Goal: Information Seeking & Learning: Learn about a topic

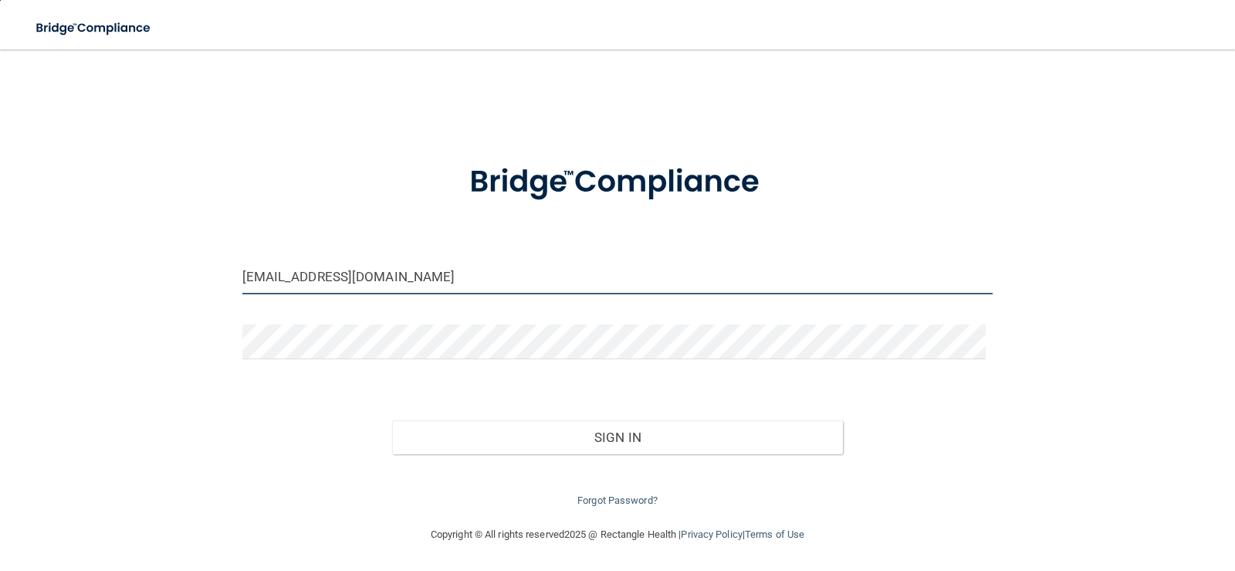
click at [350, 277] on input "schaipel@comcast.net" at bounding box center [617, 276] width 751 height 35
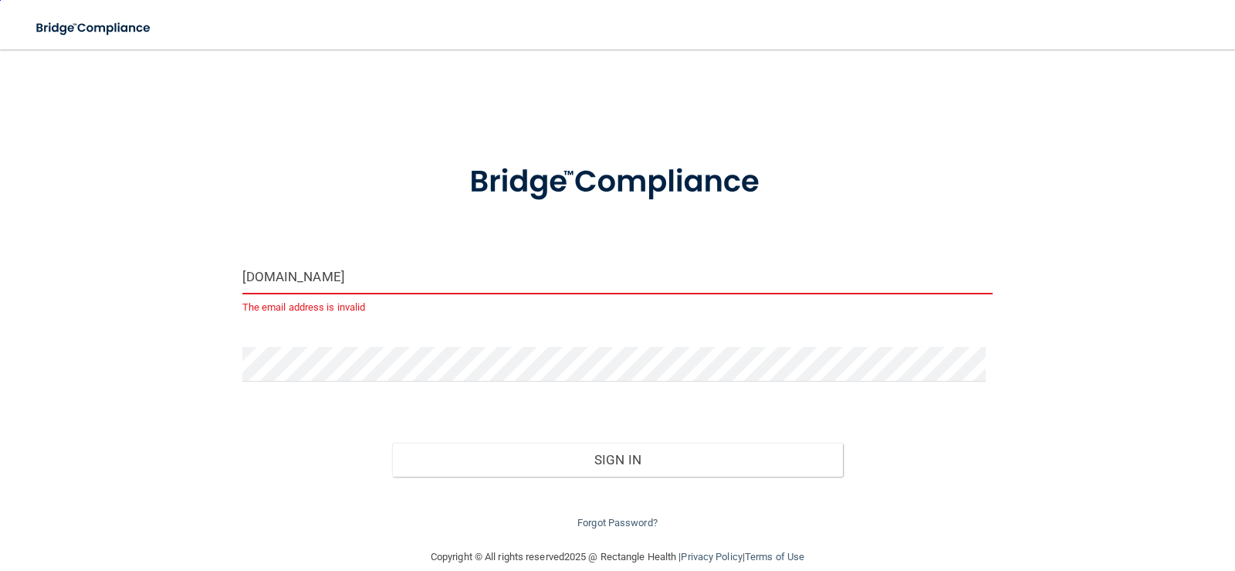
click at [271, 279] on input "t.net" at bounding box center [617, 276] width 751 height 35
type input "t"
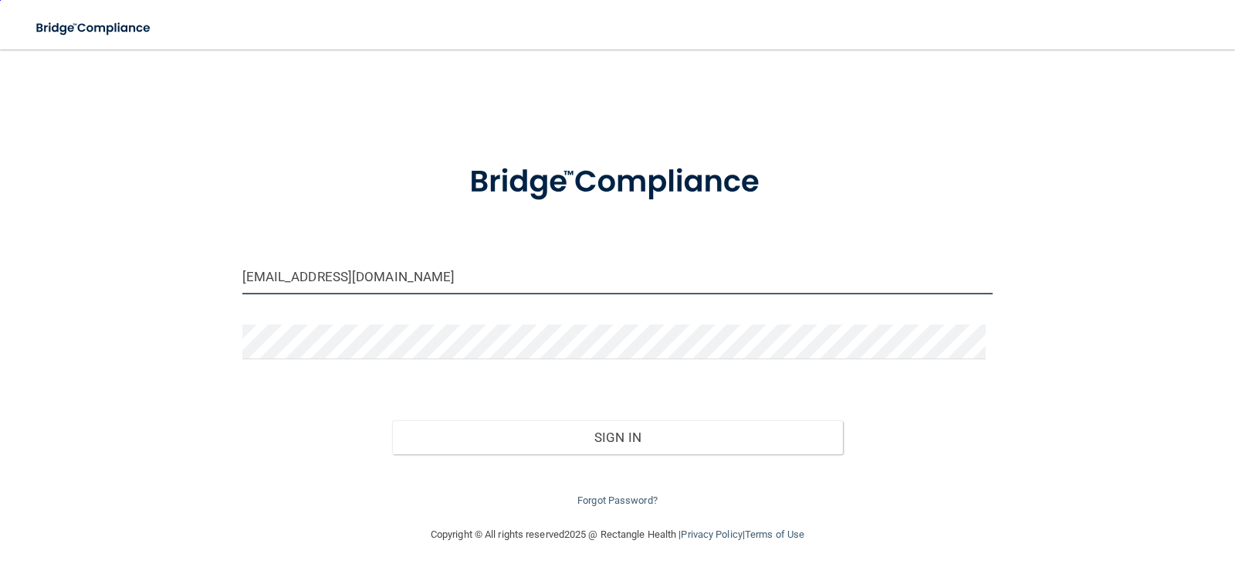
type input "[EMAIL_ADDRESS][DOMAIN_NAME]"
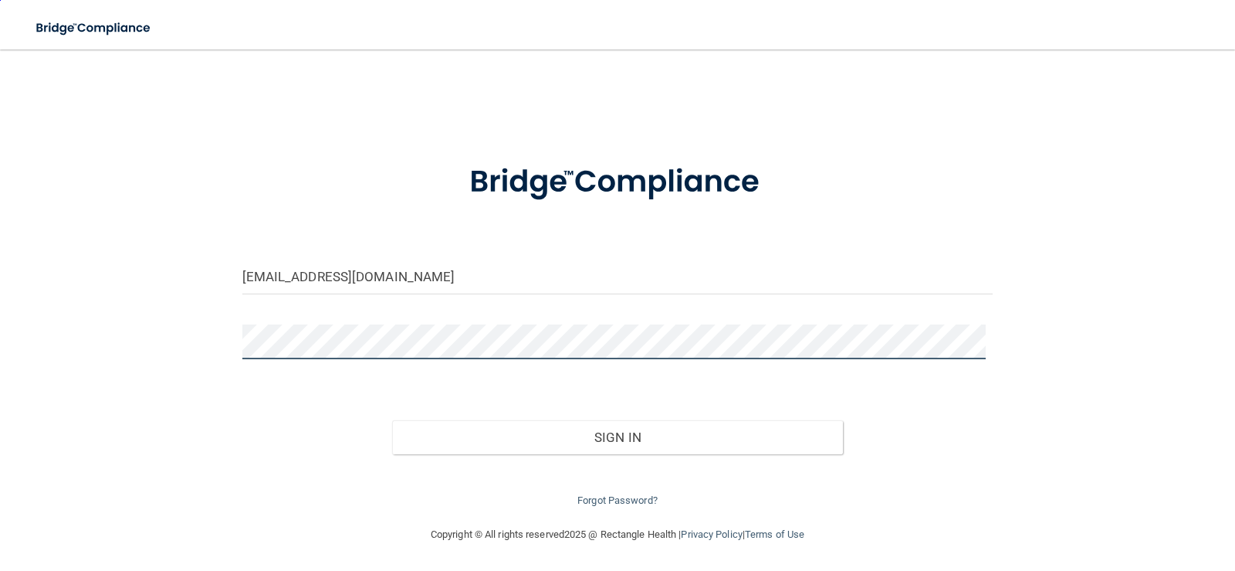
click at [68, 314] on div "roe0215@aol.com Invalid email/password. You don't have permission to access tha…" at bounding box center [617, 287] width 1173 height 445
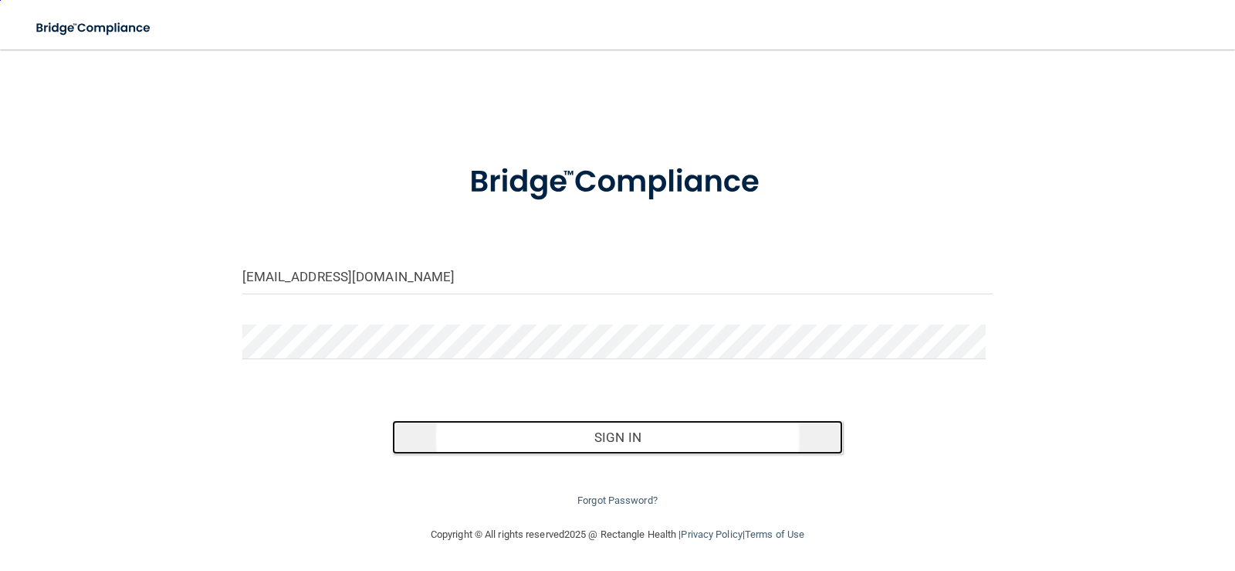
click at [556, 441] on button "Sign In" at bounding box center [617, 437] width 451 height 34
click at [580, 434] on button "Sign In" at bounding box center [617, 437] width 451 height 34
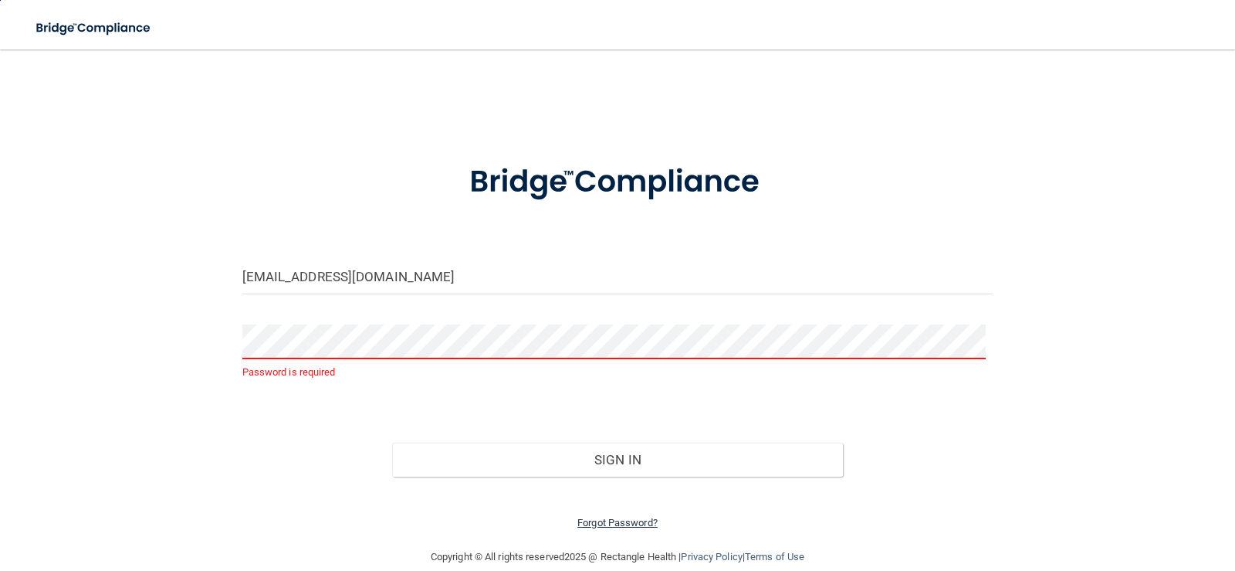
click at [625, 527] on link "Forgot Password?" at bounding box center [617, 522] width 80 height 12
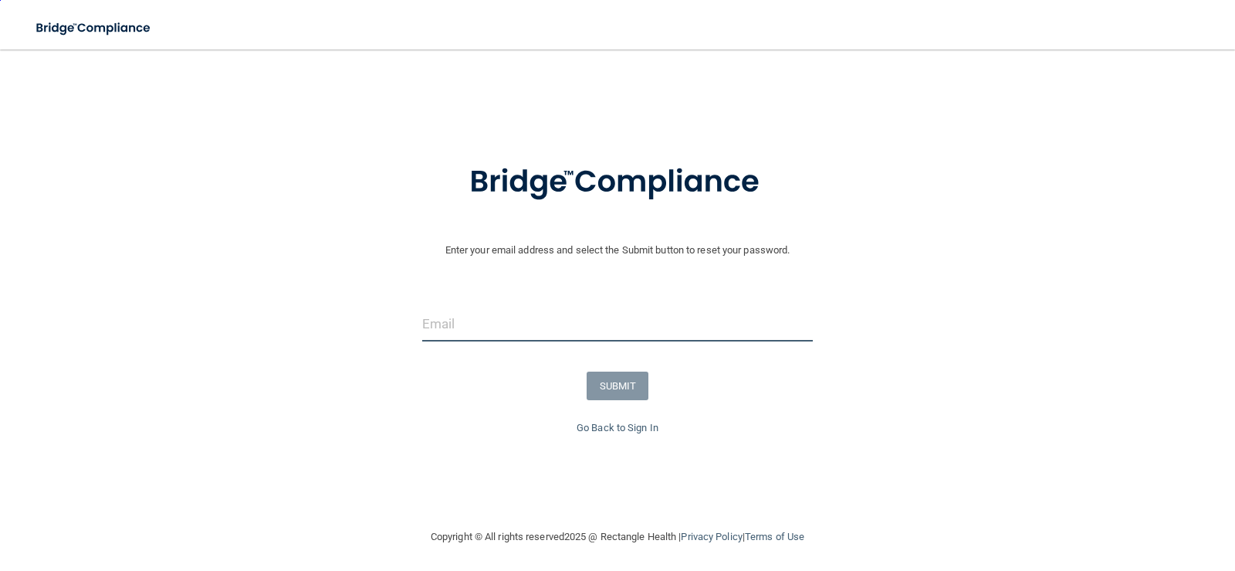
click at [457, 332] on input "email" at bounding box center [617, 323] width 391 height 35
type input "[EMAIL_ADDRESS][DOMAIN_NAME]"
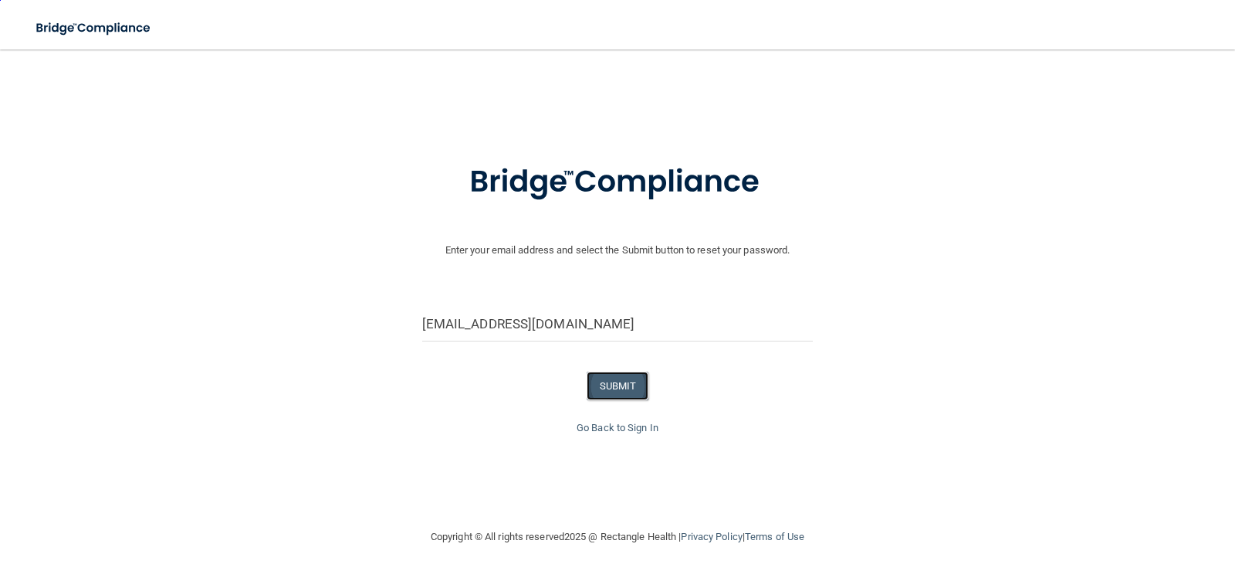
click at [604, 384] on button "SUBMIT" at bounding box center [618, 385] width 63 height 29
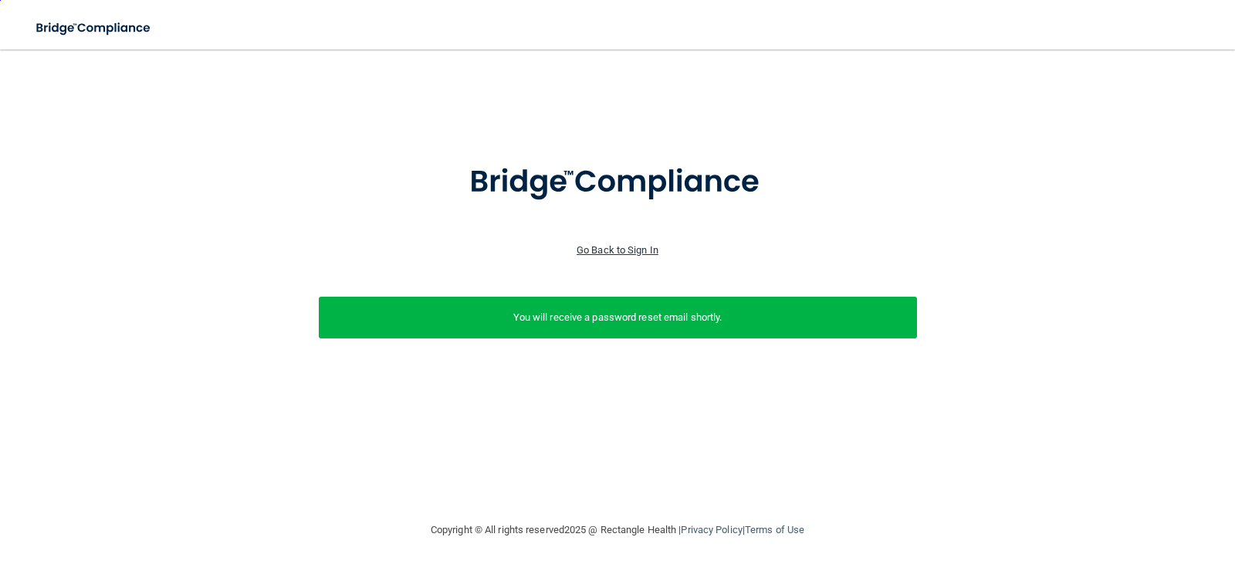
click at [650, 249] on link "Go Back to Sign In" at bounding box center [618, 250] width 82 height 12
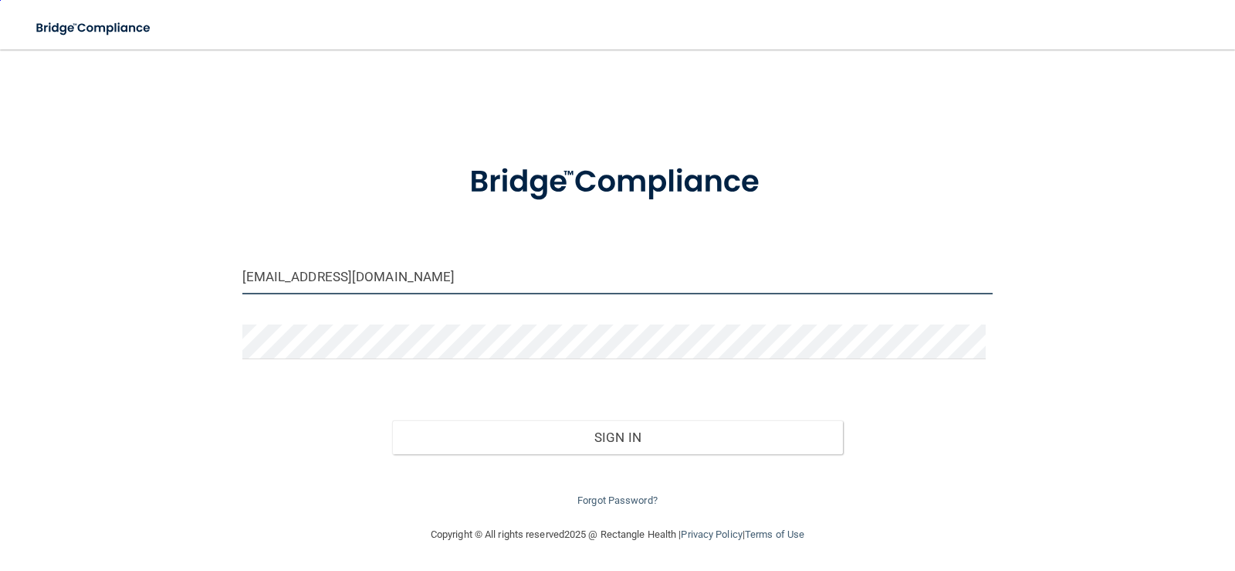
click at [455, 288] on input "schaipel@comcast.net" at bounding box center [617, 276] width 751 height 35
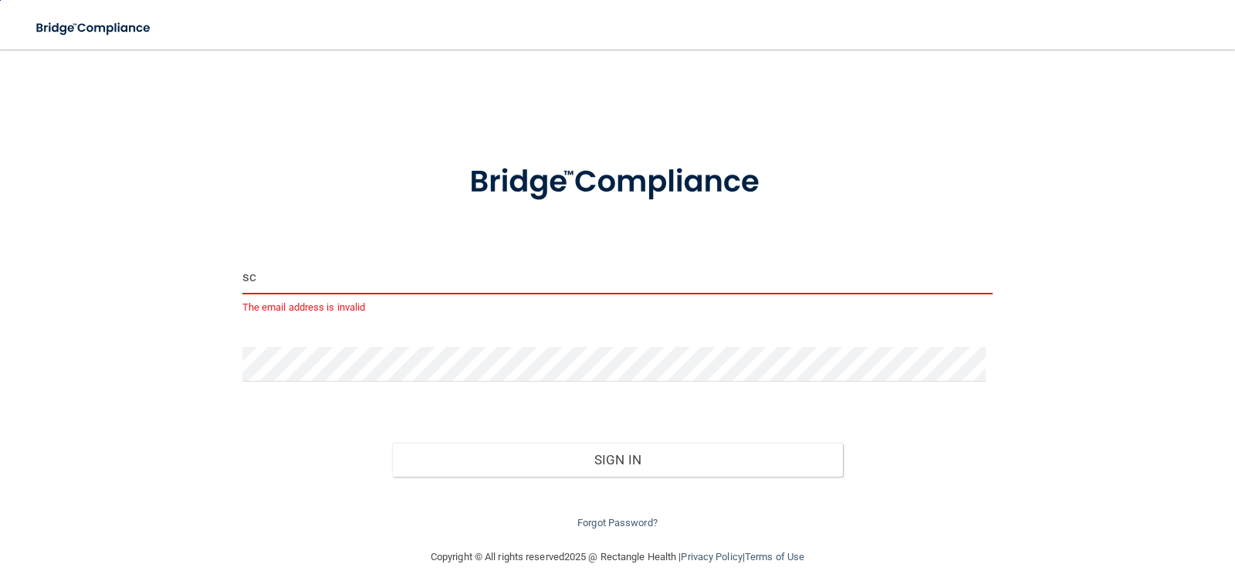
type input "s"
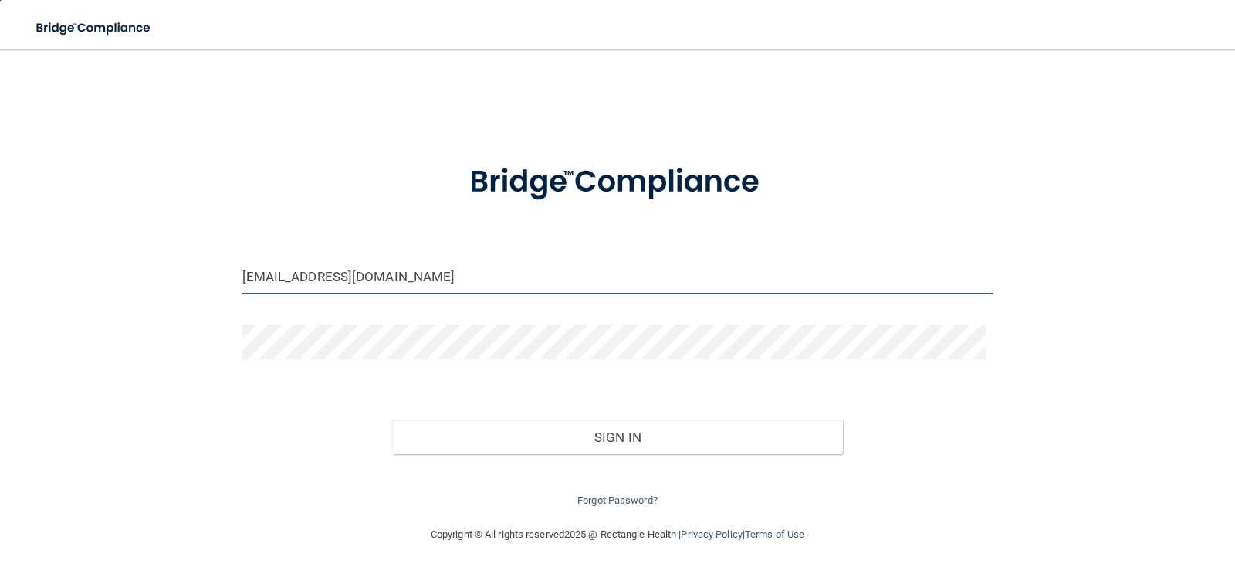
type input "[EMAIL_ADDRESS][DOMAIN_NAME]"
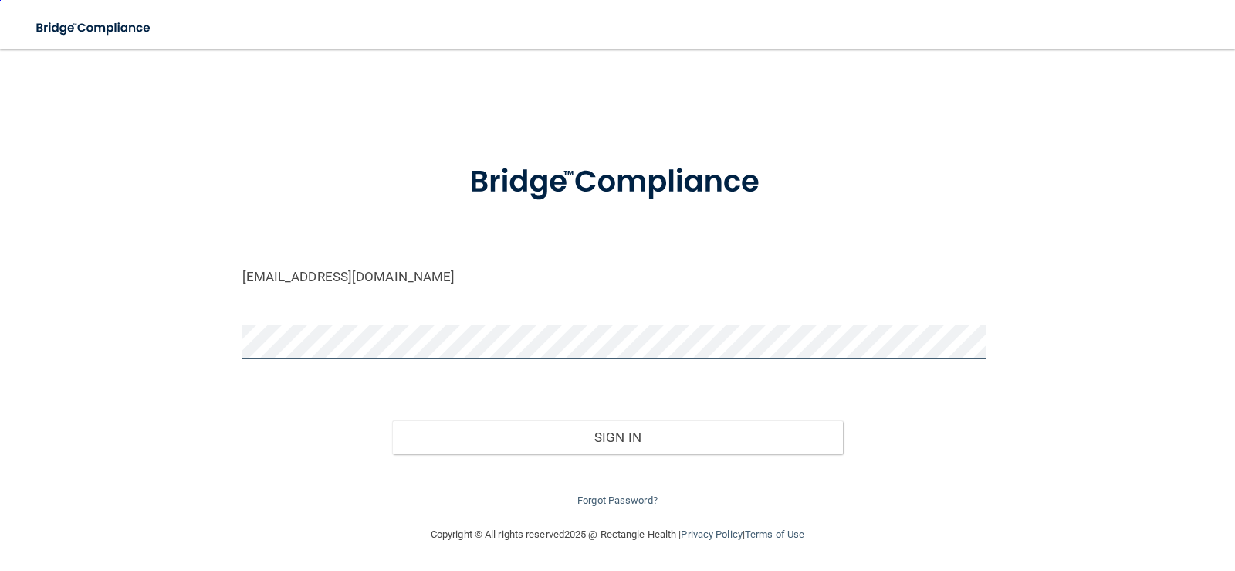
click at [127, 284] on div "roe0215@aol.com Invalid email/password. You don't have permission to access tha…" at bounding box center [617, 287] width 1173 height 445
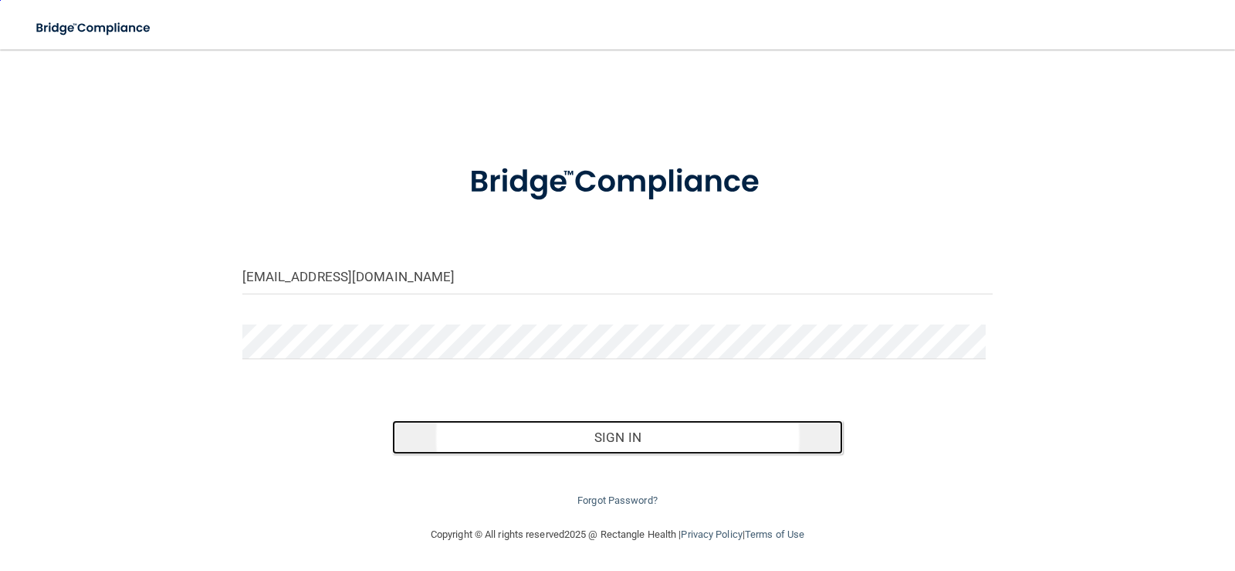
click at [603, 433] on button "Sign In" at bounding box center [617, 437] width 451 height 34
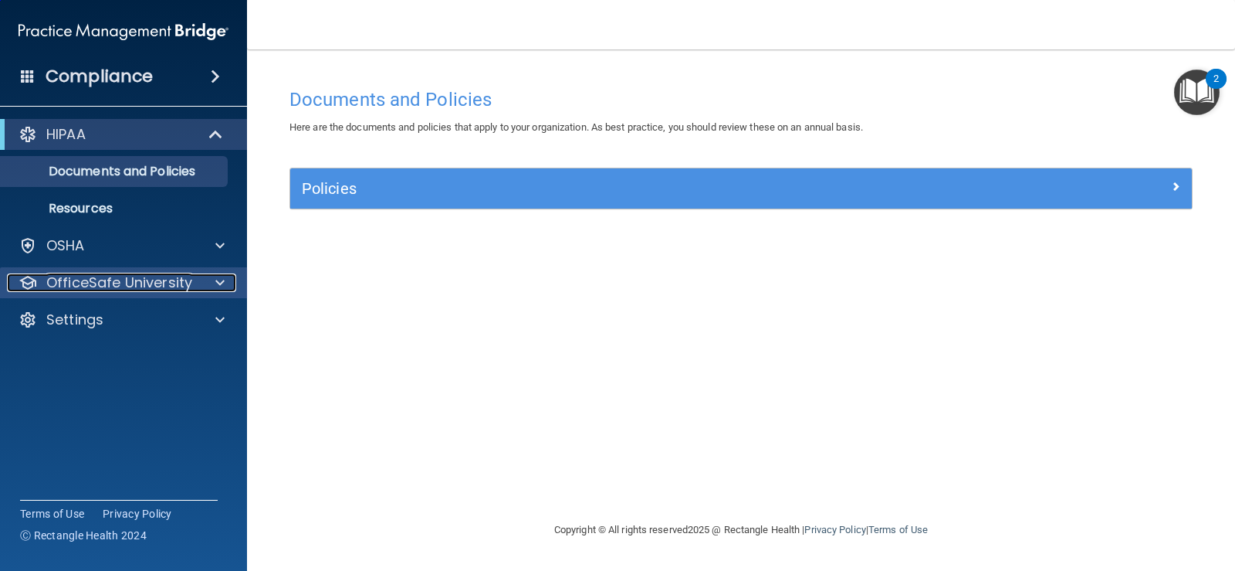
click at [107, 275] on p "OfficeSafe University" at bounding box center [119, 282] width 146 height 19
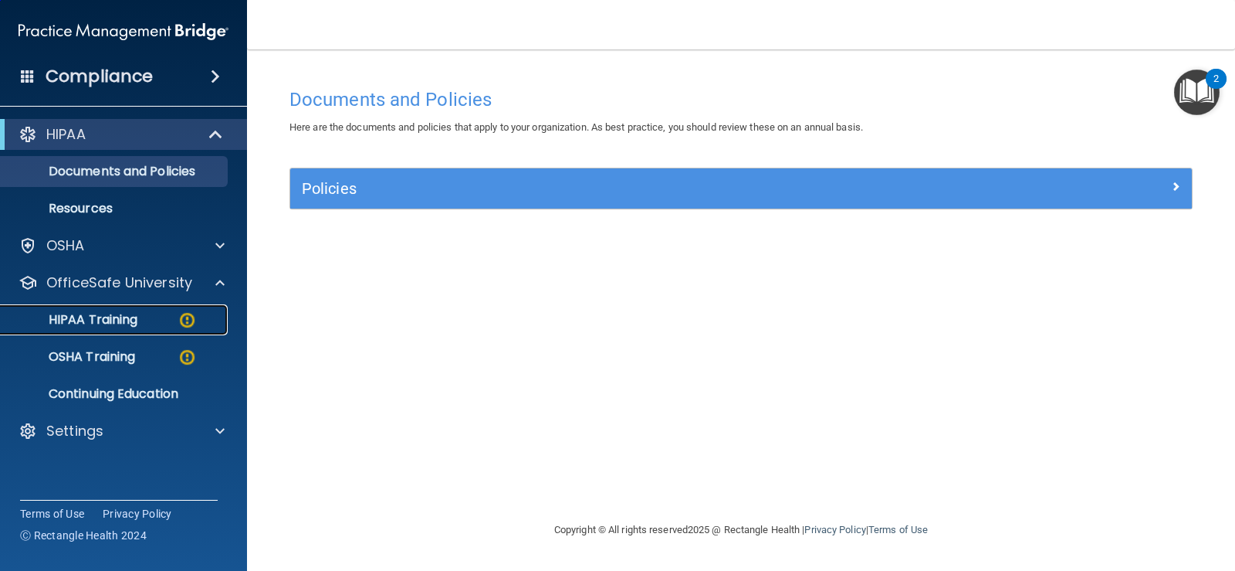
click at [107, 323] on p "HIPAA Training" at bounding box center [73, 319] width 127 height 15
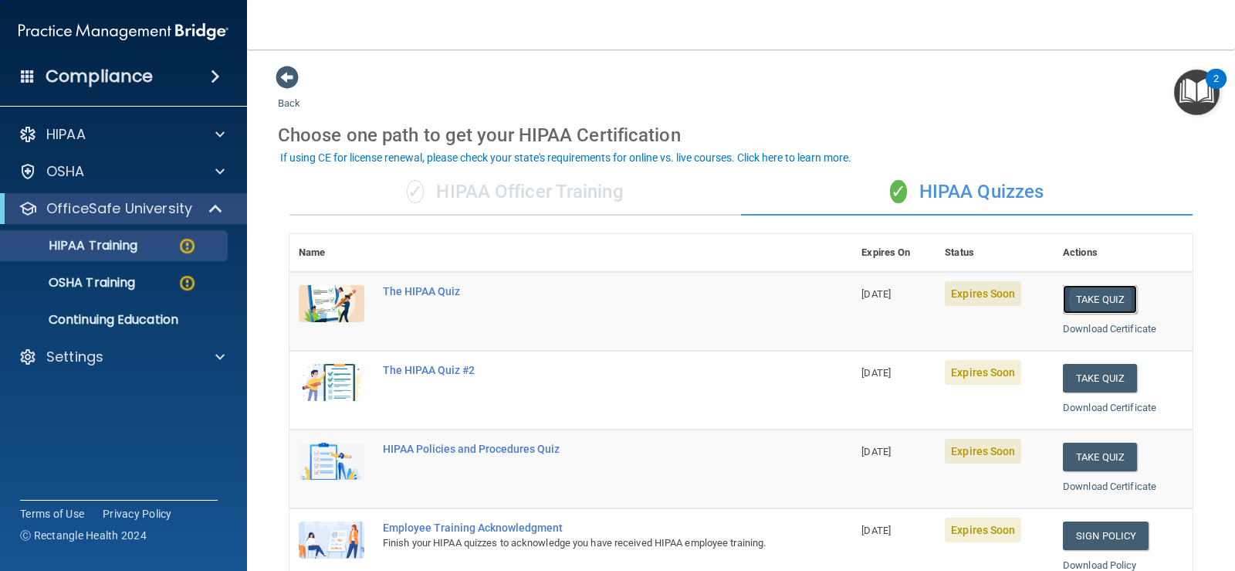
click at [1098, 300] on button "Take Quiz" at bounding box center [1100, 299] width 74 height 29
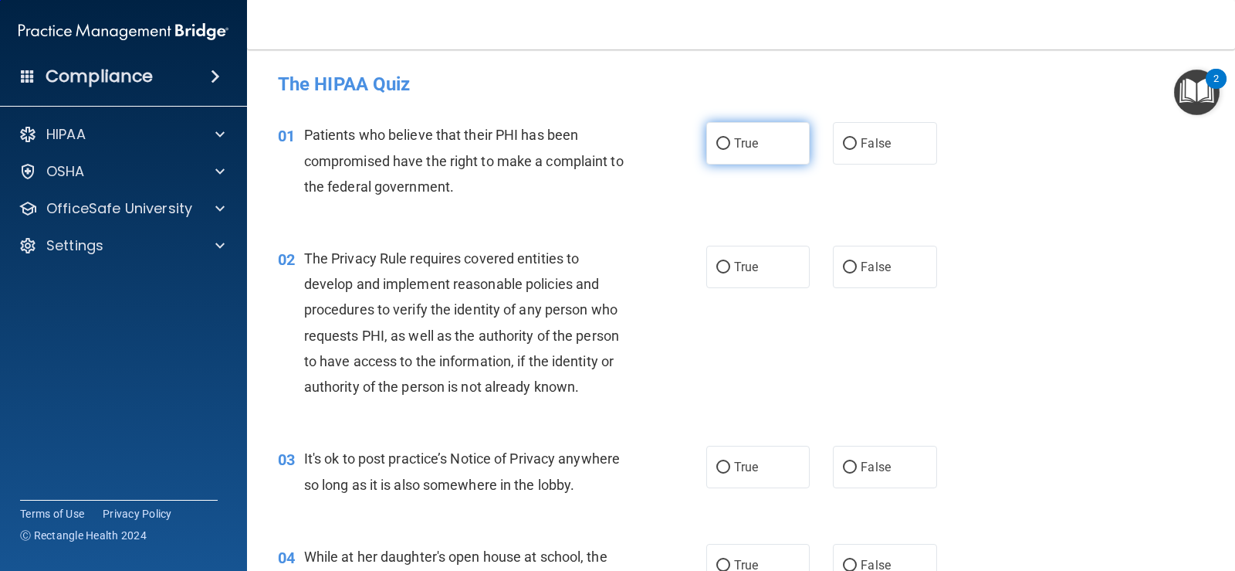
click at [716, 139] on input "True" at bounding box center [723, 144] width 14 height 12
radio input "true"
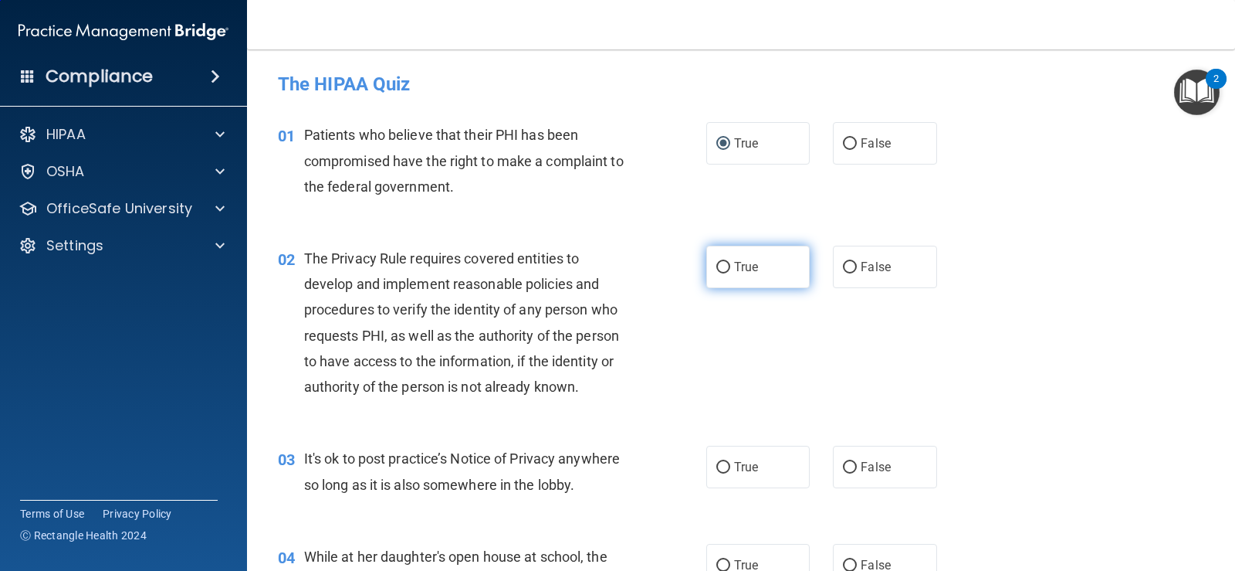
click at [737, 276] on label "True" at bounding box center [757, 267] width 103 height 42
click at [730, 273] on input "True" at bounding box center [723, 268] width 14 height 12
radio input "true"
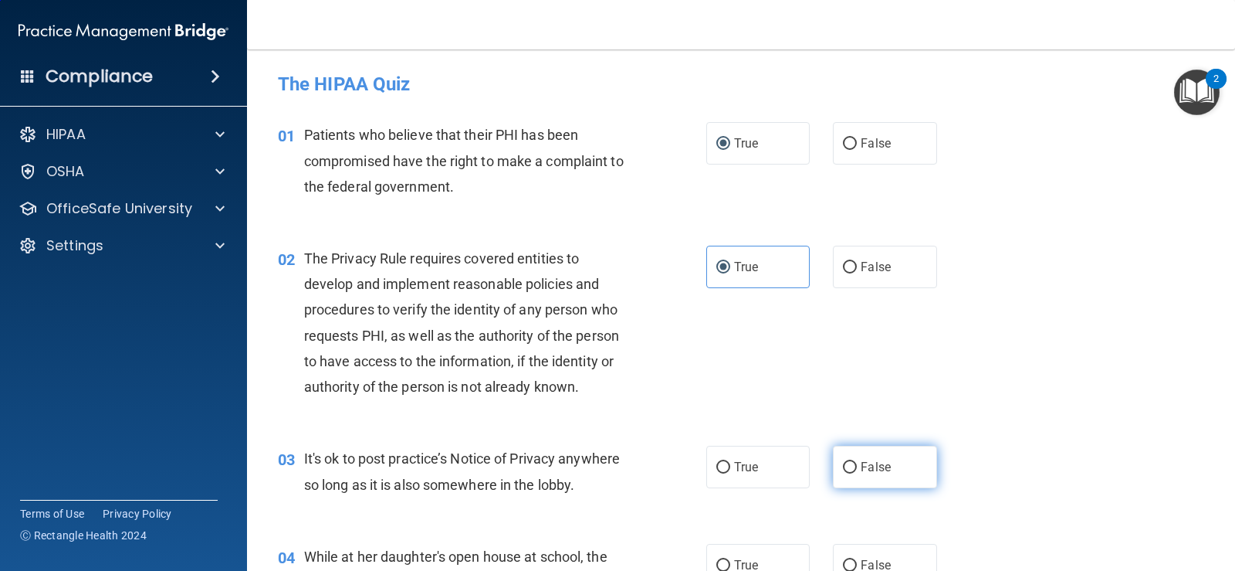
click at [869, 463] on span "False" at bounding box center [876, 466] width 30 height 15
click at [857, 463] on input "False" at bounding box center [850, 468] width 14 height 12
radio input "true"
click at [865, 556] on label "False" at bounding box center [884, 565] width 103 height 42
click at [857, 560] on input "False" at bounding box center [850, 566] width 14 height 12
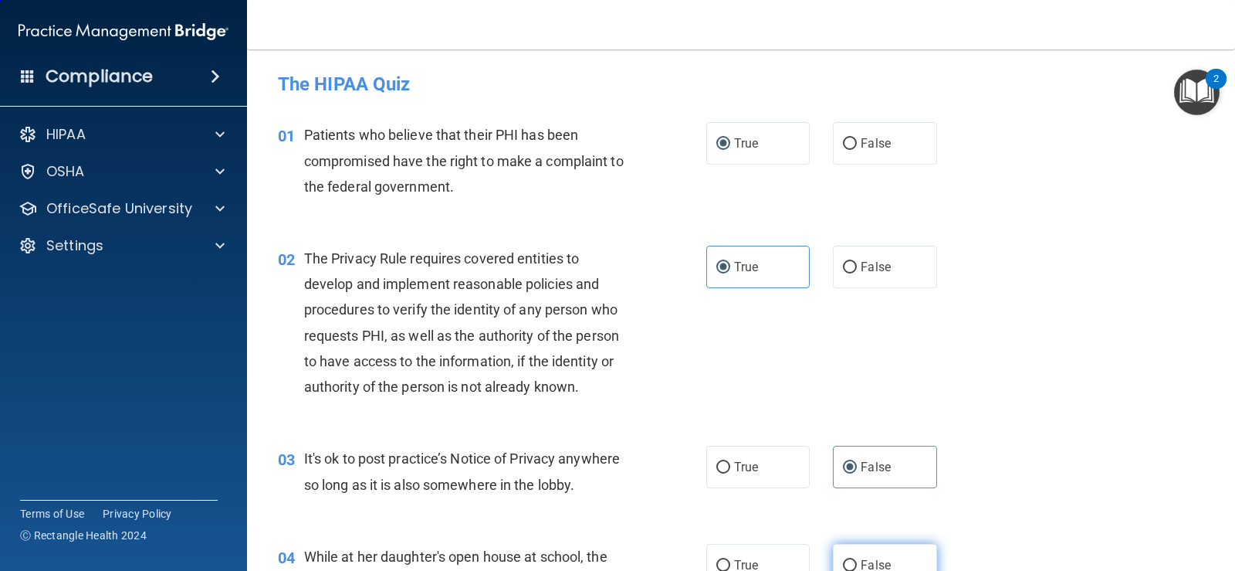
radio input "true"
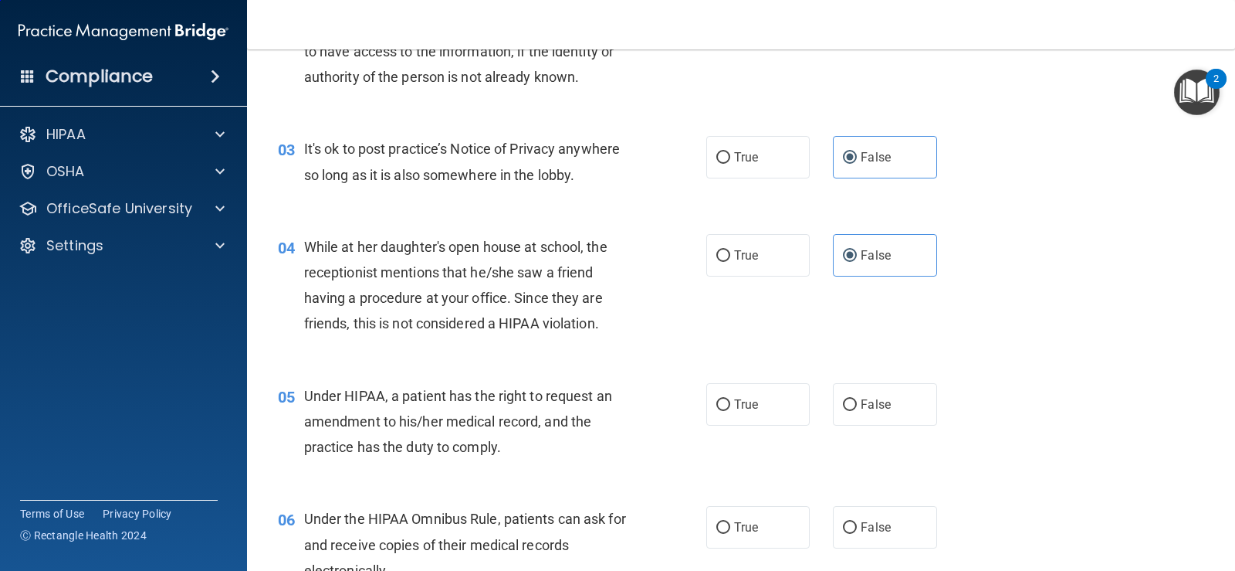
scroll to position [464, 0]
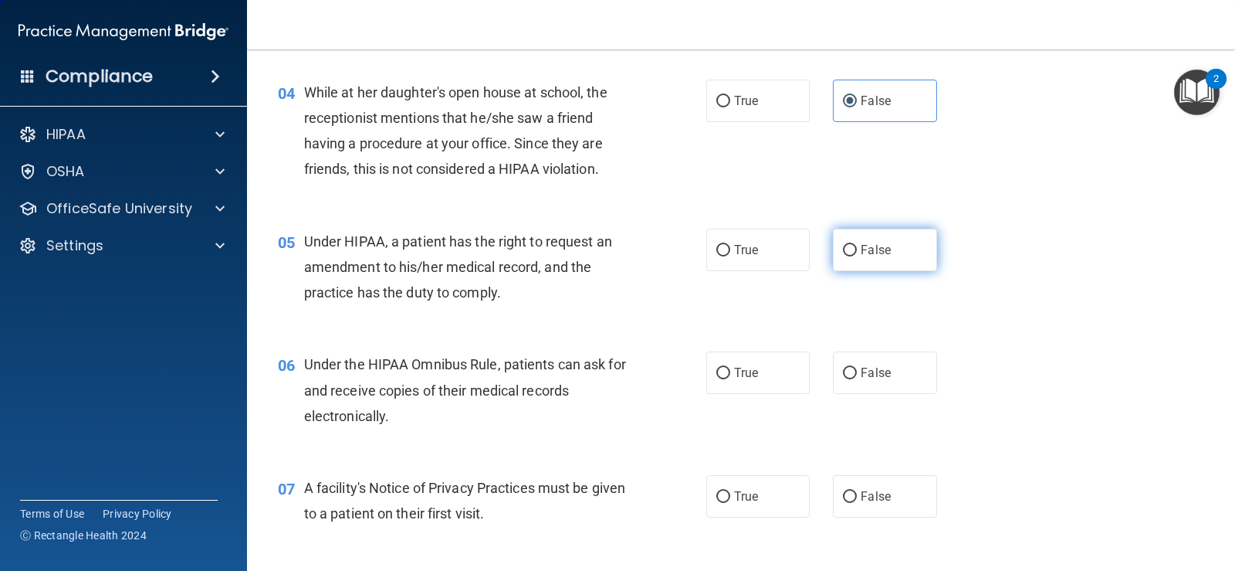
click at [866, 242] on label "False" at bounding box center [884, 250] width 103 height 42
click at [857, 245] on input "False" at bounding box center [850, 251] width 14 height 12
radio input "true"
click at [741, 372] on span "True" at bounding box center [746, 372] width 24 height 15
click at [730, 372] on input "True" at bounding box center [723, 373] width 14 height 12
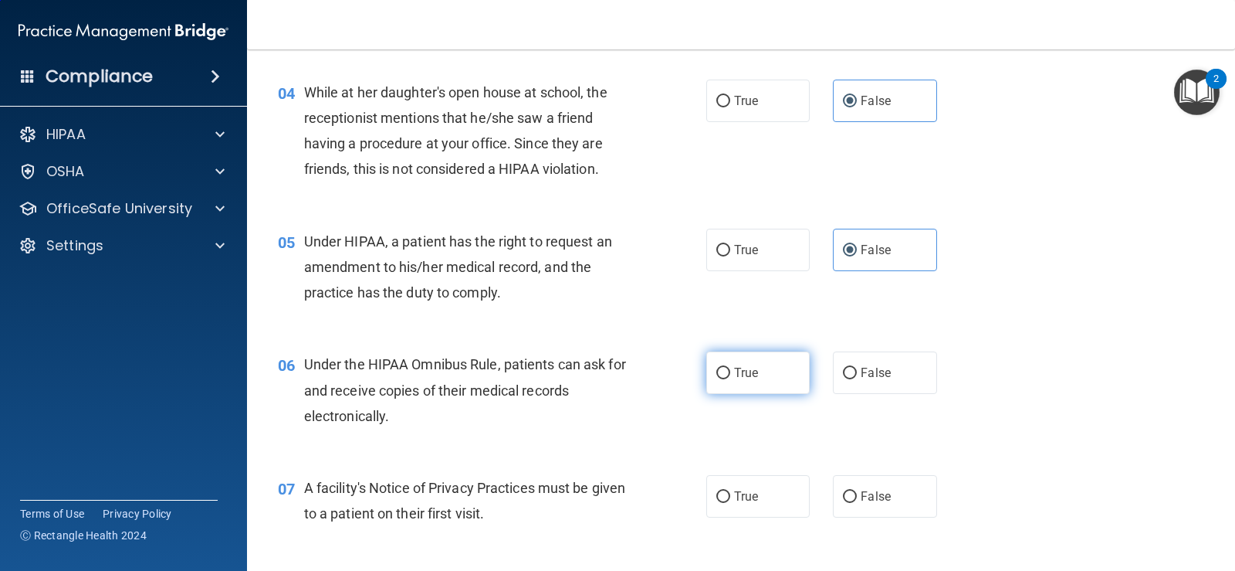
radio input "true"
click at [781, 496] on label "True" at bounding box center [757, 496] width 103 height 42
click at [730, 496] on input "True" at bounding box center [723, 497] width 14 height 12
radio input "true"
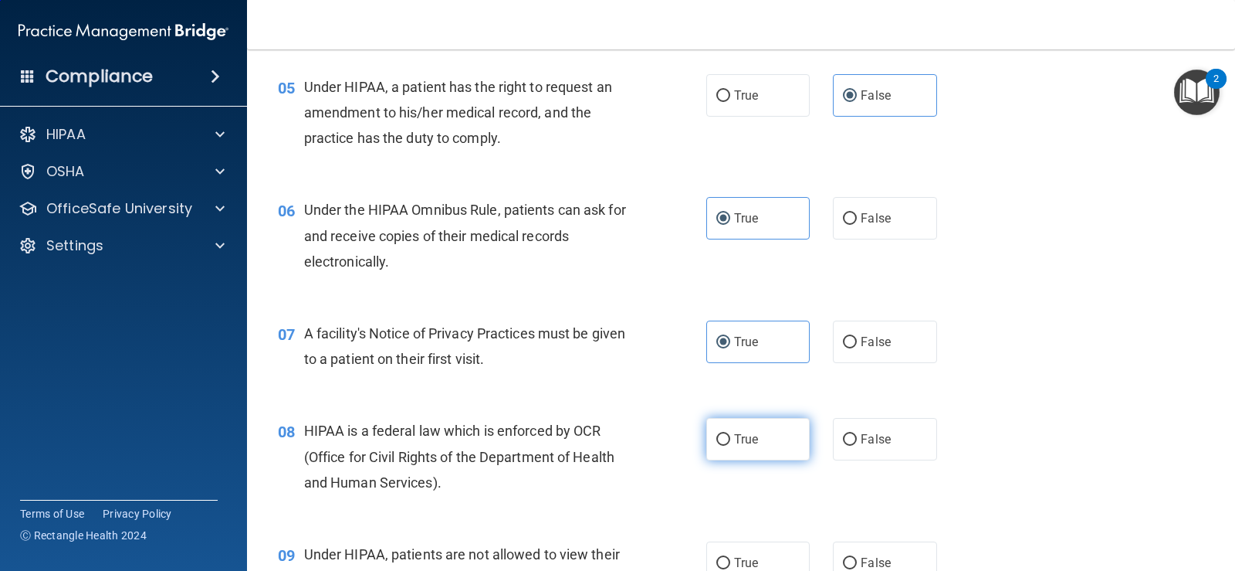
click at [734, 444] on span "True" at bounding box center [746, 439] width 24 height 15
click at [730, 444] on input "True" at bounding box center [723, 440] width 14 height 12
radio input "true"
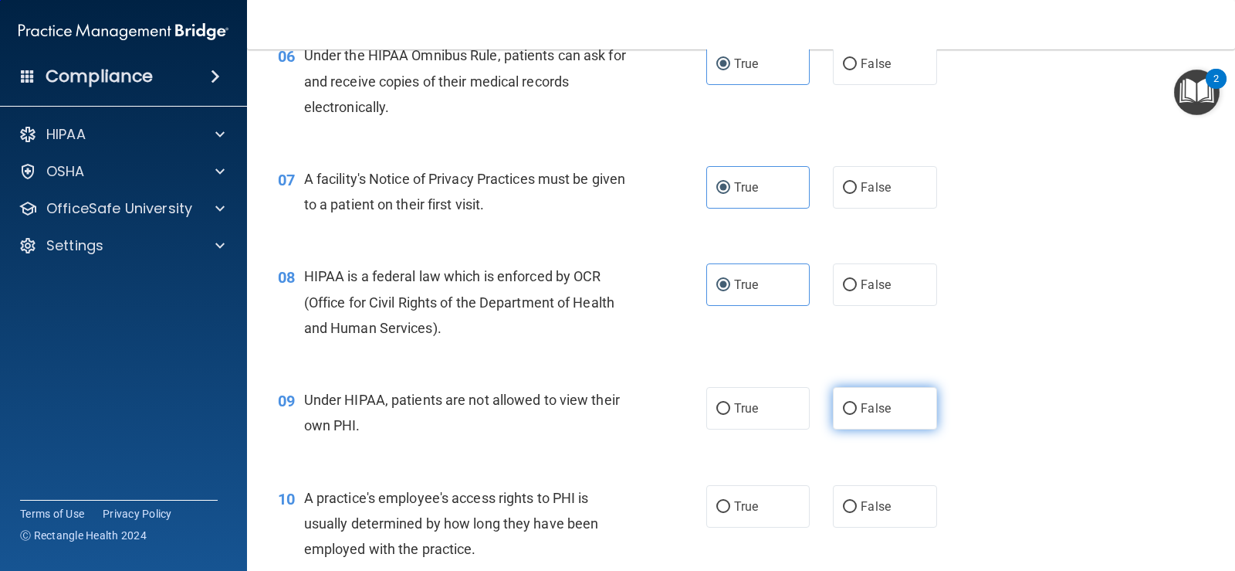
click at [871, 402] on span "False" at bounding box center [876, 408] width 30 height 15
click at [857, 403] on input "False" at bounding box center [850, 409] width 14 height 12
radio input "true"
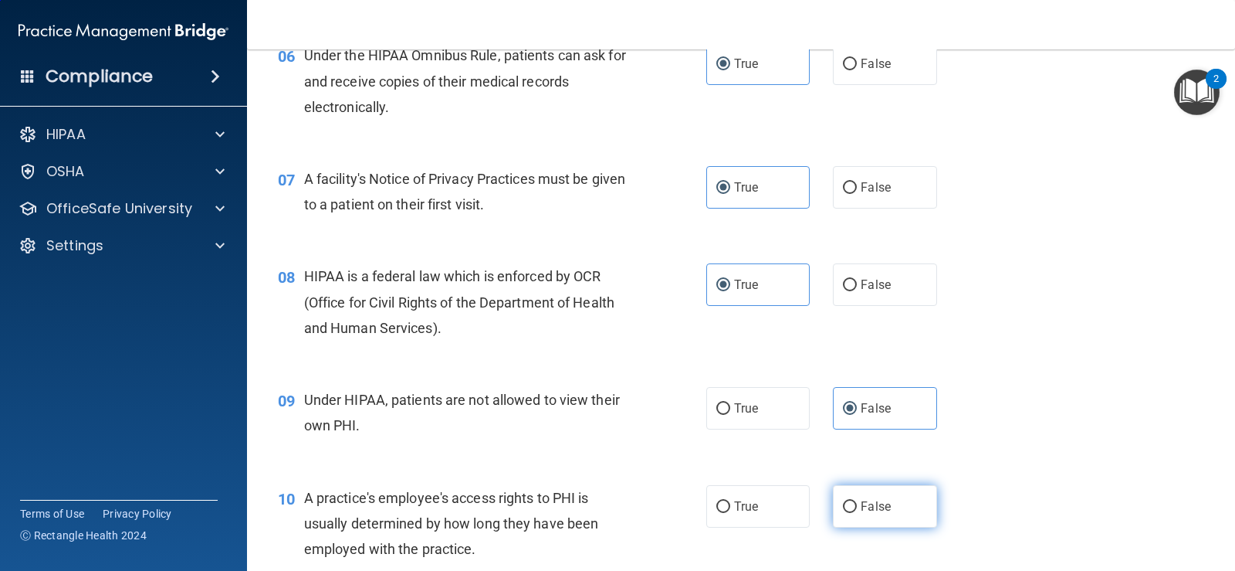
click at [879, 499] on span "False" at bounding box center [876, 506] width 30 height 15
click at [857, 501] on input "False" at bounding box center [850, 507] width 14 height 12
radio input "true"
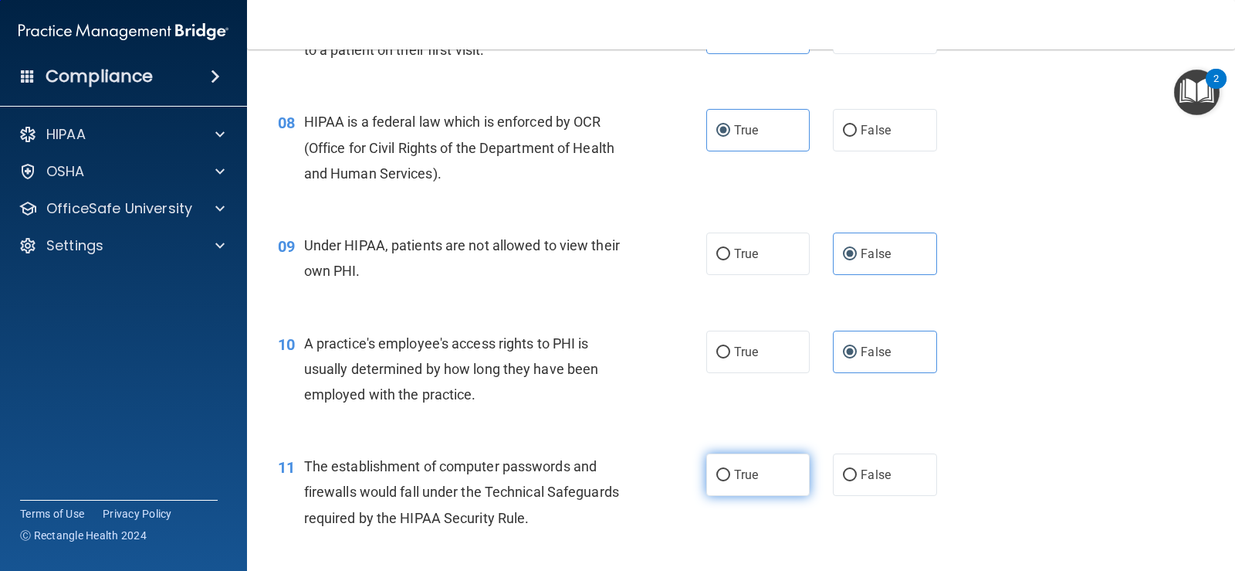
click at [734, 473] on span "True" at bounding box center [746, 474] width 24 height 15
click at [729, 473] on input "True" at bounding box center [723, 475] width 14 height 12
radio input "true"
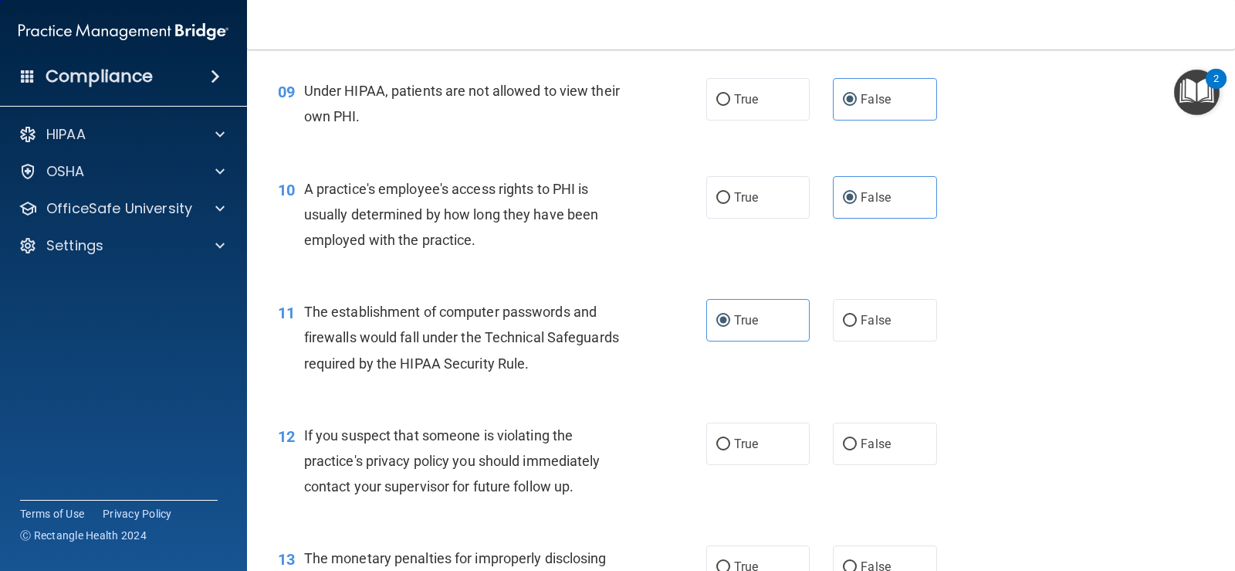
click at [734, 438] on span "True" at bounding box center [746, 443] width 24 height 15
click at [730, 439] on input "True" at bounding box center [723, 445] width 14 height 12
radio input "true"
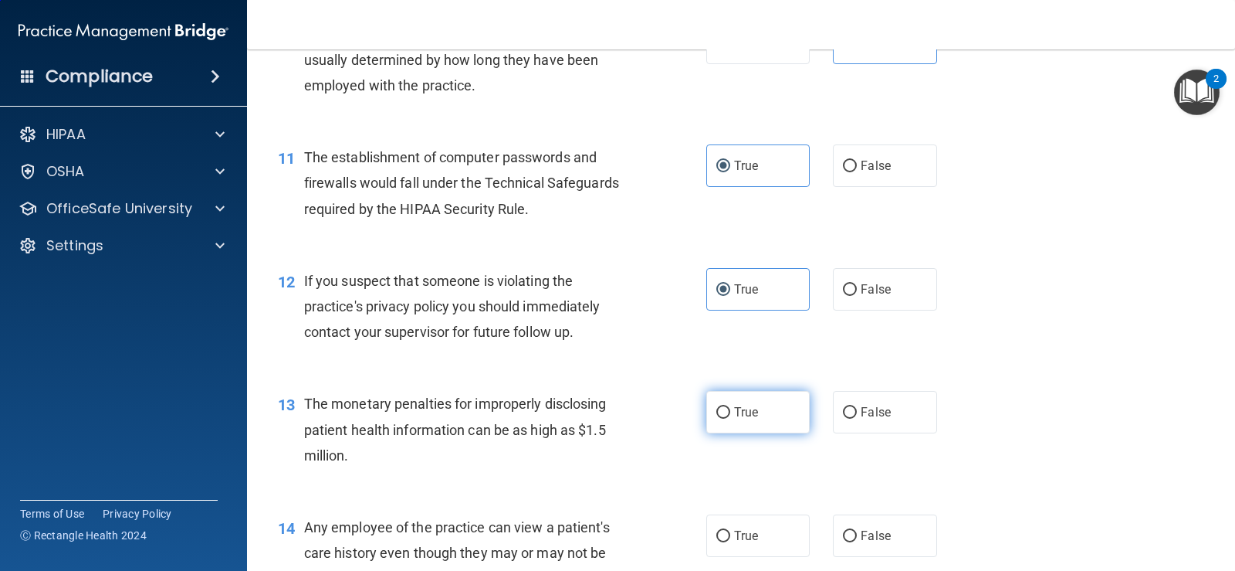
click at [749, 416] on span "True" at bounding box center [746, 412] width 24 height 15
click at [730, 416] on input "True" at bounding box center [723, 413] width 14 height 12
radio input "true"
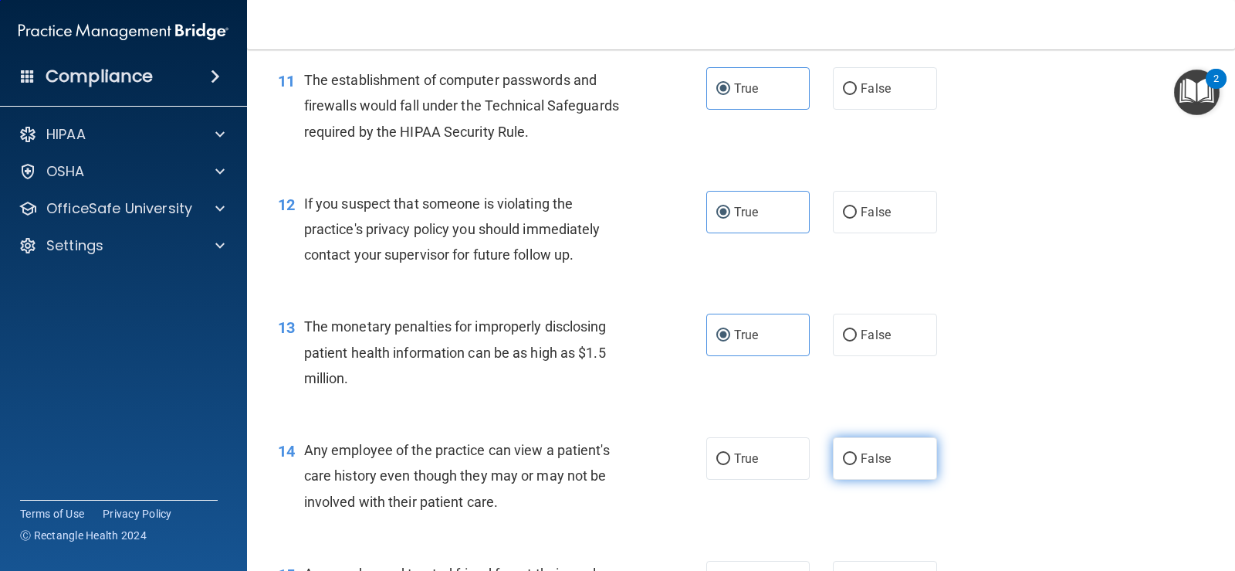
click at [869, 459] on span "False" at bounding box center [876, 458] width 30 height 15
click at [857, 459] on input "False" at bounding box center [850, 459] width 14 height 12
radio input "true"
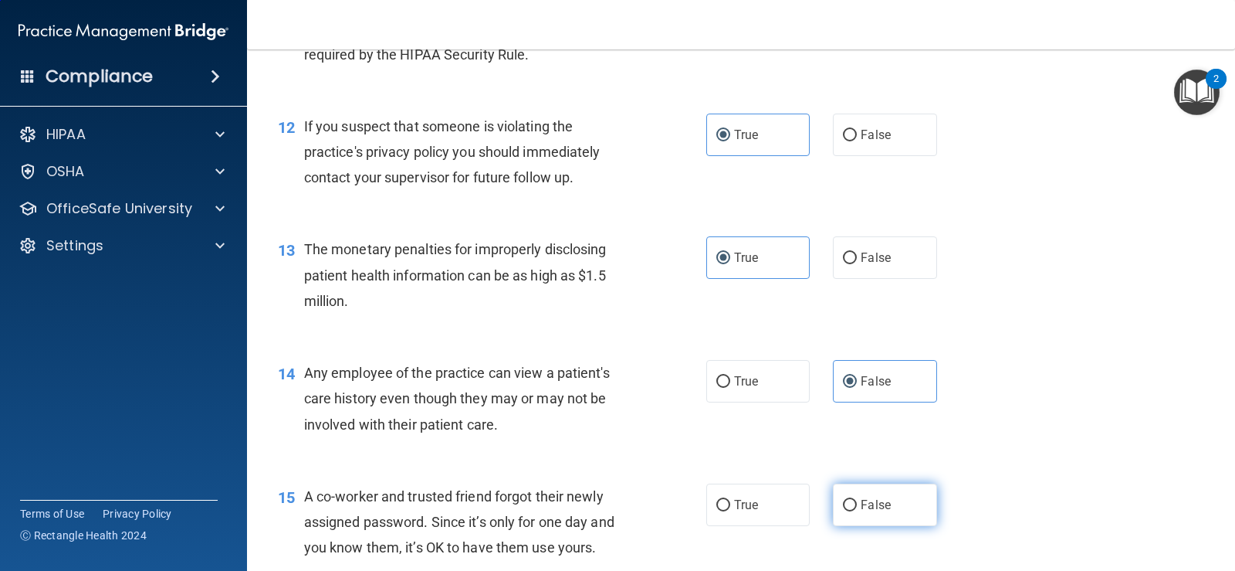
click at [866, 494] on label "False" at bounding box center [884, 504] width 103 height 42
click at [857, 499] on input "False" at bounding box center [850, 505] width 14 height 12
radio input "true"
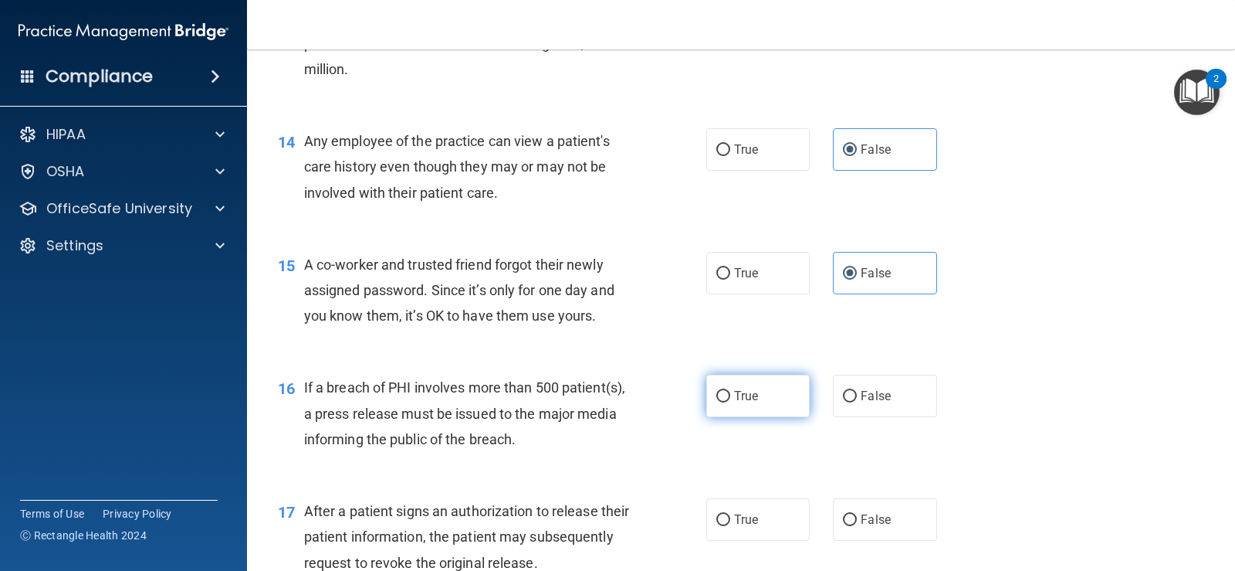
click at [771, 405] on label "True" at bounding box center [757, 395] width 103 height 42
click at [730, 402] on input "True" at bounding box center [723, 397] width 14 height 12
radio input "true"
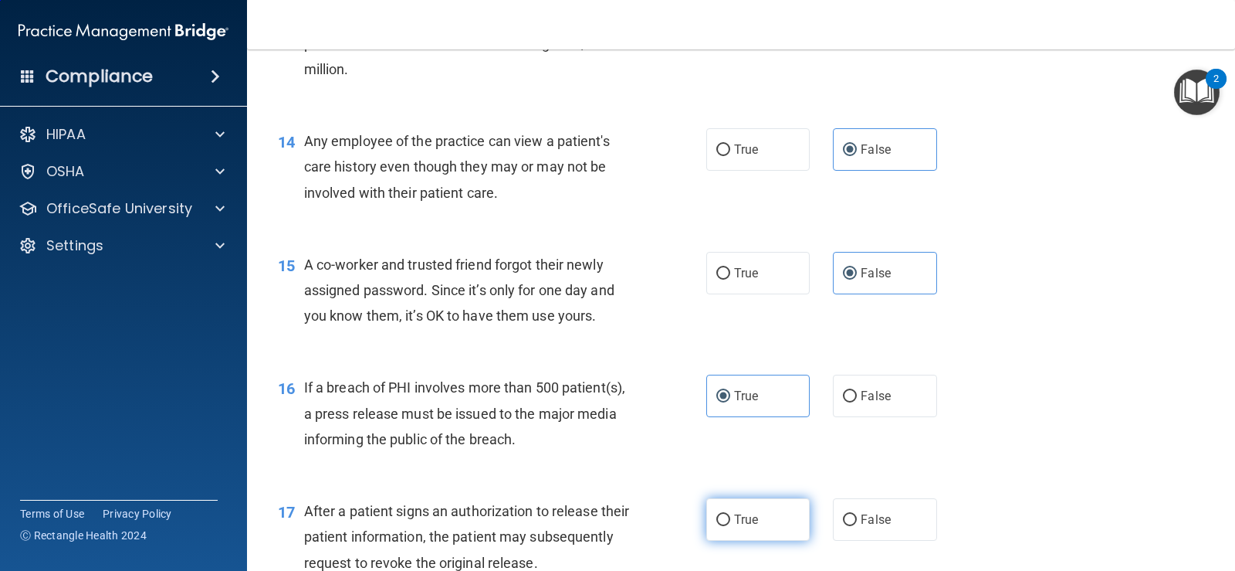
click at [753, 517] on label "True" at bounding box center [757, 519] width 103 height 42
click at [730, 517] on input "True" at bounding box center [723, 520] width 14 height 12
radio input "true"
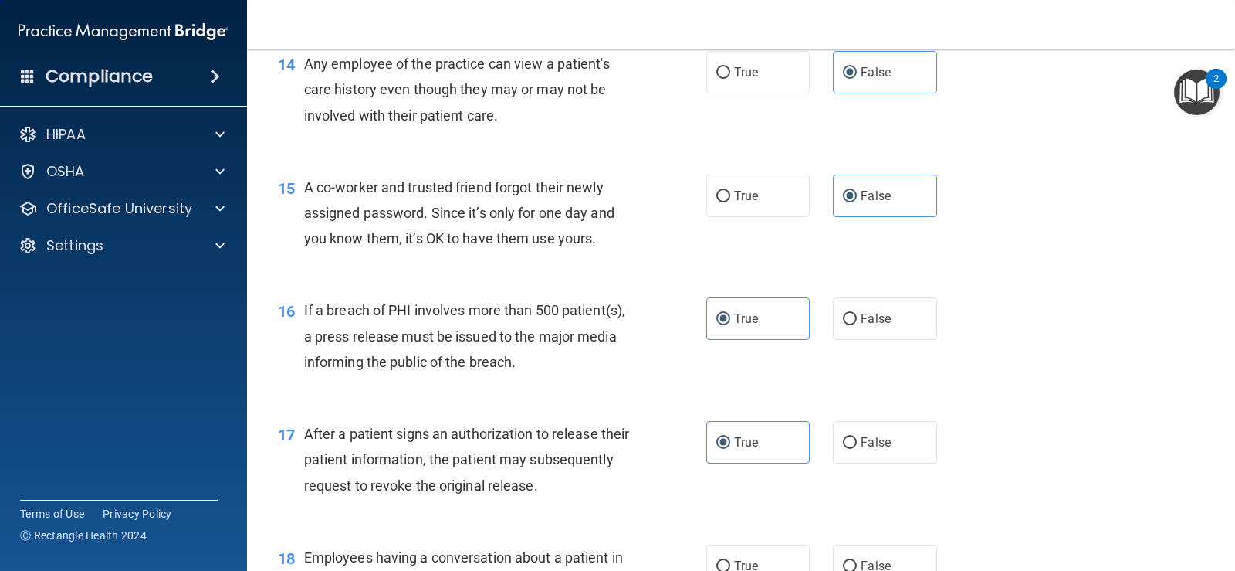
scroll to position [1931, 0]
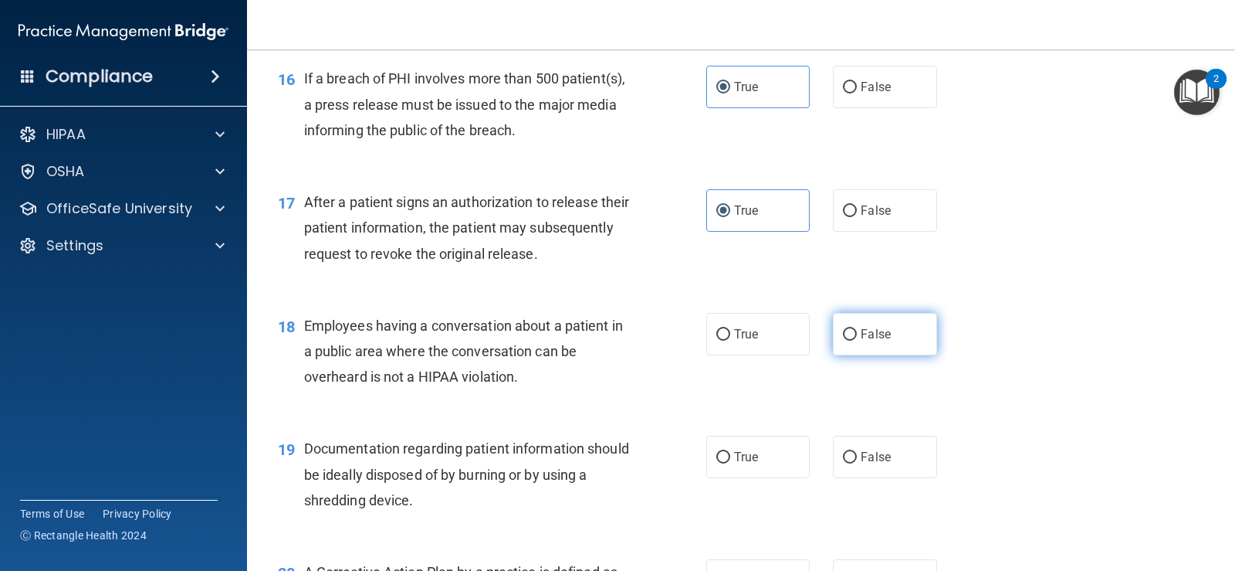
click at [861, 337] on span "False" at bounding box center [876, 334] width 30 height 15
click at [857, 337] on input "False" at bounding box center [850, 335] width 14 height 12
radio input "true"
click at [753, 465] on label "True" at bounding box center [757, 456] width 103 height 42
click at [730, 463] on input "True" at bounding box center [723, 458] width 14 height 12
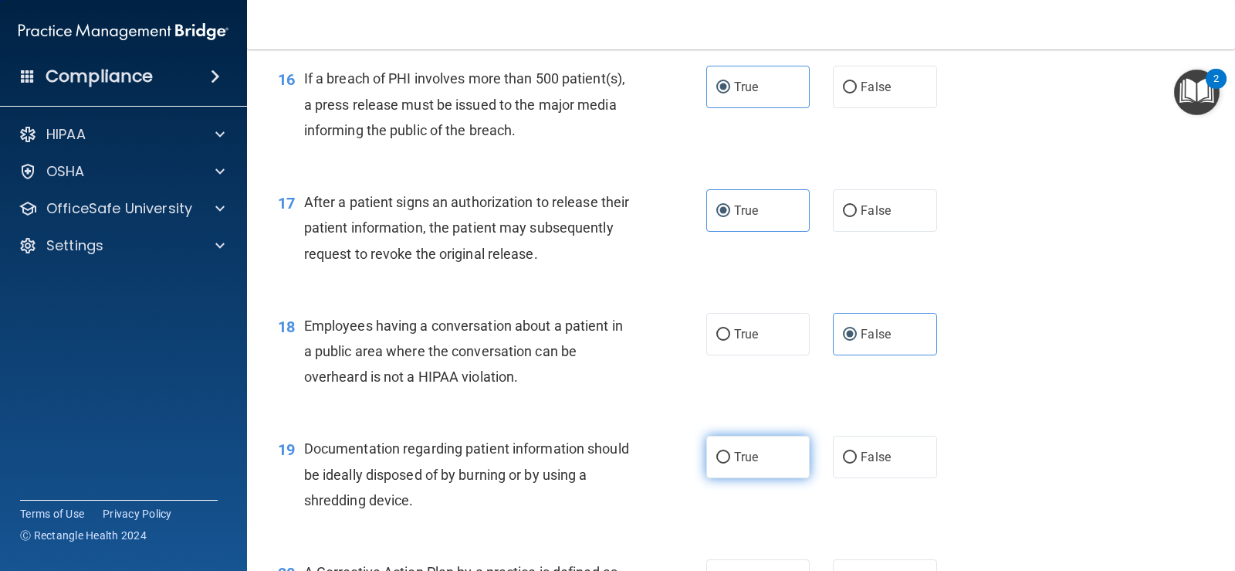
radio input "true"
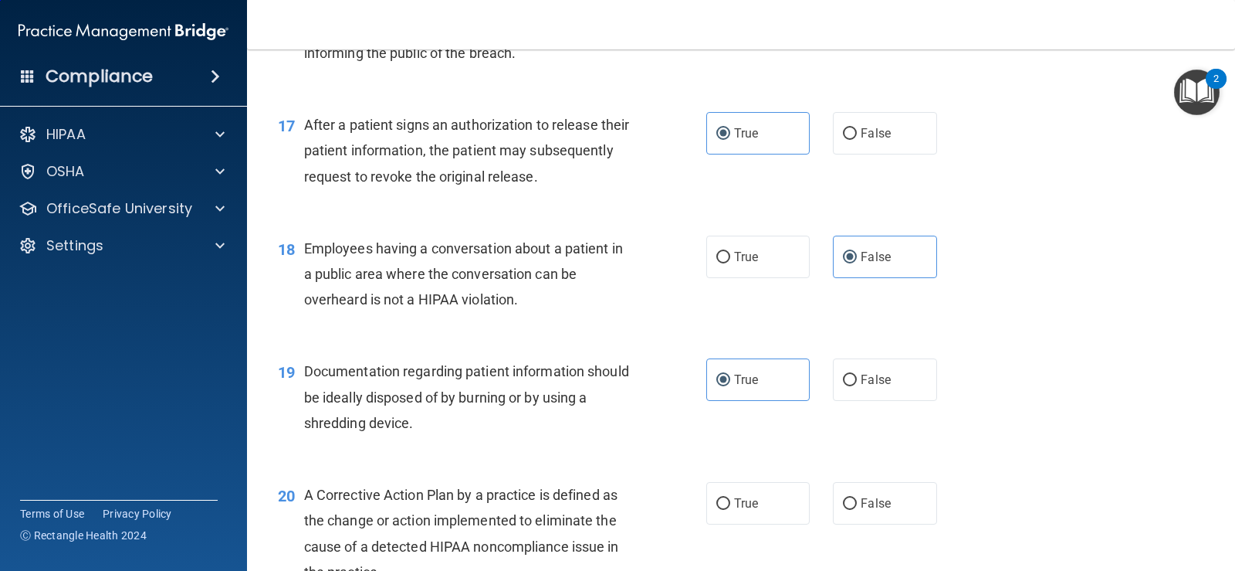
scroll to position [2085, 0]
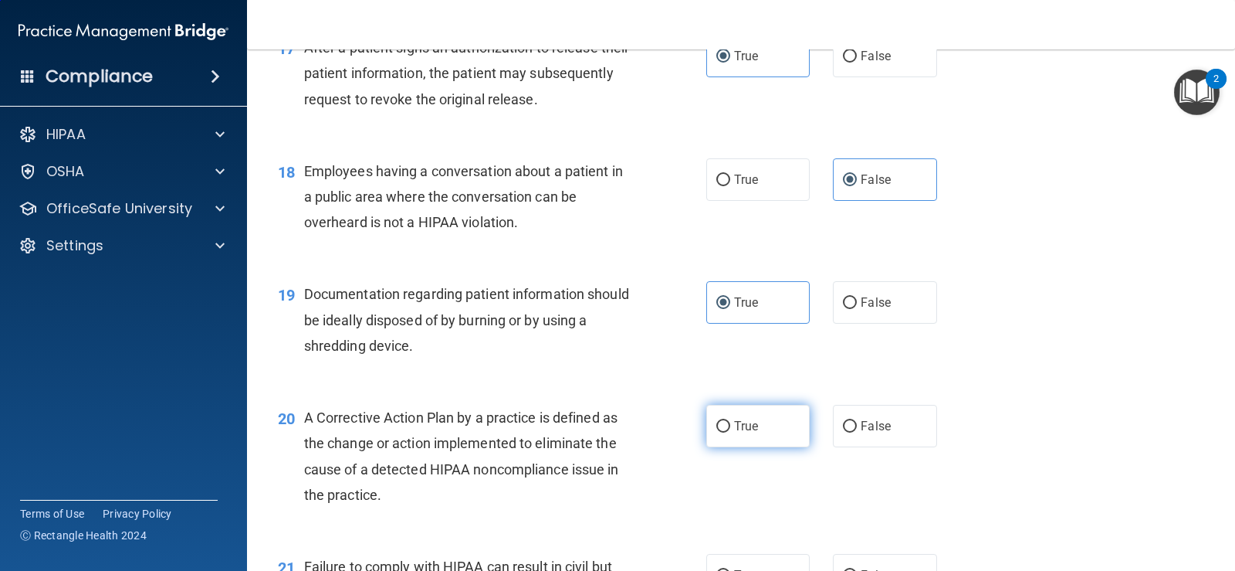
click at [777, 418] on label "True" at bounding box center [757, 426] width 103 height 42
click at [730, 421] on input "True" at bounding box center [723, 427] width 14 height 12
radio input "true"
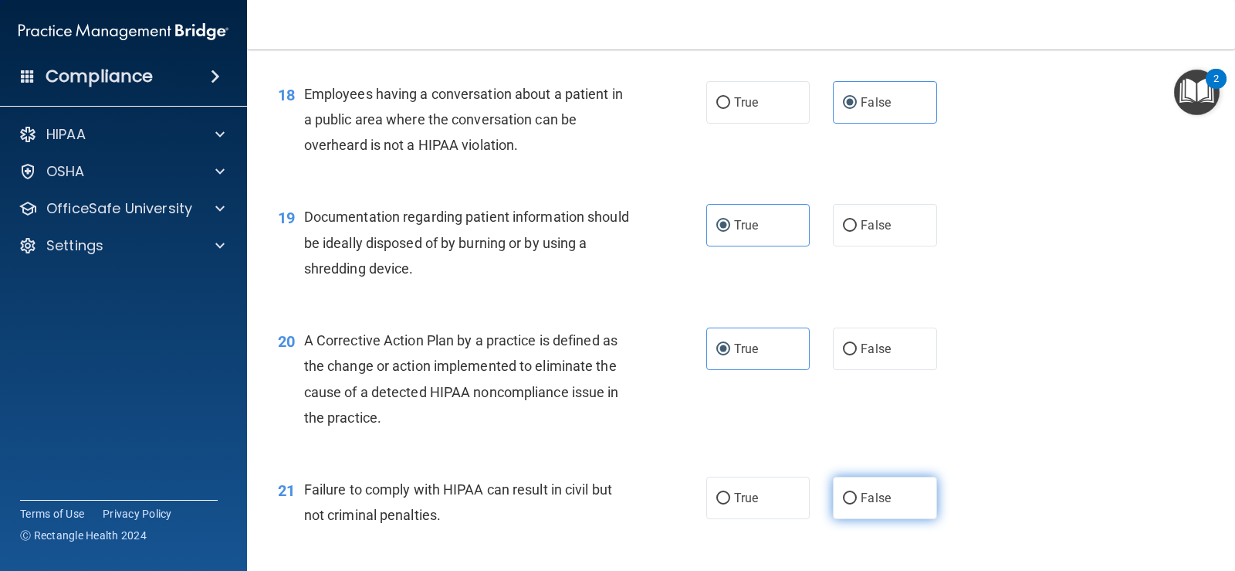
scroll to position [2240, 0]
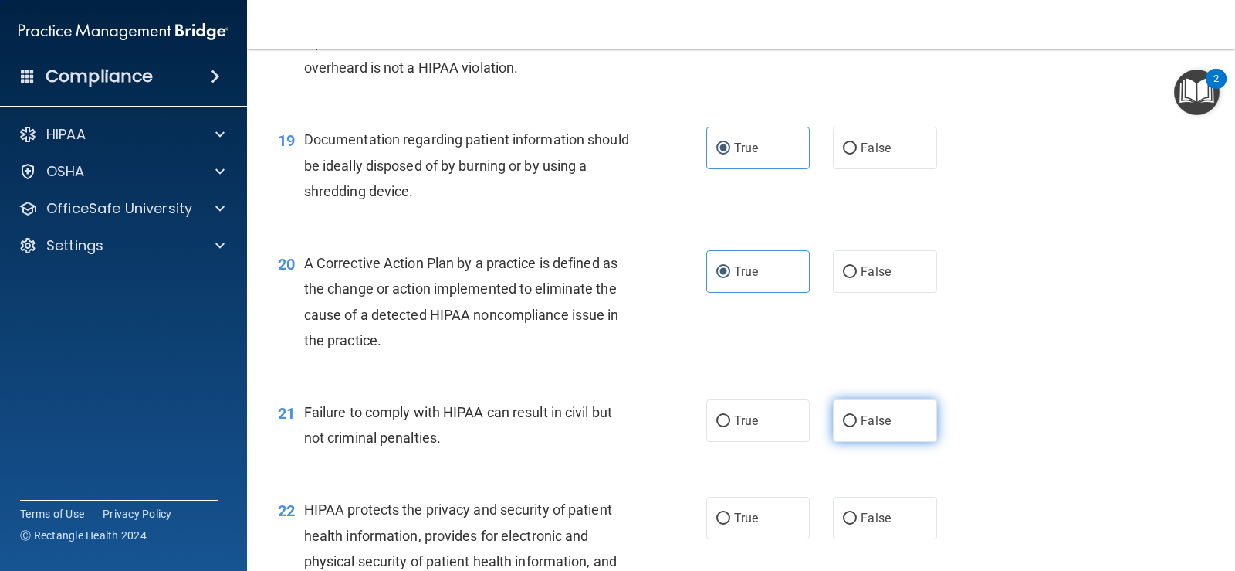
click at [865, 427] on span "False" at bounding box center [876, 420] width 30 height 15
click at [857, 427] on input "False" at bounding box center [850, 421] width 14 height 12
radio input "true"
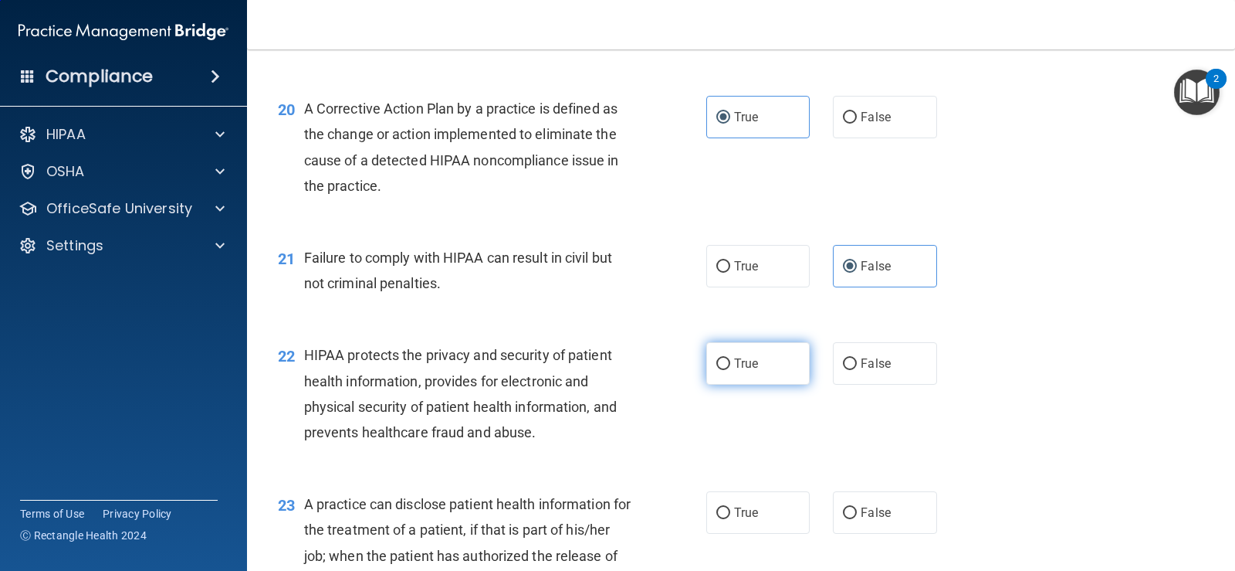
click at [782, 374] on label "True" at bounding box center [757, 363] width 103 height 42
click at [730, 370] on input "True" at bounding box center [723, 364] width 14 height 12
radio input "true"
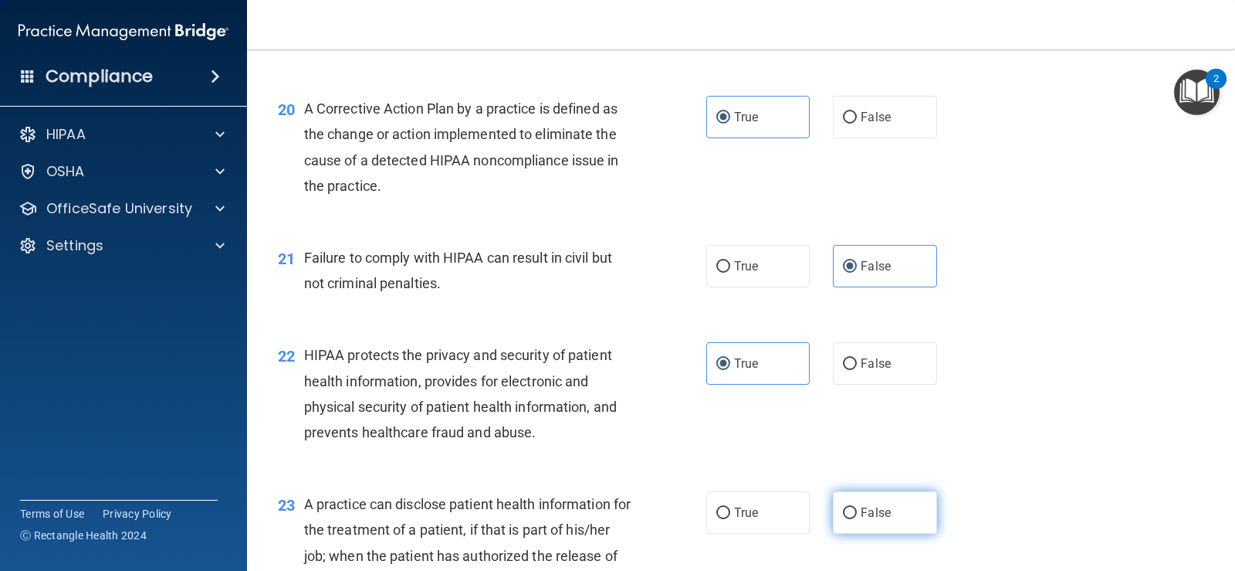
click at [892, 532] on label "False" at bounding box center [884, 512] width 103 height 42
click at [857, 519] on input "False" at bounding box center [850, 513] width 14 height 12
radio input "true"
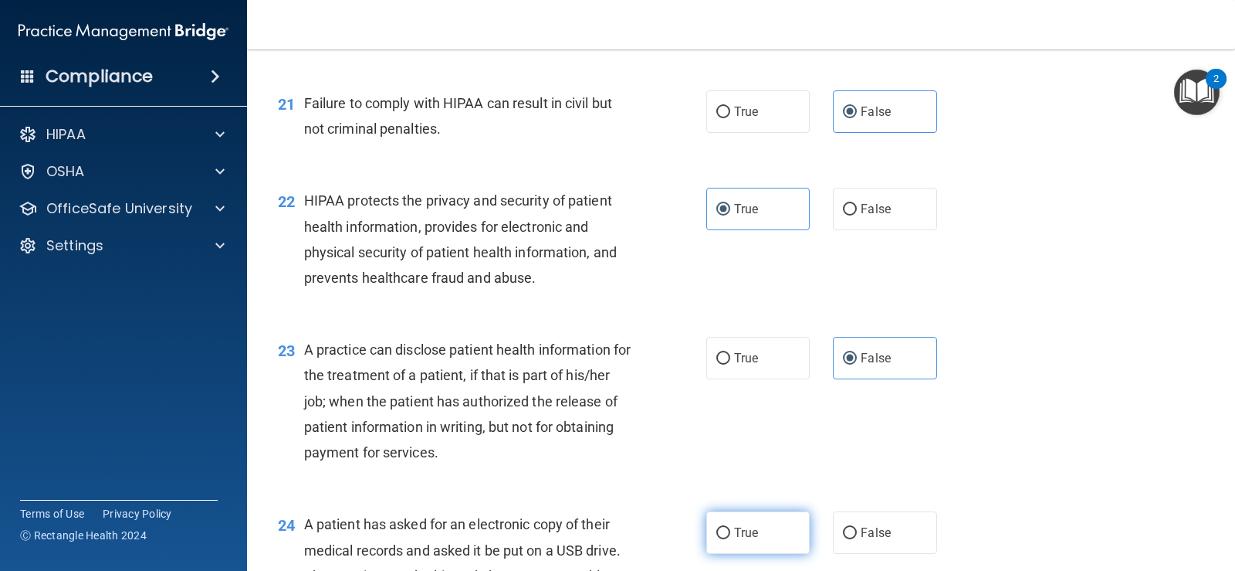
click at [741, 544] on label "True" at bounding box center [757, 532] width 103 height 42
click at [730, 539] on input "True" at bounding box center [723, 533] width 14 height 12
radio input "true"
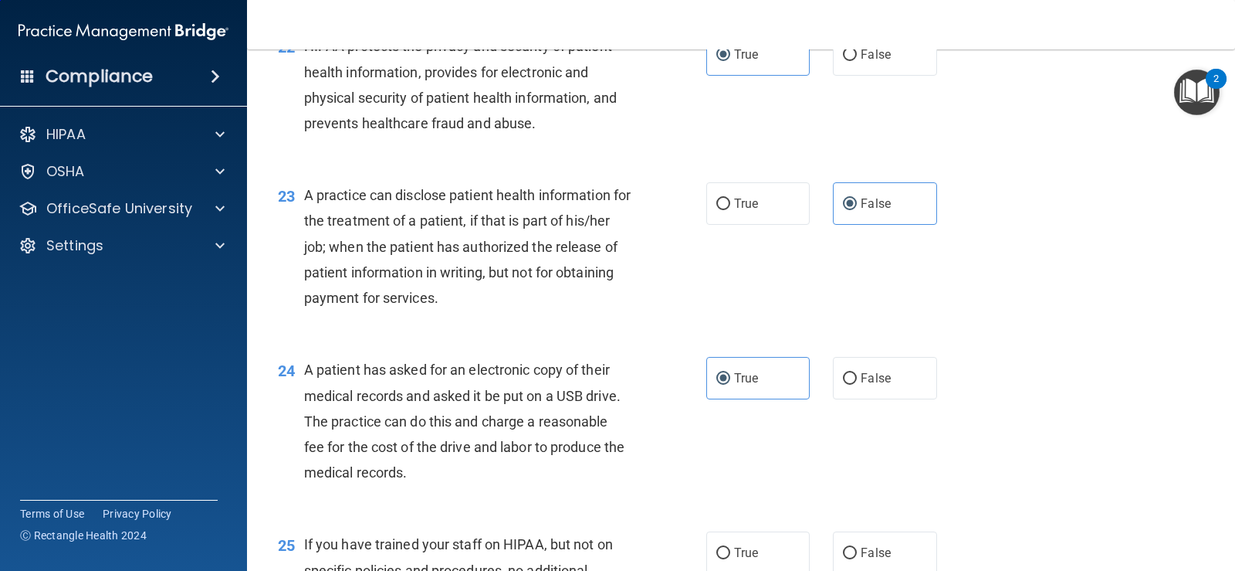
scroll to position [2780, 0]
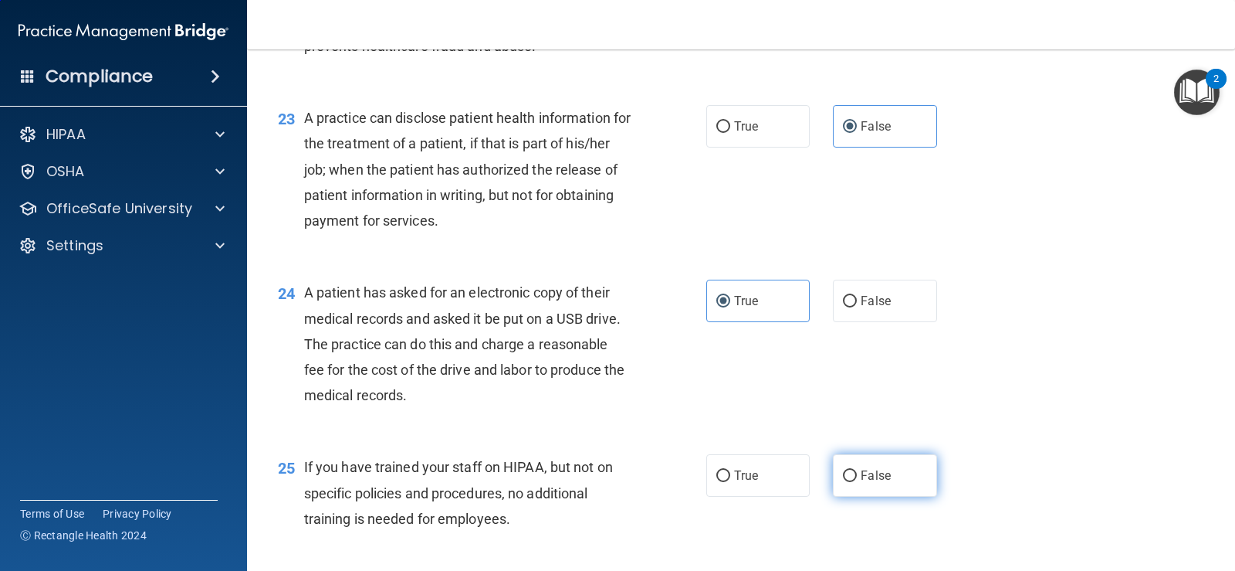
click at [887, 480] on label "False" at bounding box center [884, 475] width 103 height 42
click at [857, 480] on input "False" at bounding box center [850, 476] width 14 height 12
radio input "true"
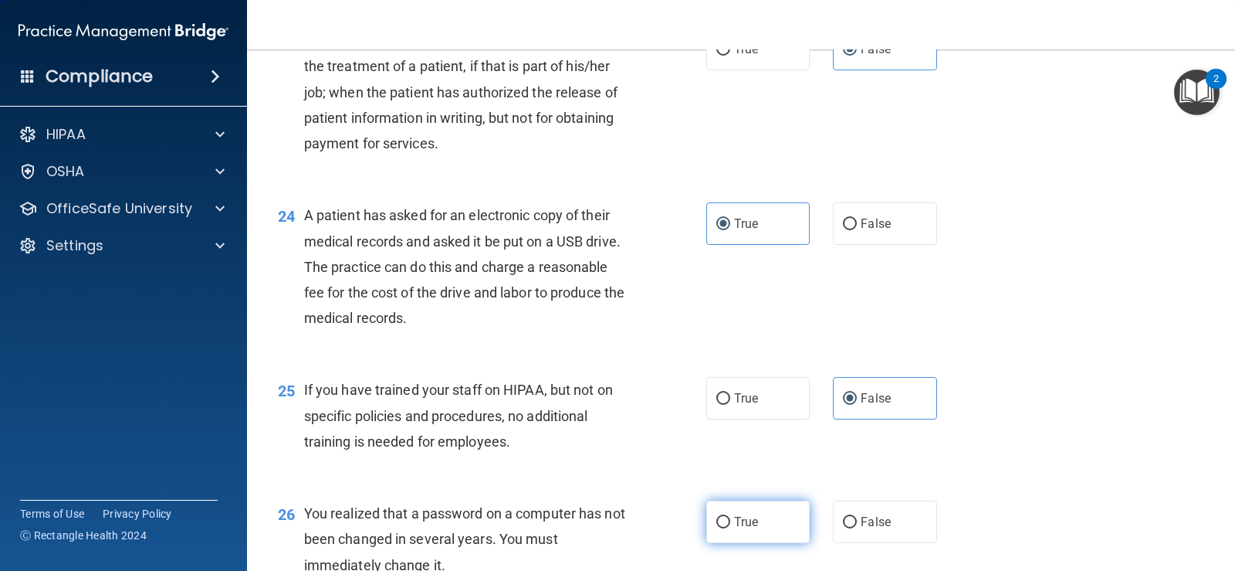
click at [783, 531] on label "True" at bounding box center [757, 521] width 103 height 42
click at [730, 528] on input "True" at bounding box center [723, 522] width 14 height 12
radio input "true"
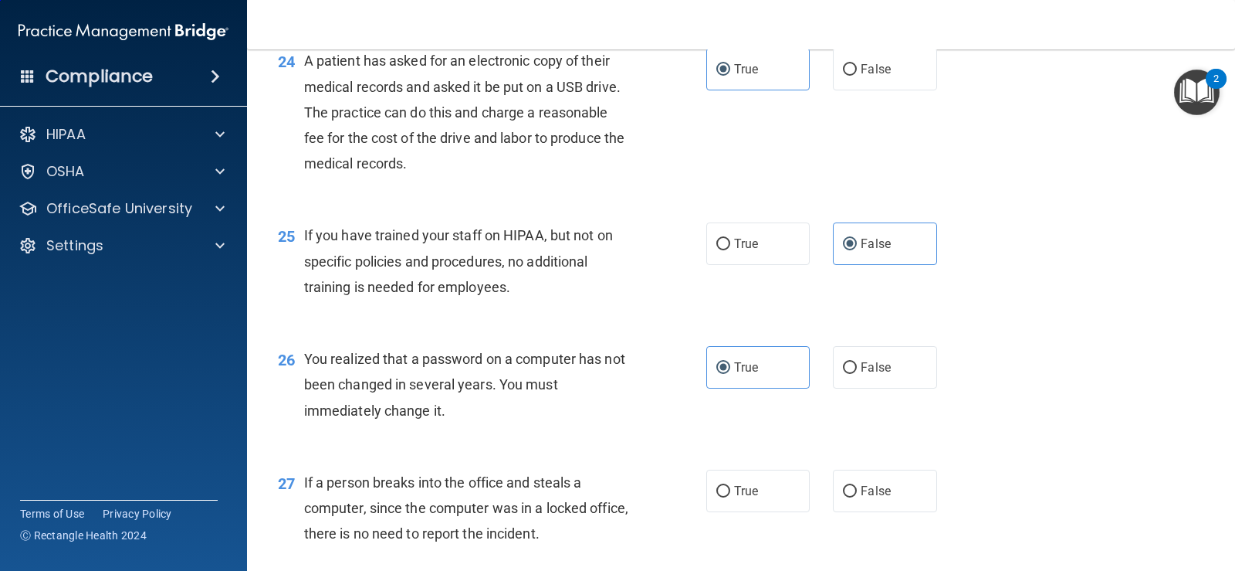
scroll to position [3089, 0]
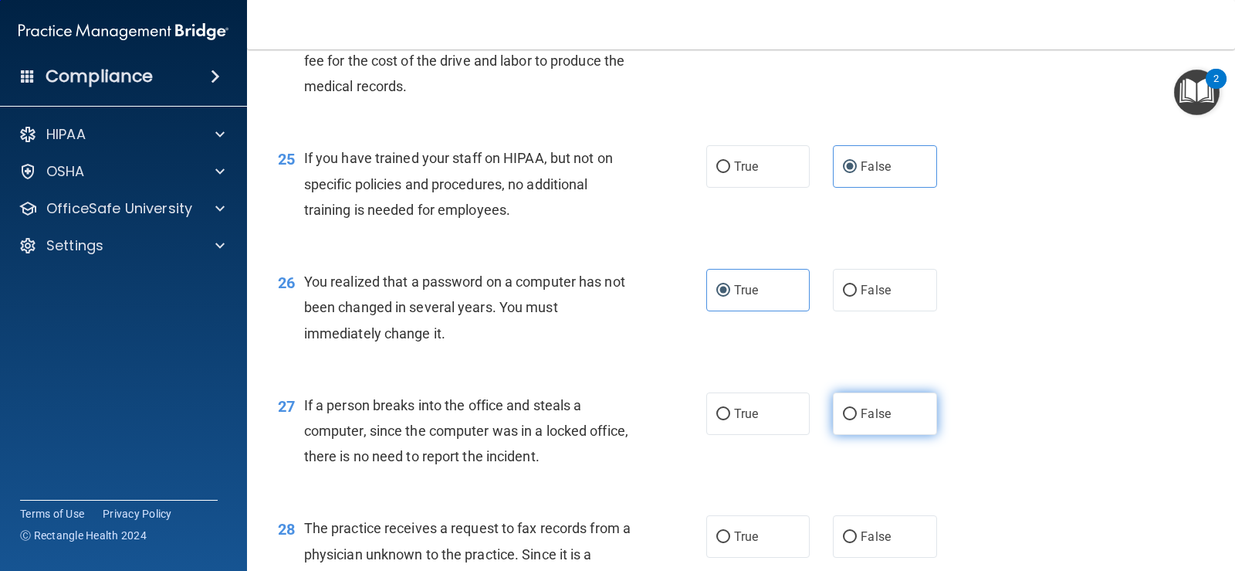
click at [846, 409] on input "False" at bounding box center [850, 414] width 14 height 12
radio input "true"
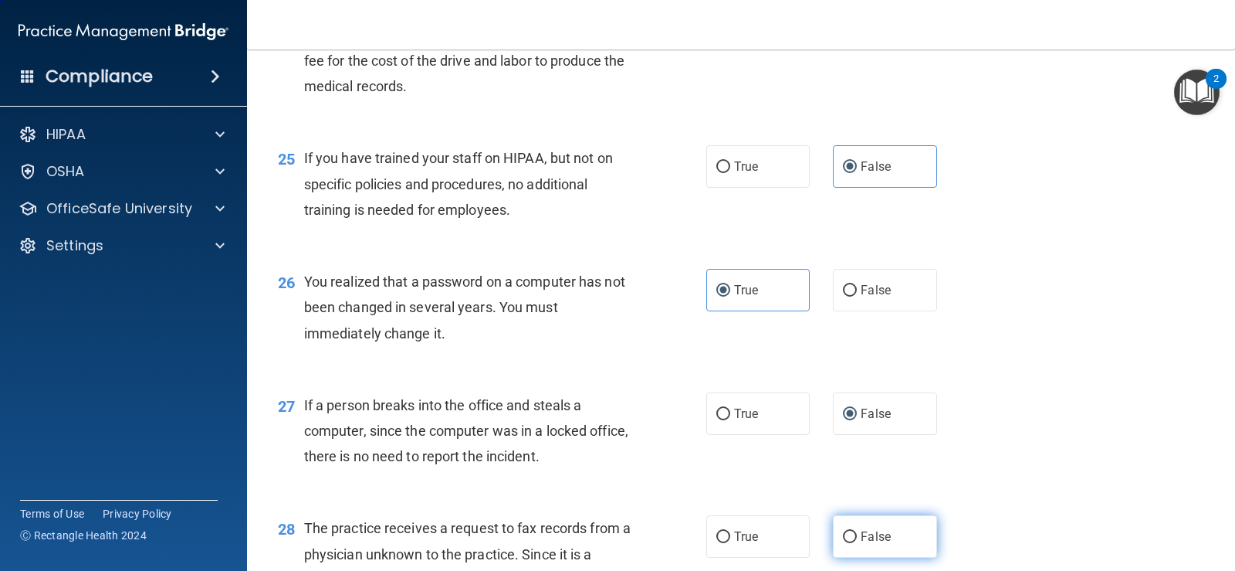
click at [898, 541] on label "False" at bounding box center [884, 536] width 103 height 42
click at [857, 541] on input "False" at bounding box center [850, 537] width 14 height 12
radio input "true"
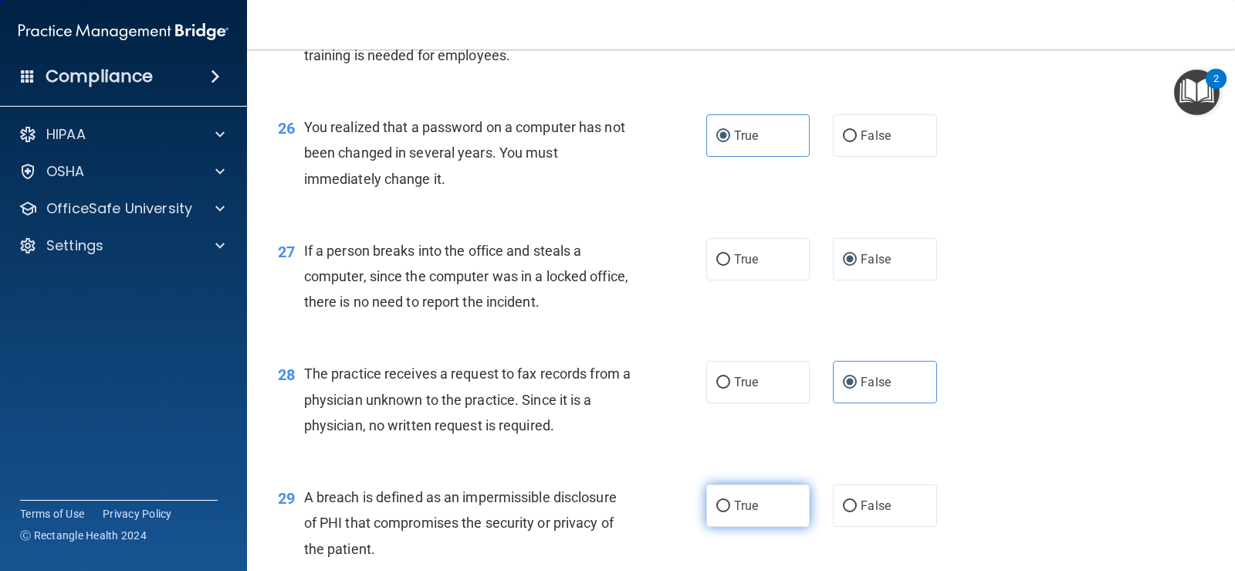
click at [734, 509] on span "True" at bounding box center [746, 505] width 24 height 15
click at [730, 509] on input "True" at bounding box center [723, 506] width 14 height 12
radio input "true"
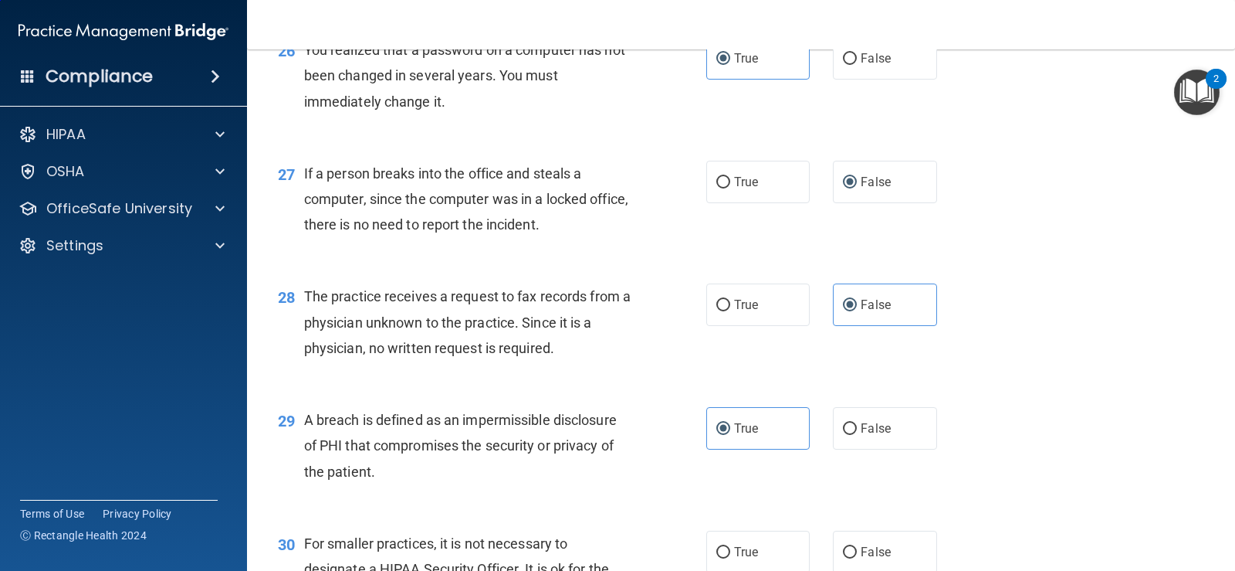
scroll to position [3398, 0]
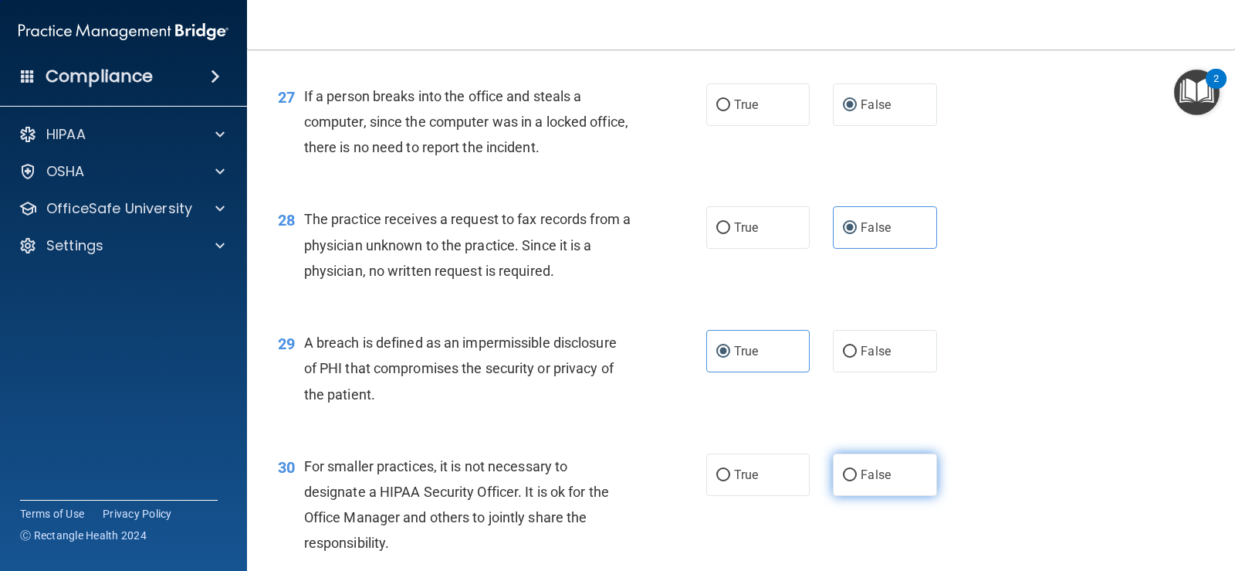
click at [876, 477] on span "False" at bounding box center [876, 474] width 30 height 15
click at [857, 477] on input "False" at bounding box center [850, 475] width 14 height 12
radio input "true"
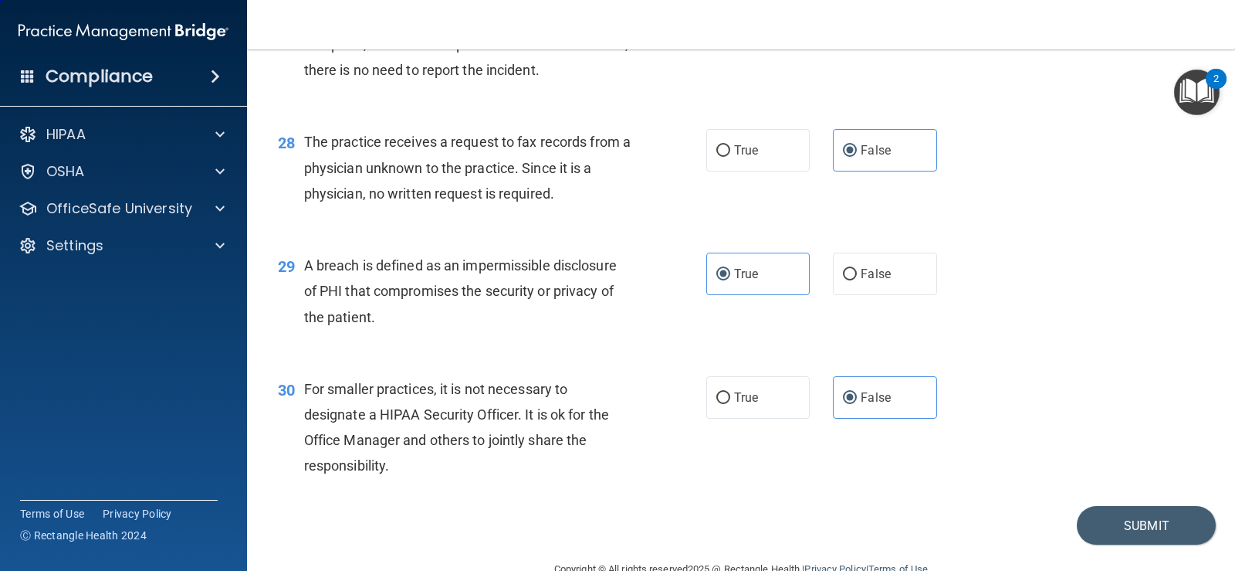
scroll to position [3510, 0]
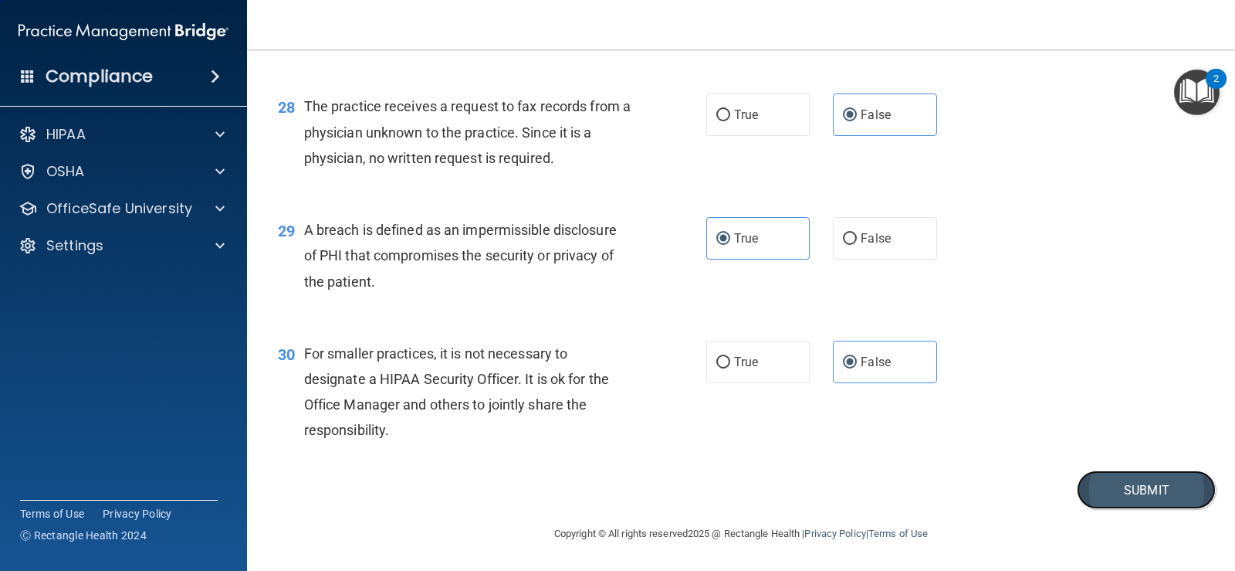
click at [1082, 485] on button "Submit" at bounding box center [1146, 489] width 139 height 39
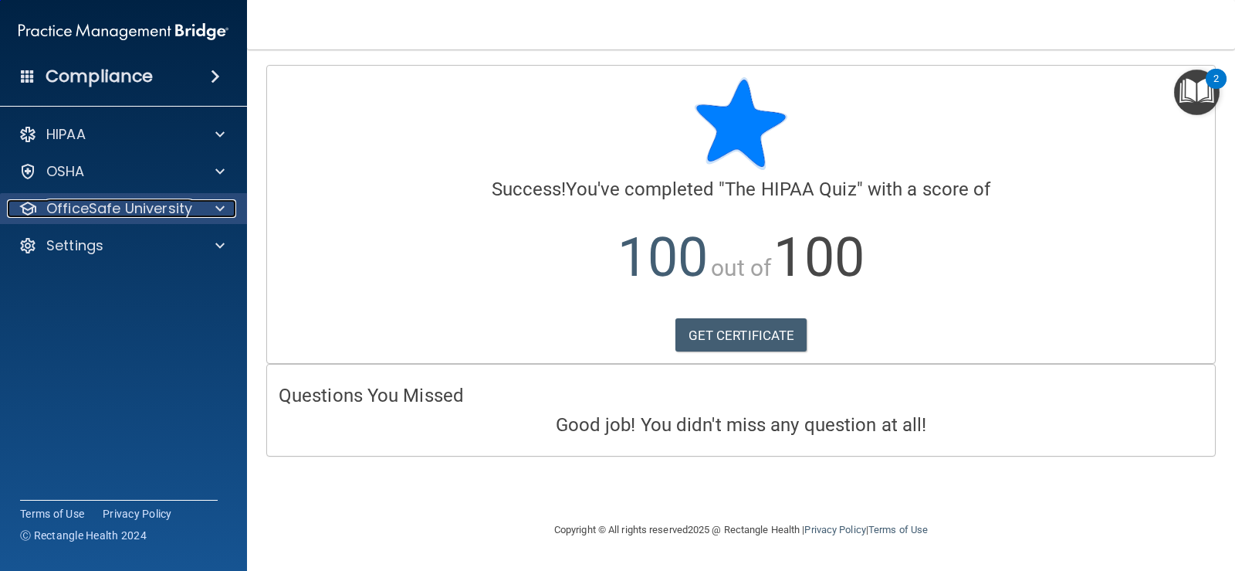
click at [32, 203] on div at bounding box center [28, 208] width 19 height 19
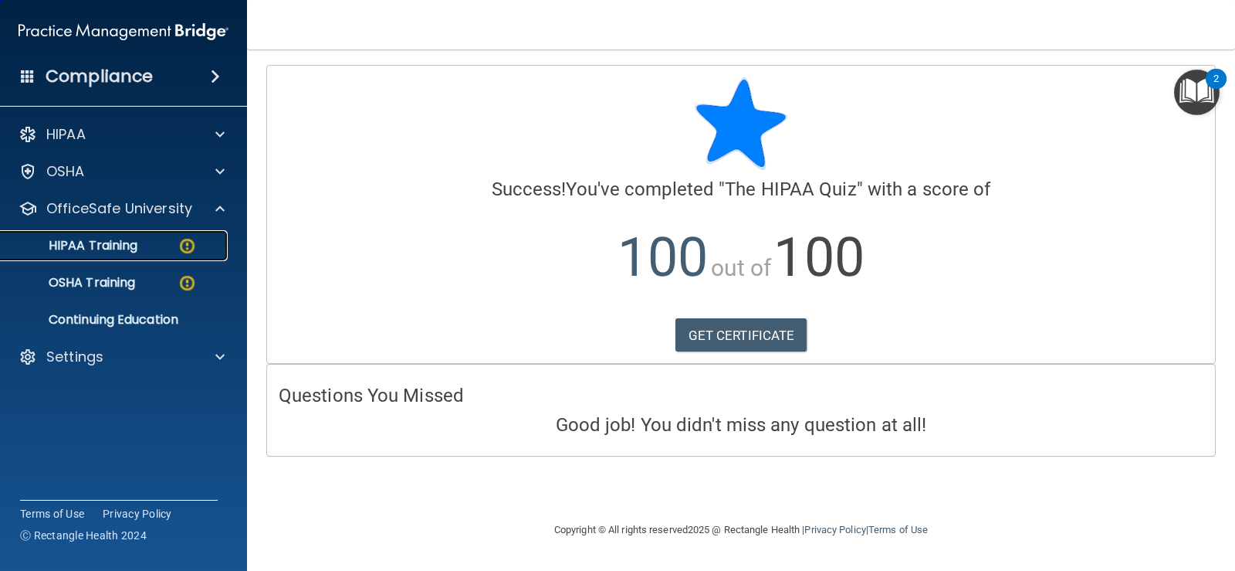
click at [117, 244] on p "HIPAA Training" at bounding box center [73, 245] width 127 height 15
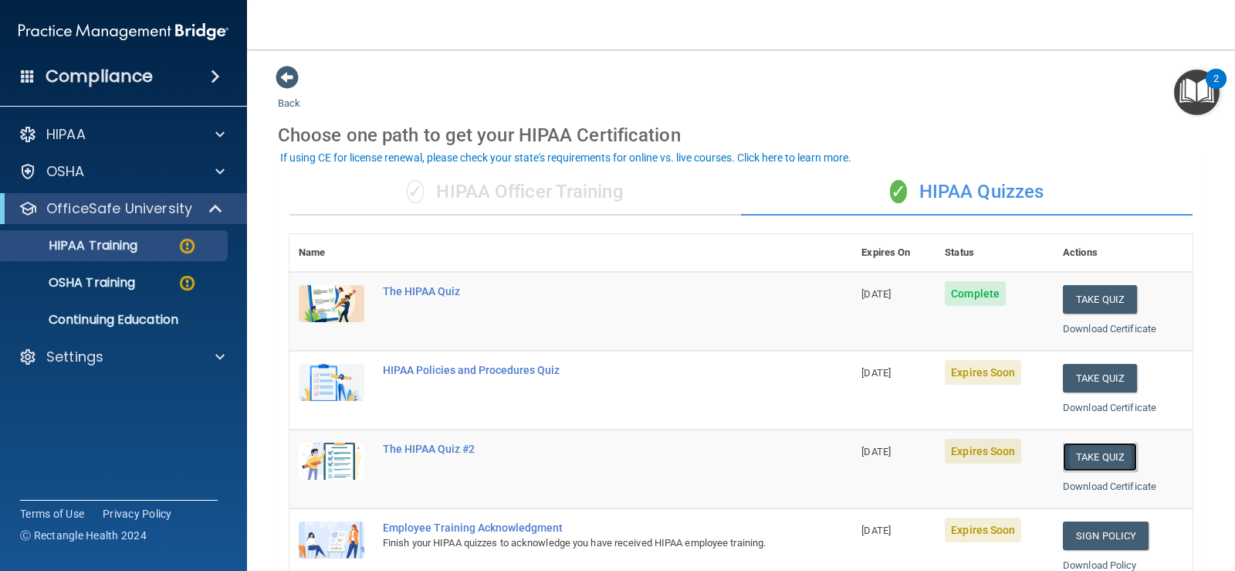
click at [1089, 455] on button "Take Quiz" at bounding box center [1100, 456] width 74 height 29
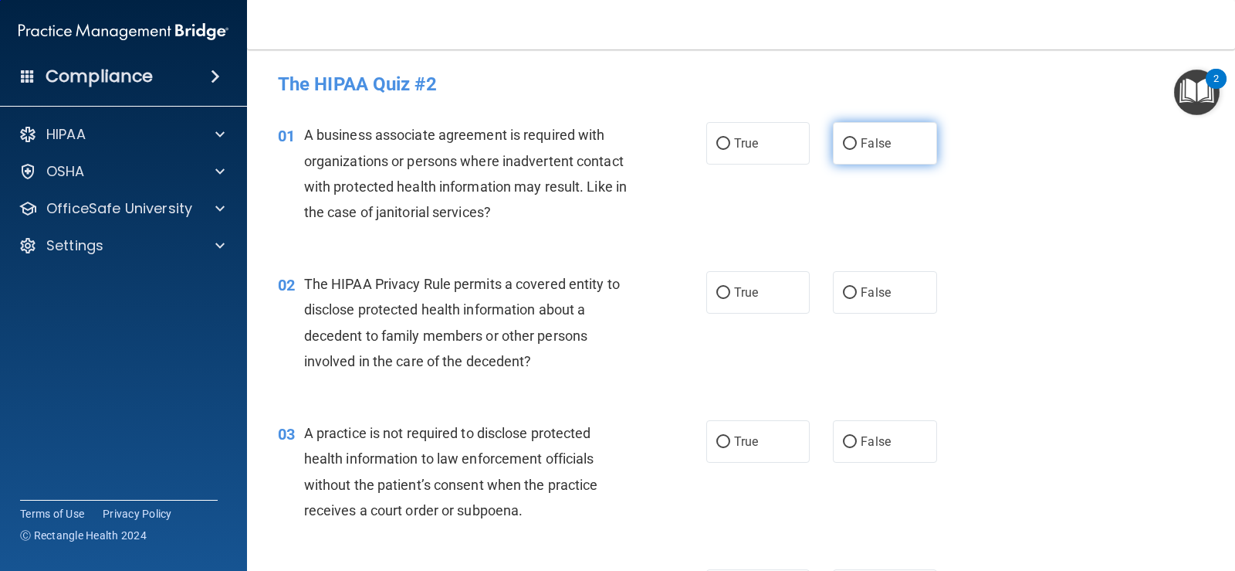
click at [843, 146] on input "False" at bounding box center [850, 144] width 14 height 12
radio input "true"
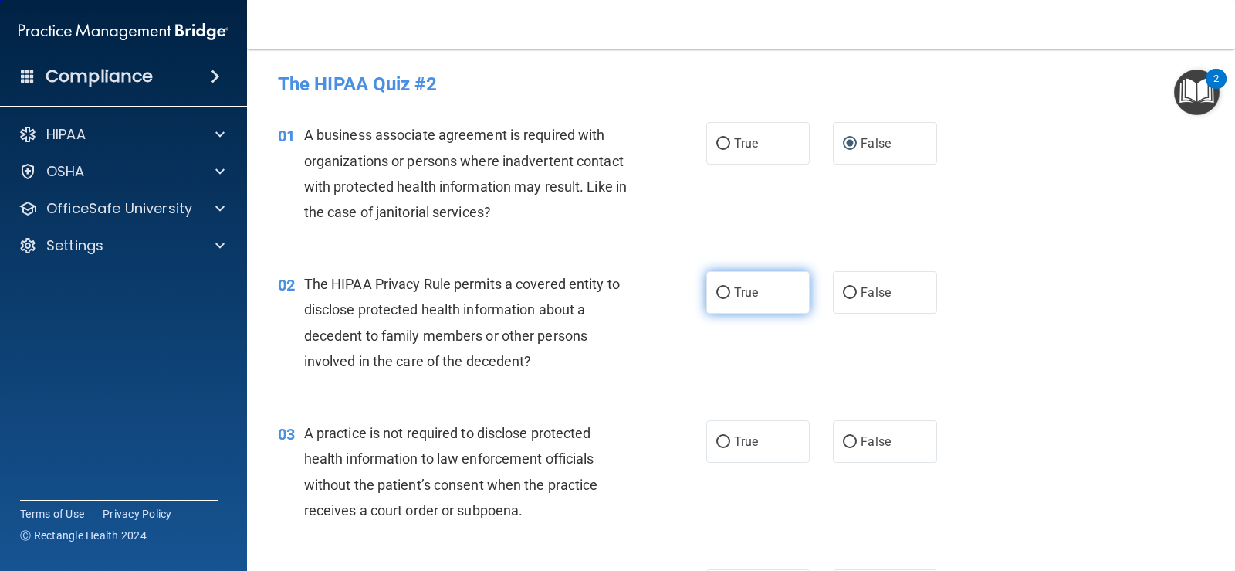
click at [740, 300] on label "True" at bounding box center [757, 292] width 103 height 42
click at [730, 299] on input "True" at bounding box center [723, 293] width 14 height 12
radio input "true"
drag, startPoint x: 881, startPoint y: 443, endPoint x: 974, endPoint y: 438, distance: 92.8
click at [881, 444] on span "False" at bounding box center [876, 441] width 30 height 15
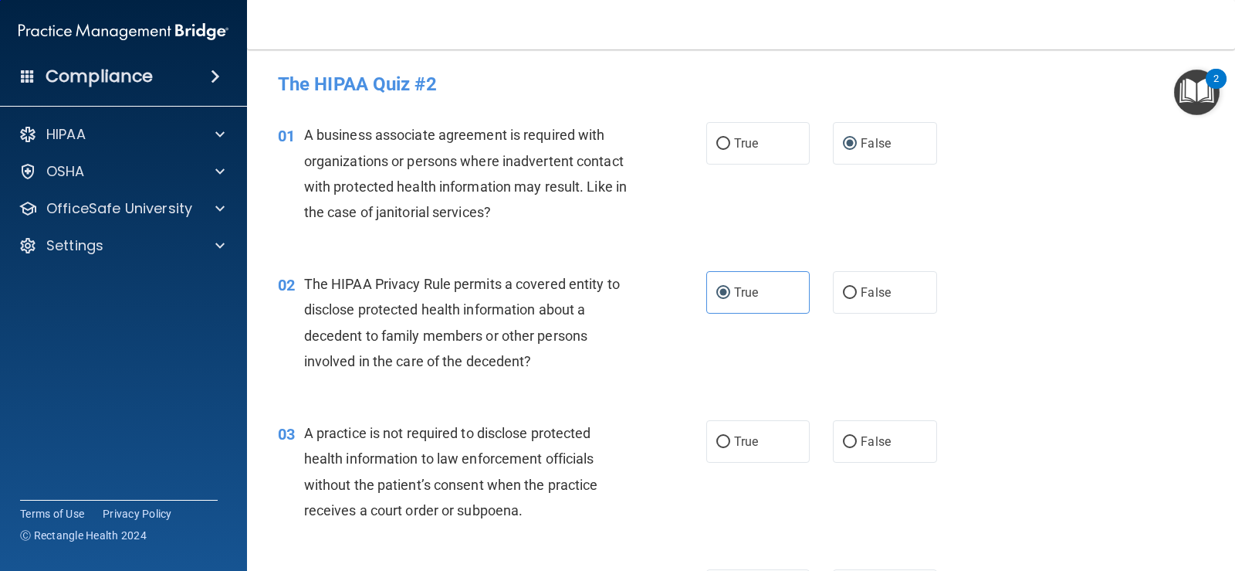
click at [857, 444] on input "False" at bounding box center [850, 442] width 14 height 12
radio input "true"
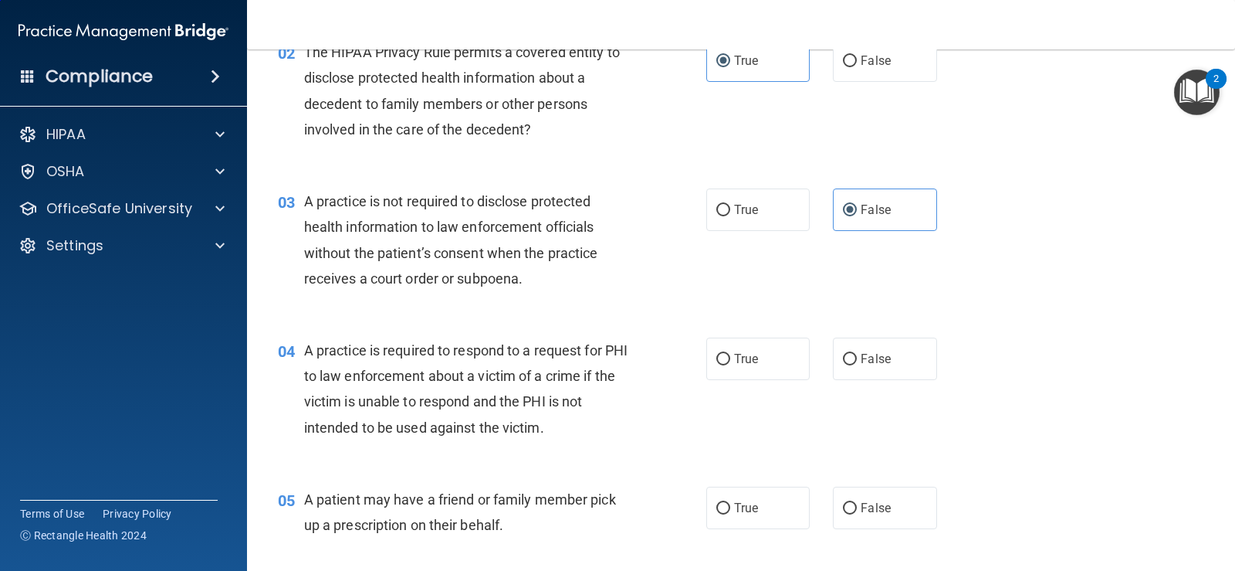
scroll to position [309, 0]
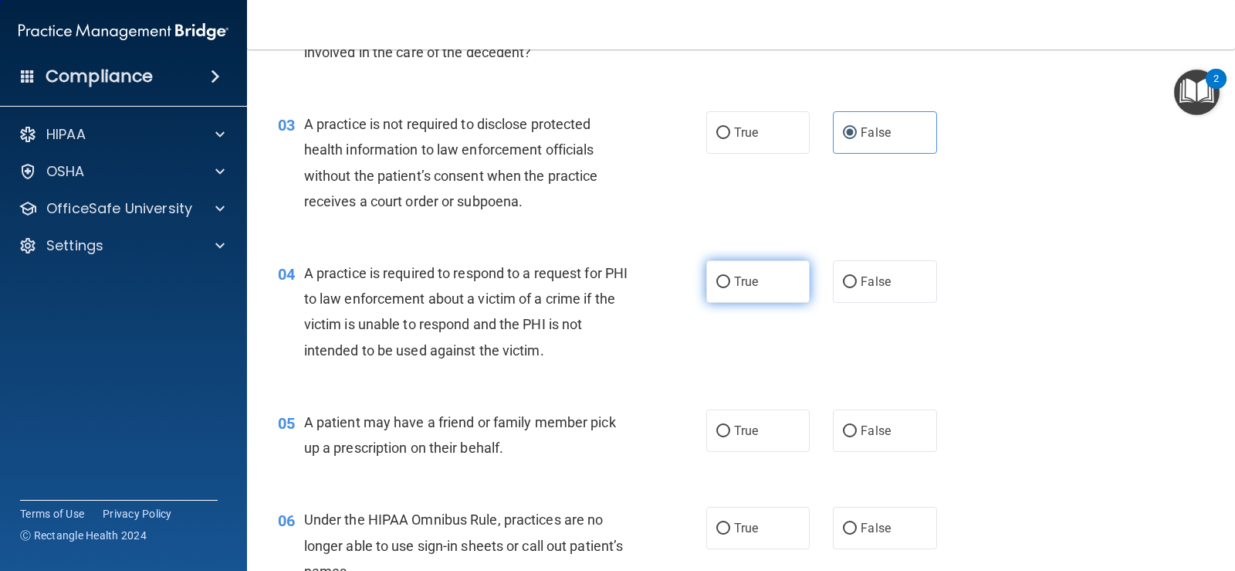
click at [782, 285] on label "True" at bounding box center [757, 281] width 103 height 42
click at [730, 285] on input "True" at bounding box center [723, 282] width 14 height 12
radio input "true"
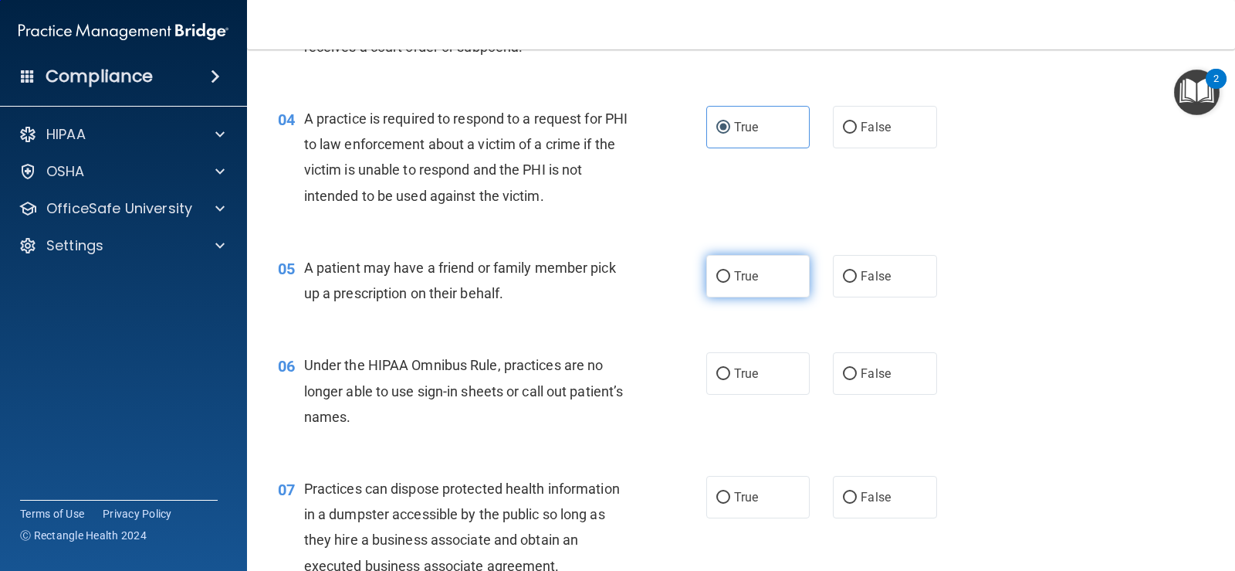
click at [770, 274] on label "True" at bounding box center [757, 276] width 103 height 42
click at [730, 274] on input "True" at bounding box center [723, 277] width 14 height 12
radio input "true"
click at [927, 383] on label "False" at bounding box center [884, 373] width 103 height 42
click at [857, 380] on input "False" at bounding box center [850, 374] width 14 height 12
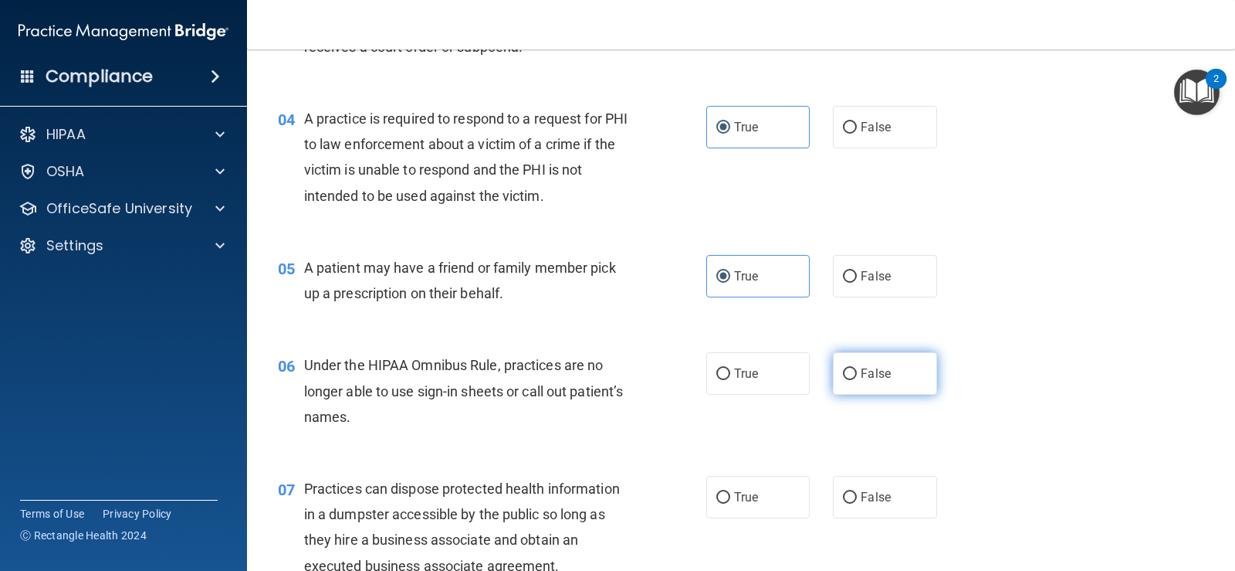
radio input "true"
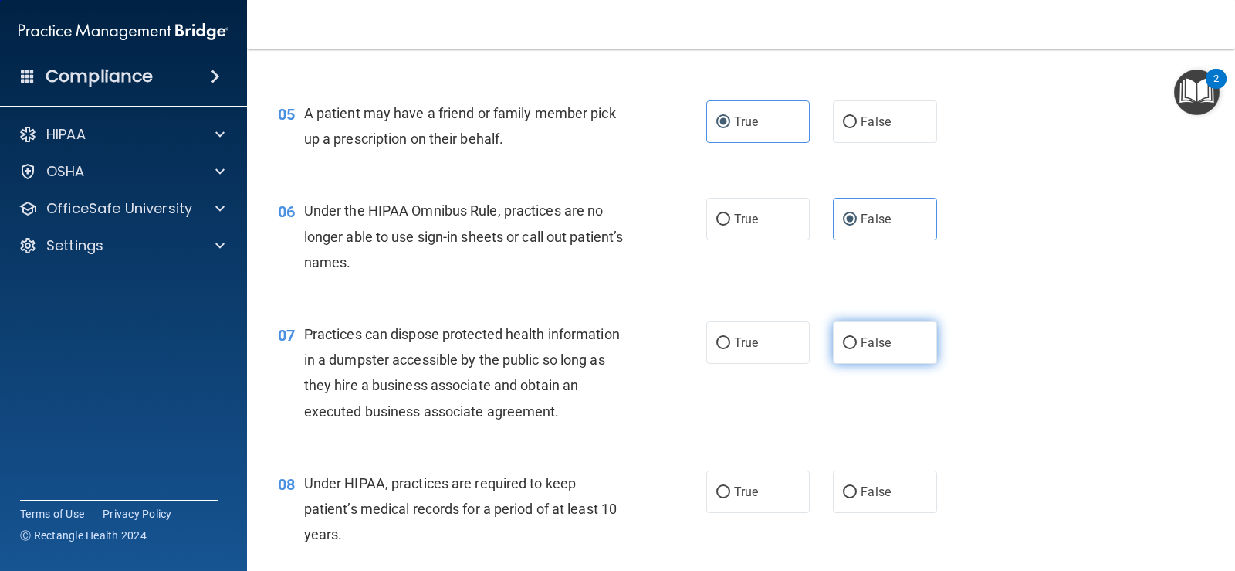
click at [871, 350] on label "False" at bounding box center [884, 342] width 103 height 42
click at [857, 349] on input "False" at bounding box center [850, 343] width 14 height 12
radio input "true"
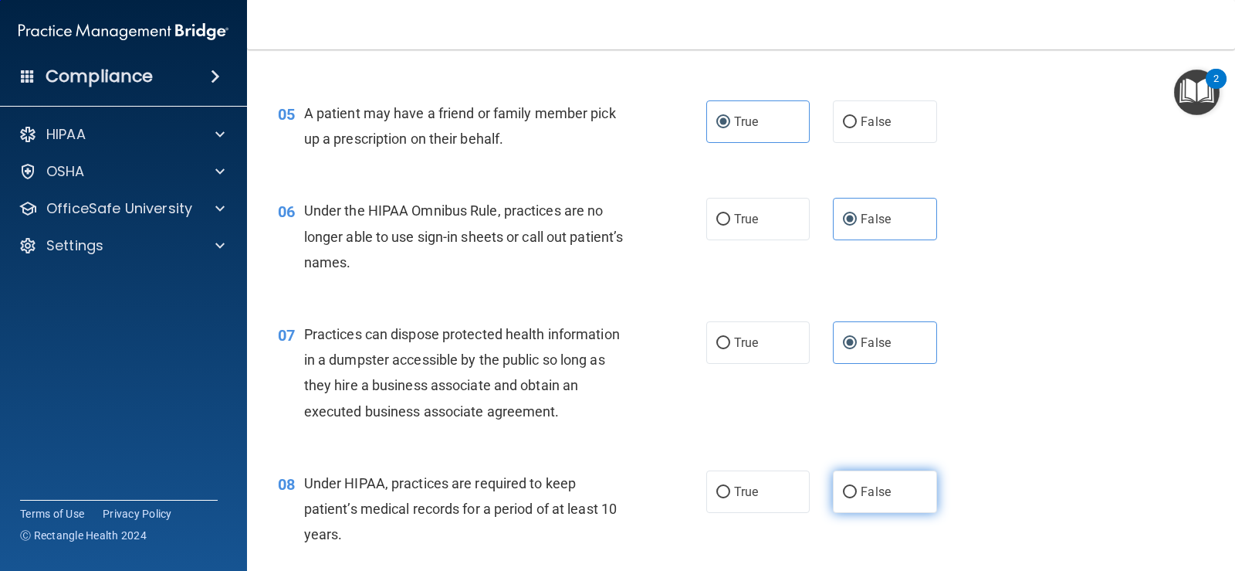
drag, startPoint x: 881, startPoint y: 492, endPoint x: 924, endPoint y: 472, distance: 47.3
click at [882, 492] on span "False" at bounding box center [876, 491] width 30 height 15
click at [857, 492] on input "False" at bounding box center [850, 492] width 14 height 12
radio input "true"
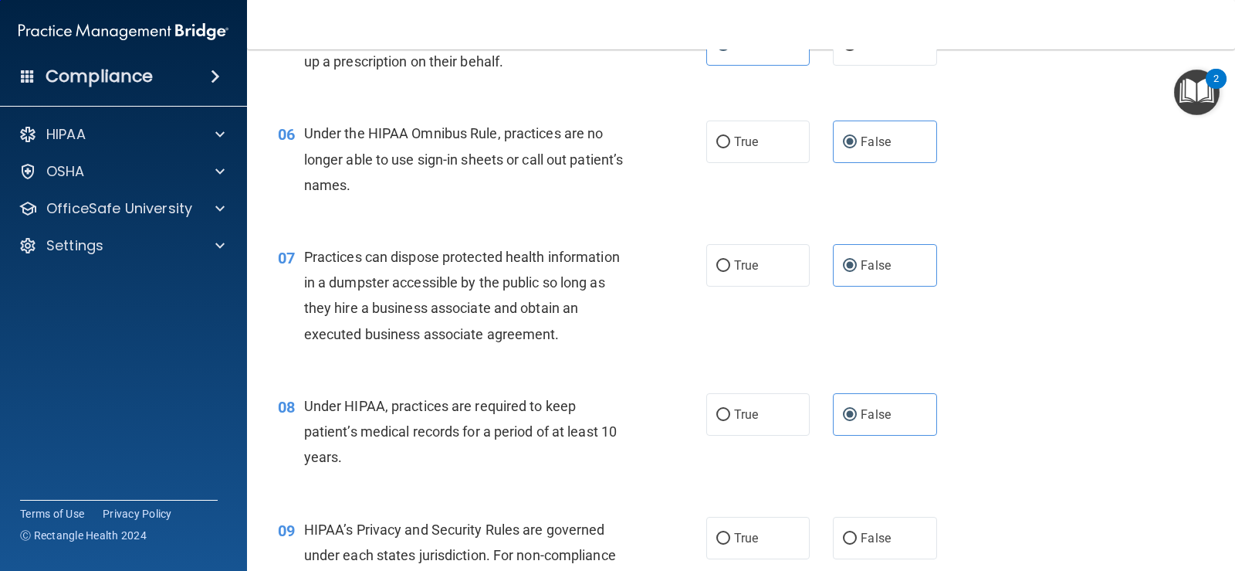
scroll to position [772, 0]
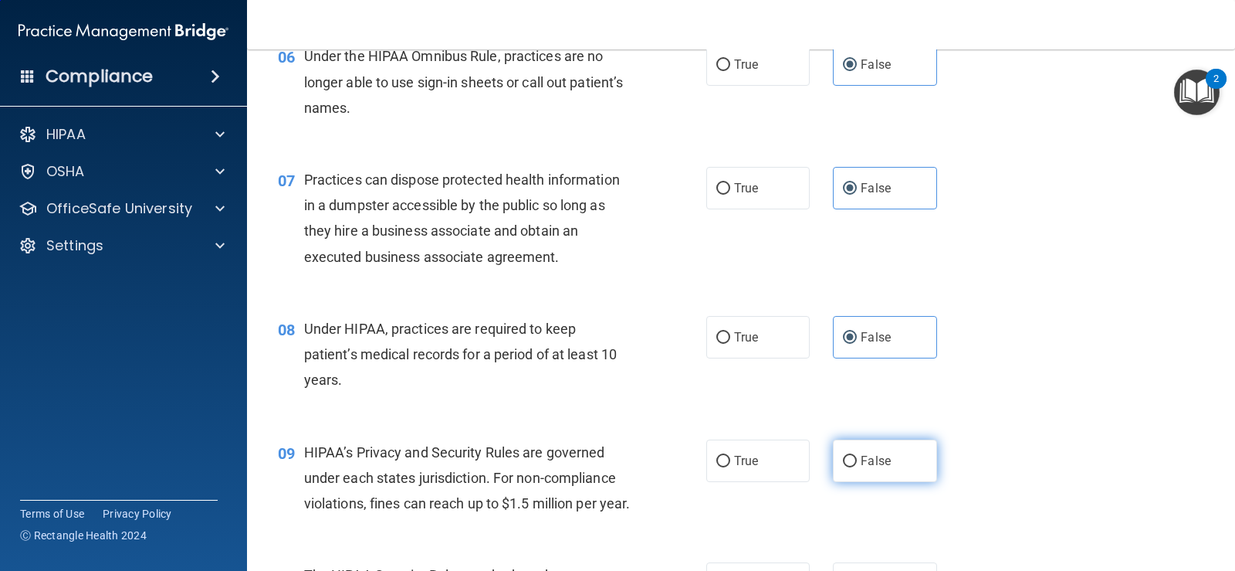
click at [886, 443] on label "False" at bounding box center [884, 460] width 103 height 42
click at [857, 455] on input "False" at bounding box center [850, 461] width 14 height 12
radio input "true"
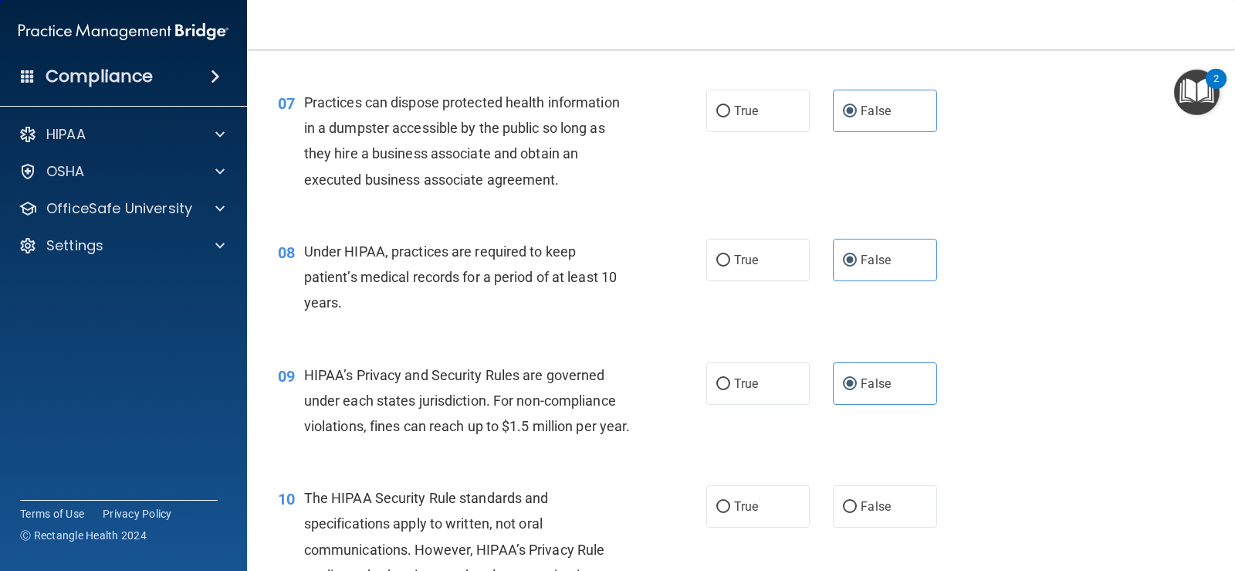
scroll to position [926, 0]
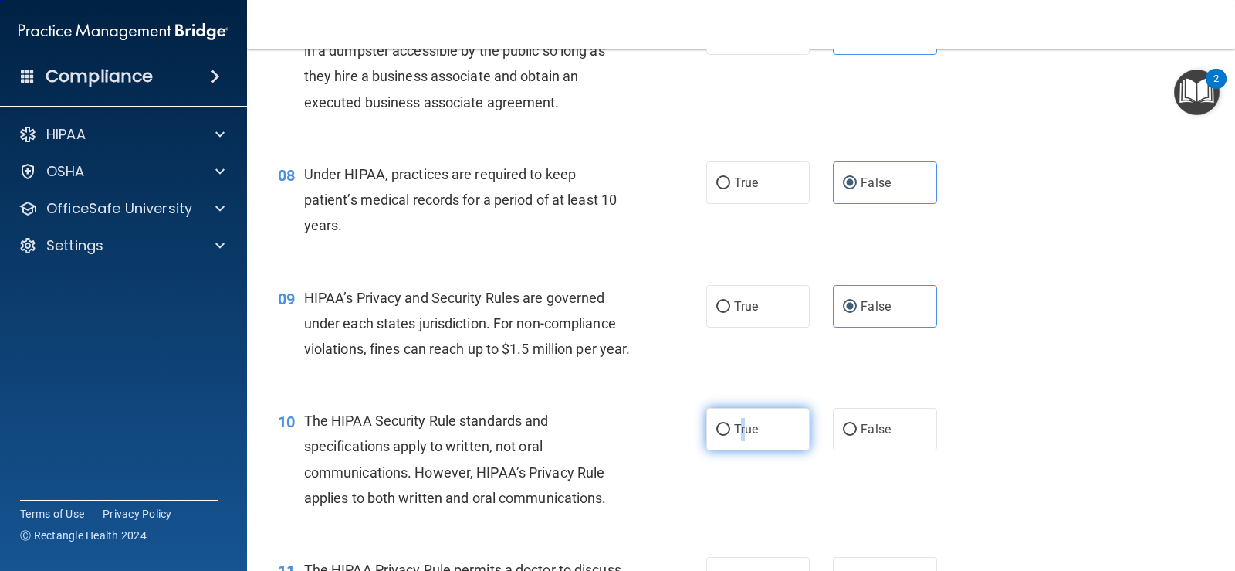
drag, startPoint x: 735, startPoint y: 459, endPoint x: 744, endPoint y: 454, distance: 10.4
click at [740, 436] on span "True" at bounding box center [746, 429] width 24 height 15
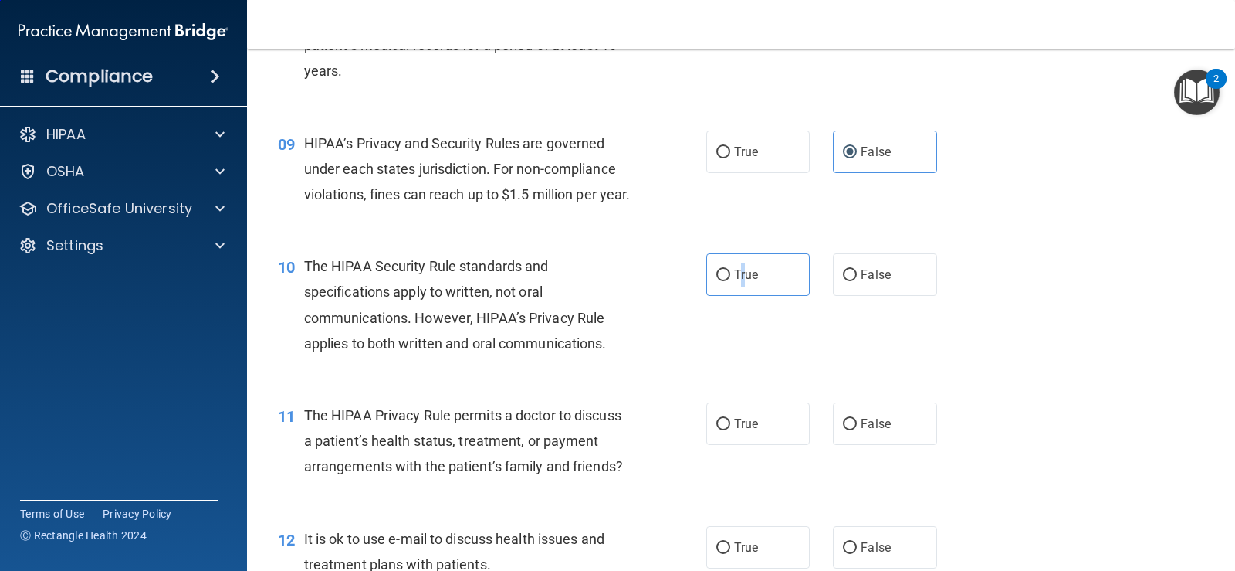
scroll to position [1235, 0]
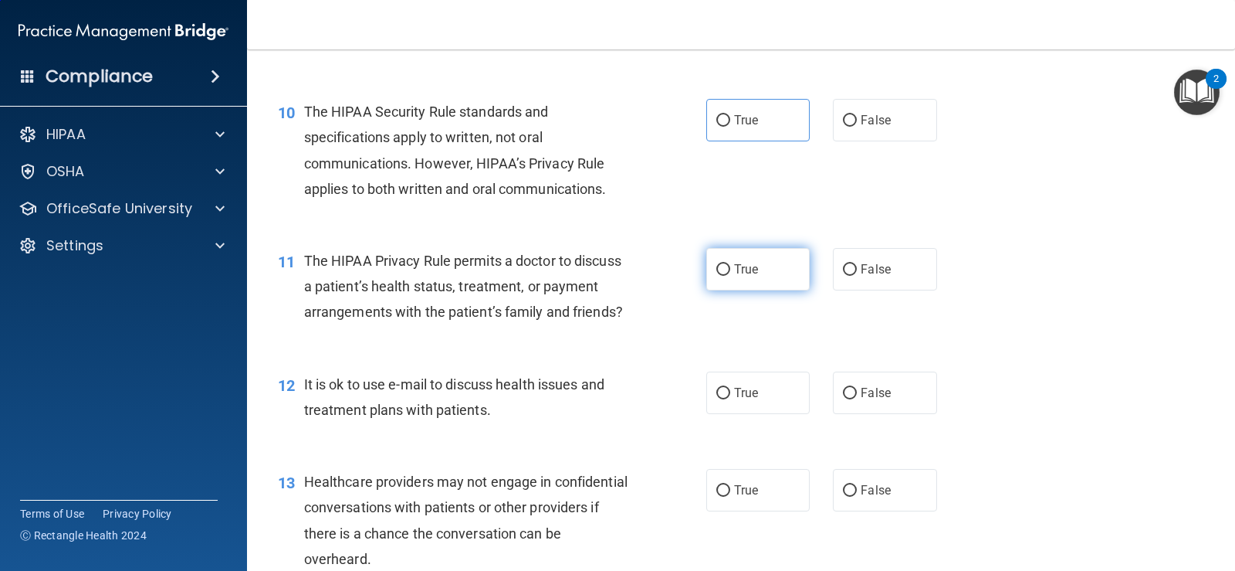
click at [782, 290] on label "True" at bounding box center [757, 269] width 103 height 42
click at [730, 276] on input "True" at bounding box center [723, 270] width 14 height 12
radio input "true"
click at [760, 414] on label "True" at bounding box center [757, 392] width 103 height 42
click at [730, 399] on input "True" at bounding box center [723, 394] width 14 height 12
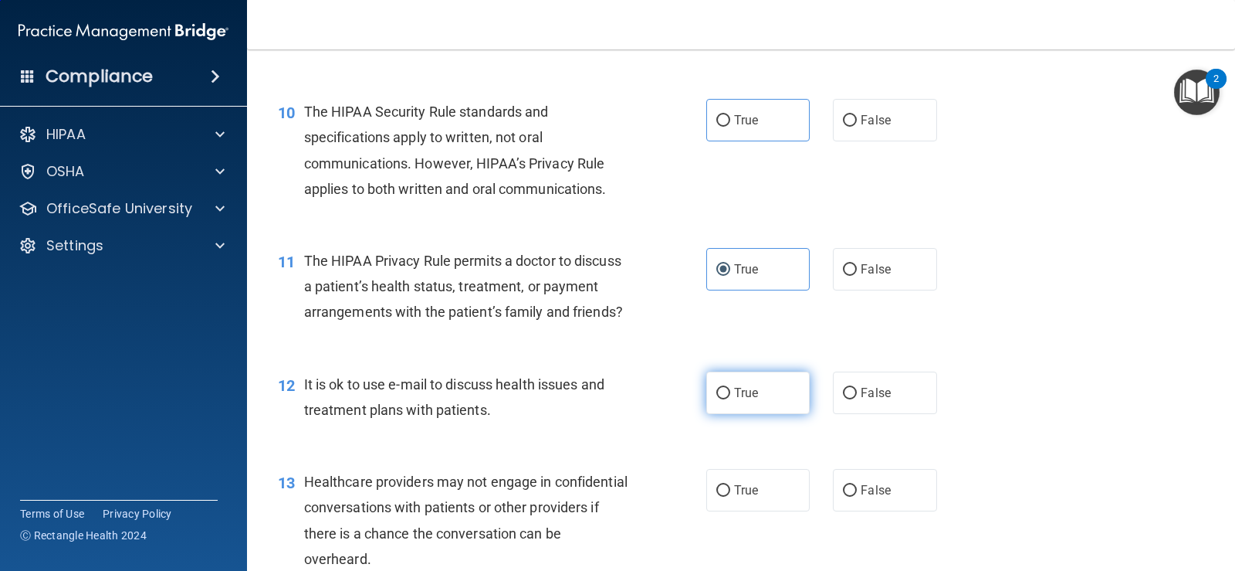
radio input "true"
drag, startPoint x: 878, startPoint y: 499, endPoint x: 940, endPoint y: 473, distance: 67.5
click at [881, 499] on label "False" at bounding box center [884, 490] width 103 height 42
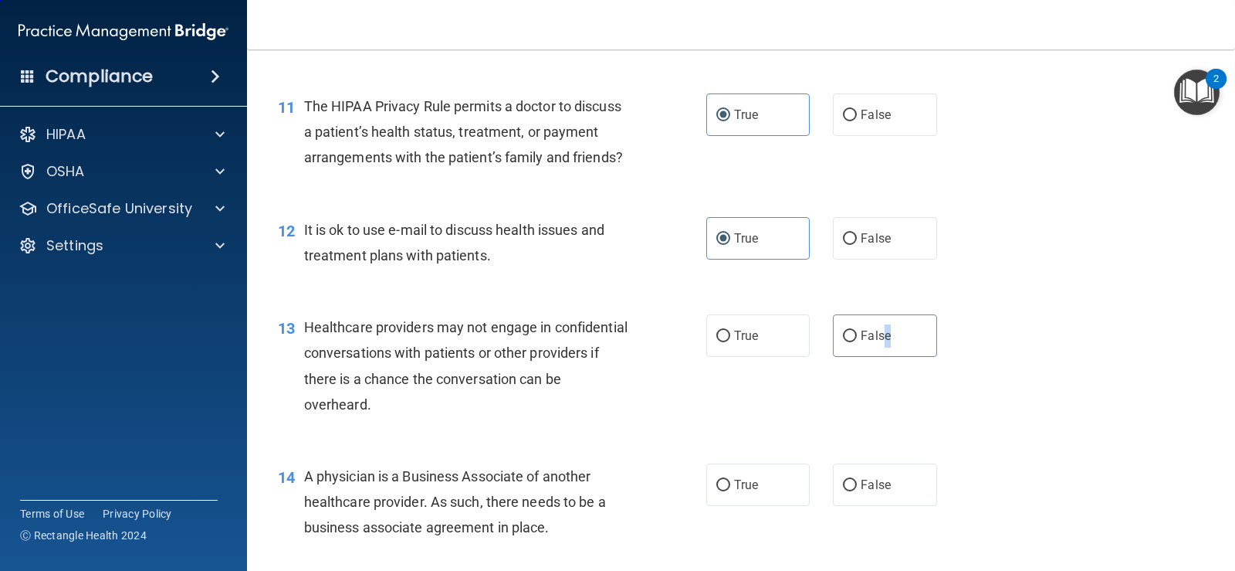
scroll to position [1467, 0]
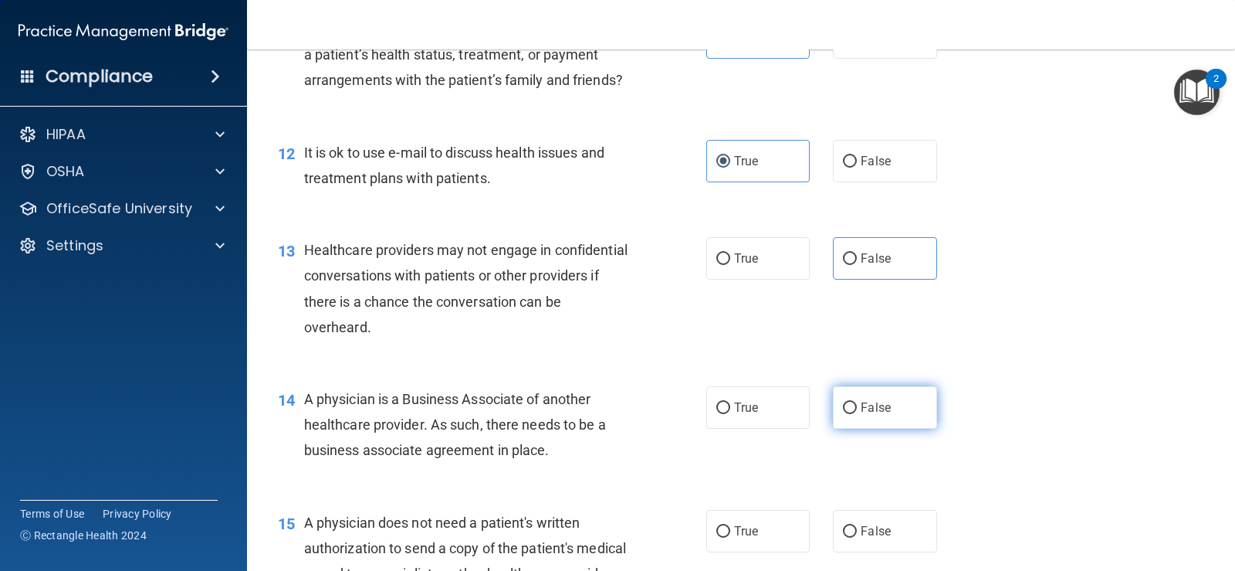
click at [894, 428] on label "False" at bounding box center [884, 407] width 103 height 42
click at [857, 414] on input "False" at bounding box center [850, 408] width 14 height 12
radio input "true"
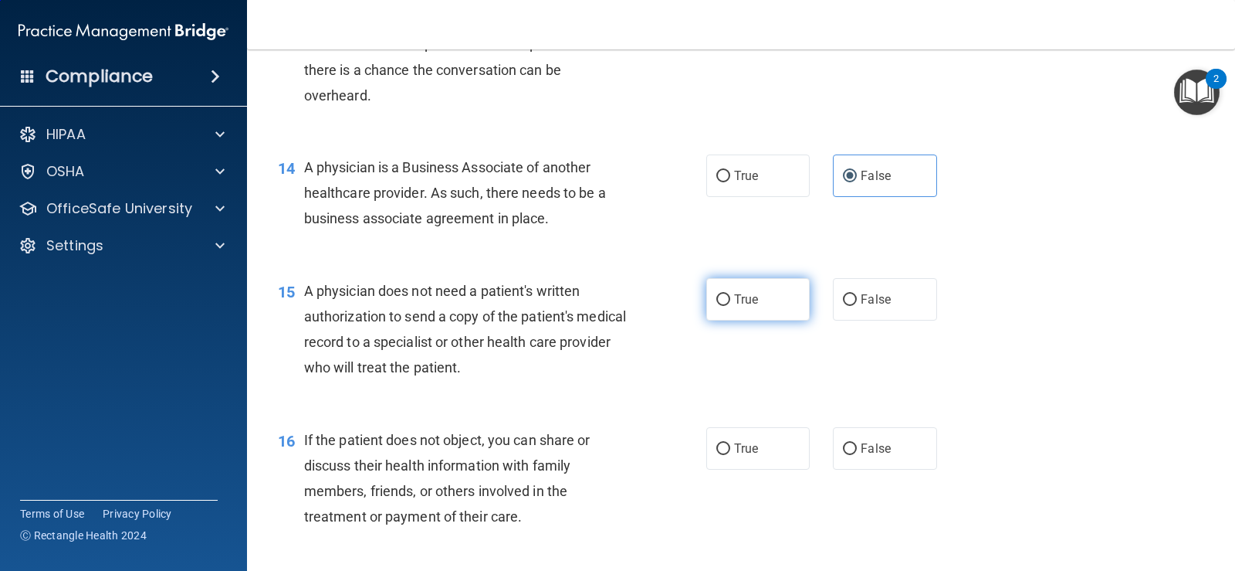
click at [716, 306] on input "True" at bounding box center [723, 300] width 14 height 12
radio input "true"
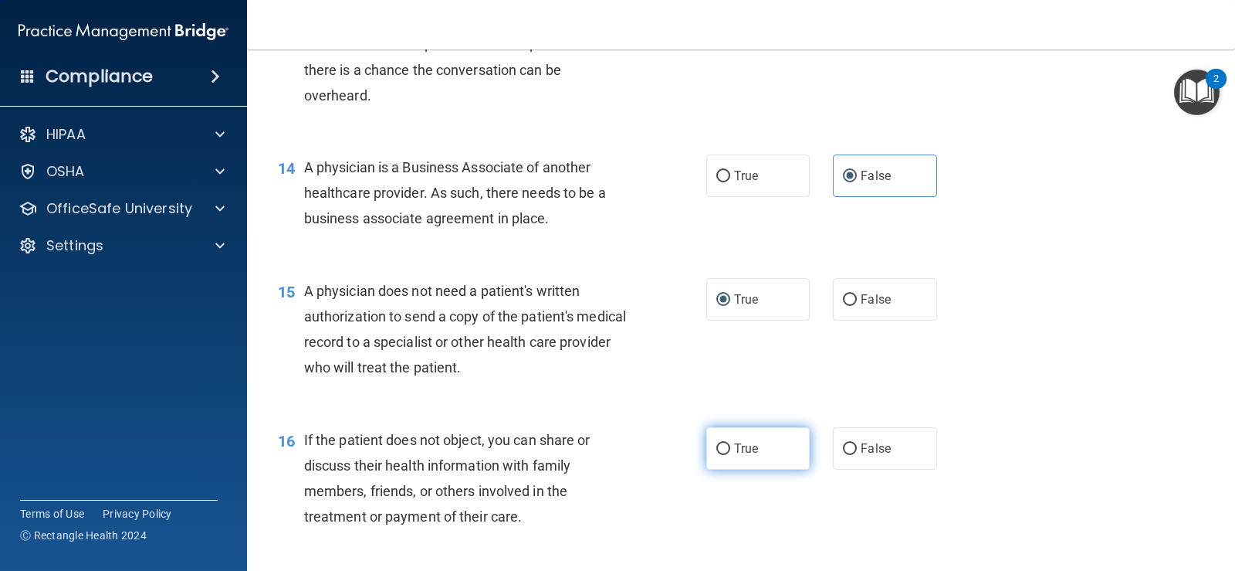
click at [733, 469] on label "True" at bounding box center [757, 448] width 103 height 42
click at [730, 455] on input "True" at bounding box center [723, 449] width 14 height 12
radio input "true"
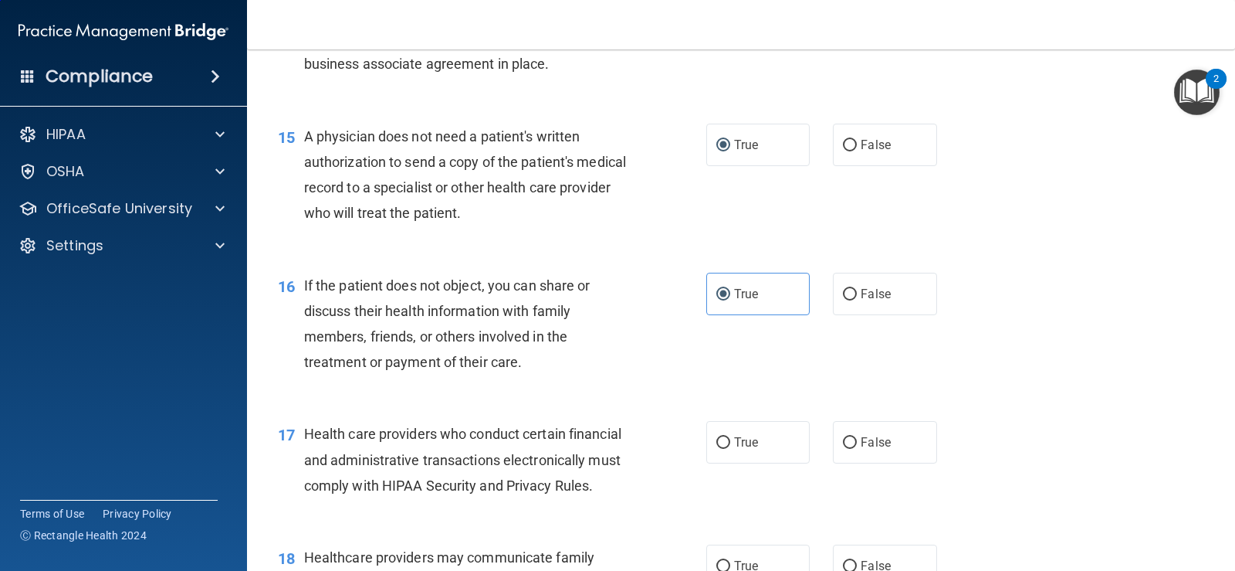
scroll to position [1930, 0]
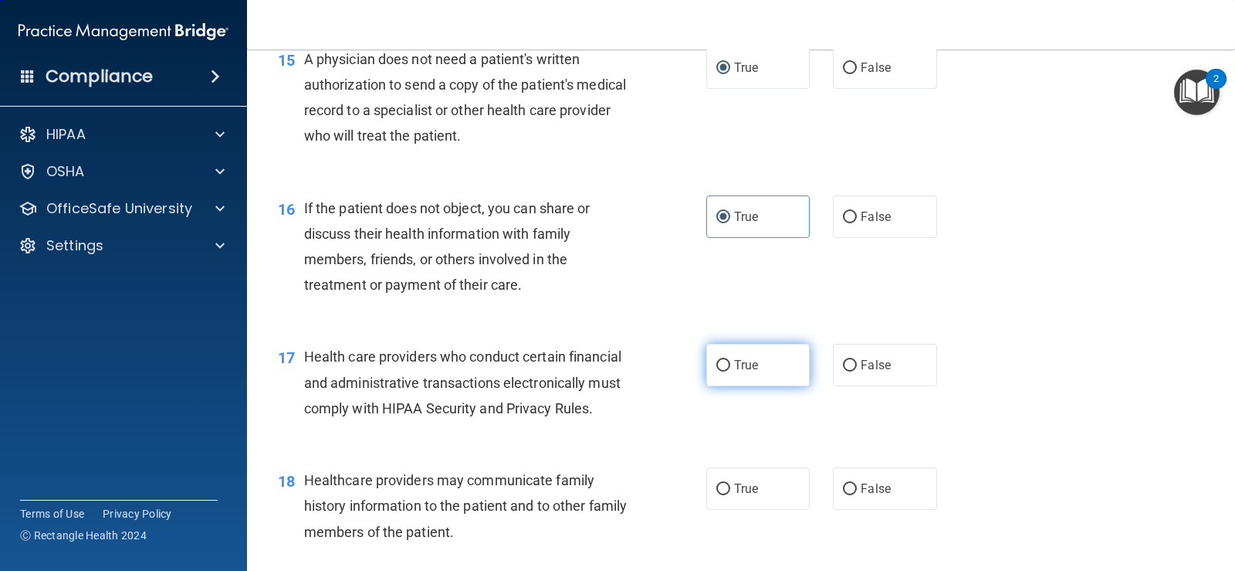
click at [801, 386] on label "True" at bounding box center [757, 365] width 103 height 42
click at [730, 371] on input "True" at bounding box center [723, 366] width 14 height 12
radio input "true"
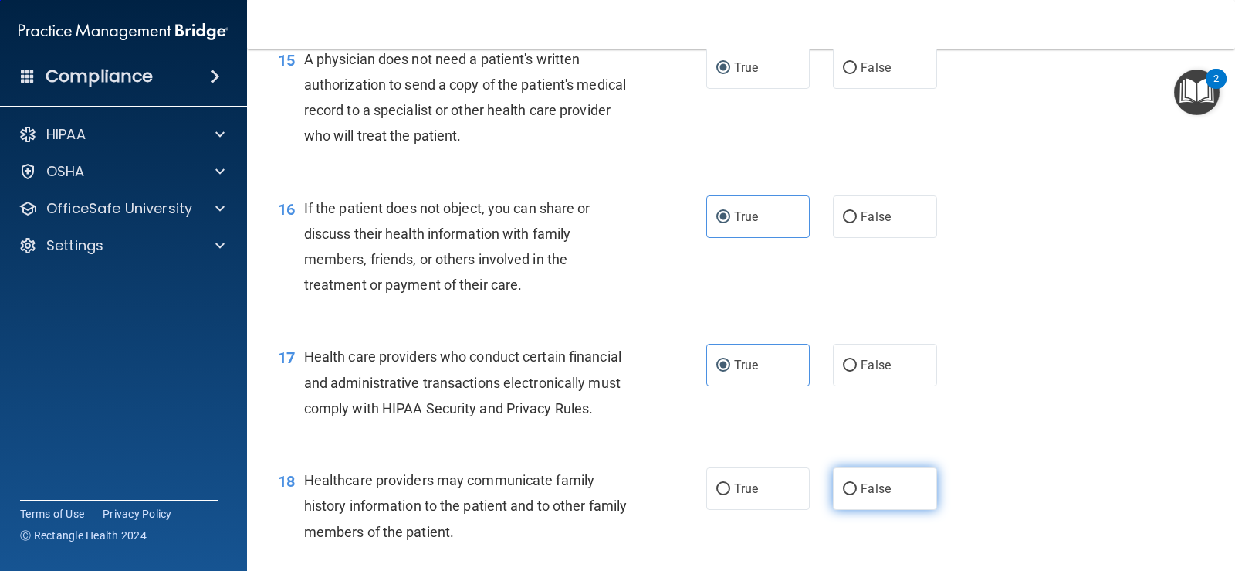
click at [833, 510] on label "False" at bounding box center [884, 488] width 103 height 42
click at [843, 495] on input "False" at bounding box center [850, 489] width 14 height 12
radio input "true"
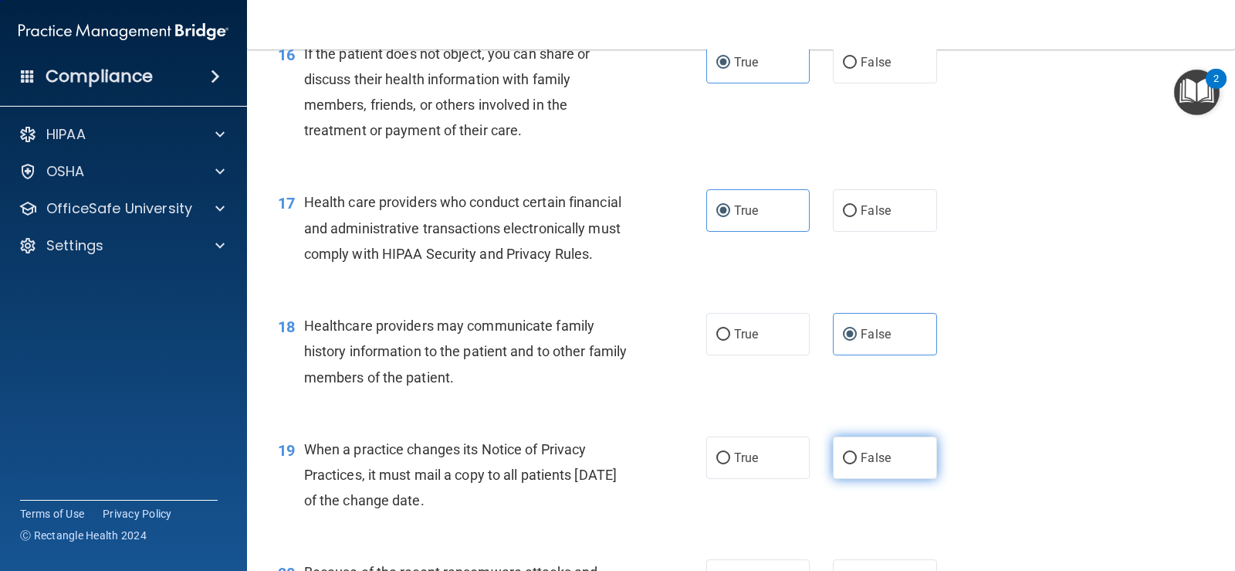
click at [916, 479] on label "False" at bounding box center [884, 457] width 103 height 42
click at [857, 464] on input "False" at bounding box center [850, 458] width 14 height 12
radio input "true"
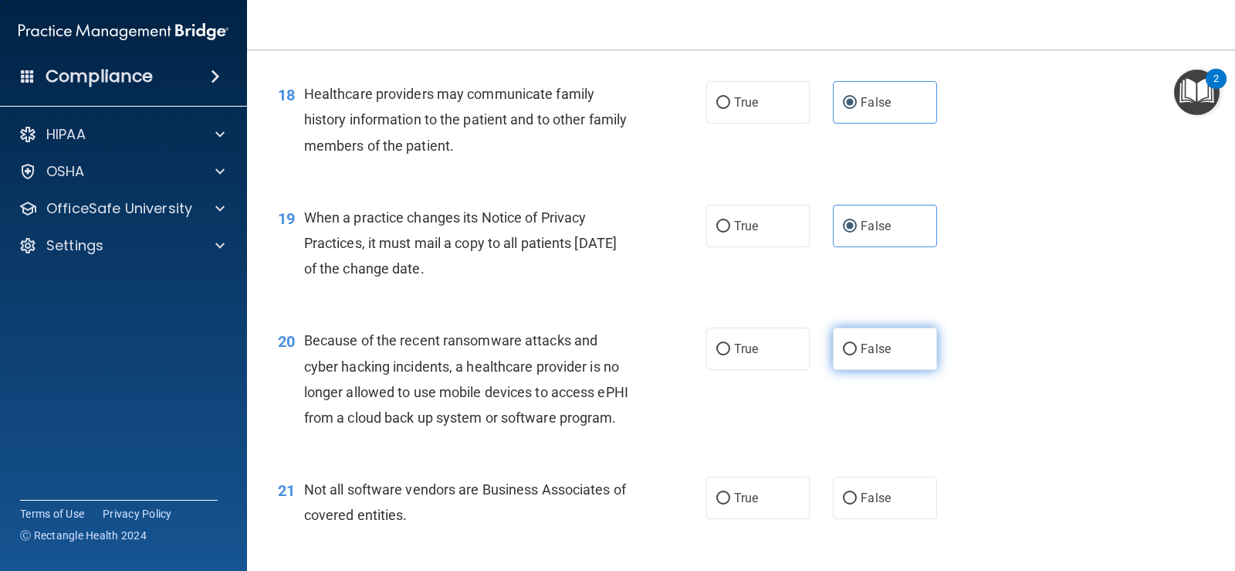
click at [918, 370] on label "False" at bounding box center [884, 348] width 103 height 42
click at [857, 355] on input "False" at bounding box center [850, 350] width 14 height 12
radio input "true"
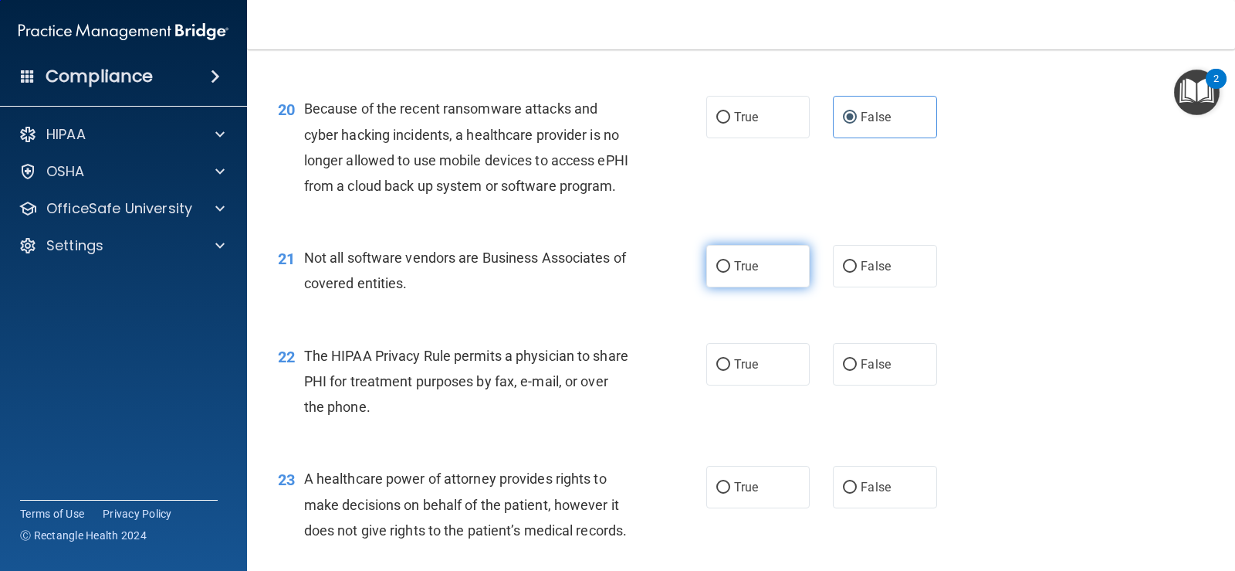
click at [706, 287] on label "True" at bounding box center [757, 266] width 103 height 42
click at [716, 273] on input "True" at bounding box center [723, 267] width 14 height 12
radio input "true"
click at [710, 385] on label "True" at bounding box center [757, 364] width 103 height 42
click at [716, 371] on input "True" at bounding box center [723, 365] width 14 height 12
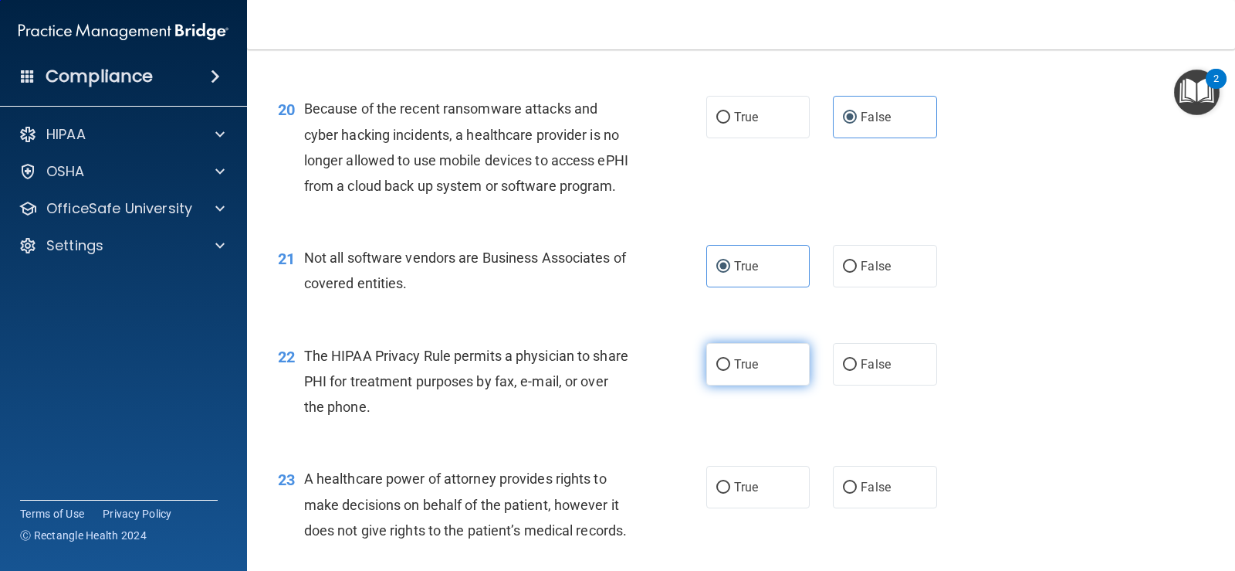
radio input "true"
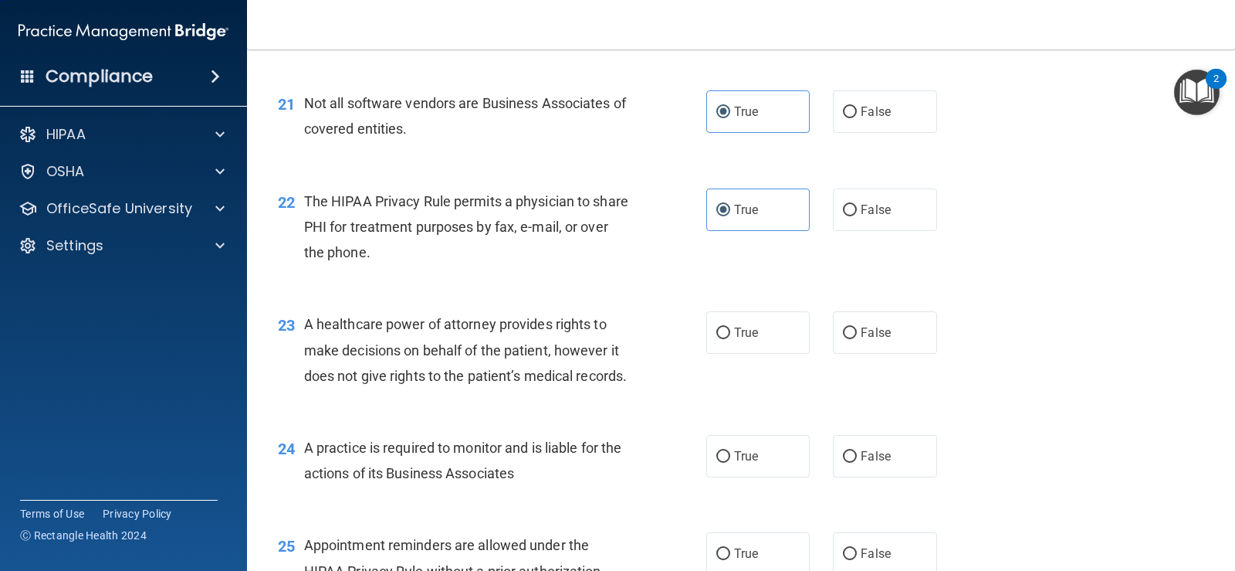
scroll to position [2779, 0]
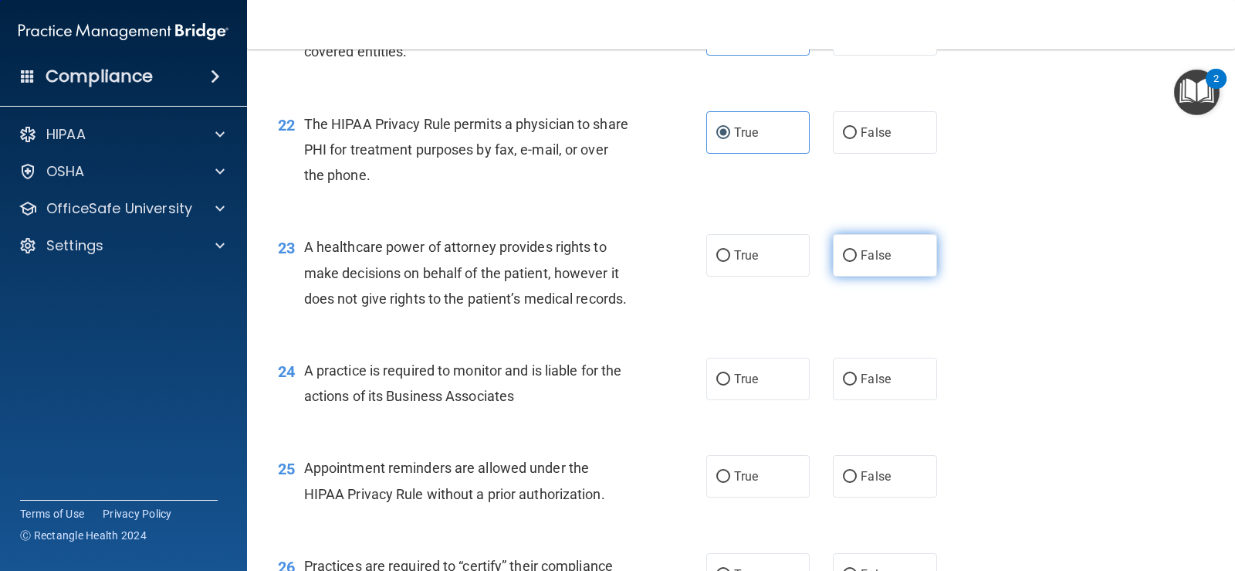
click at [848, 262] on input "False" at bounding box center [850, 256] width 14 height 12
radio input "true"
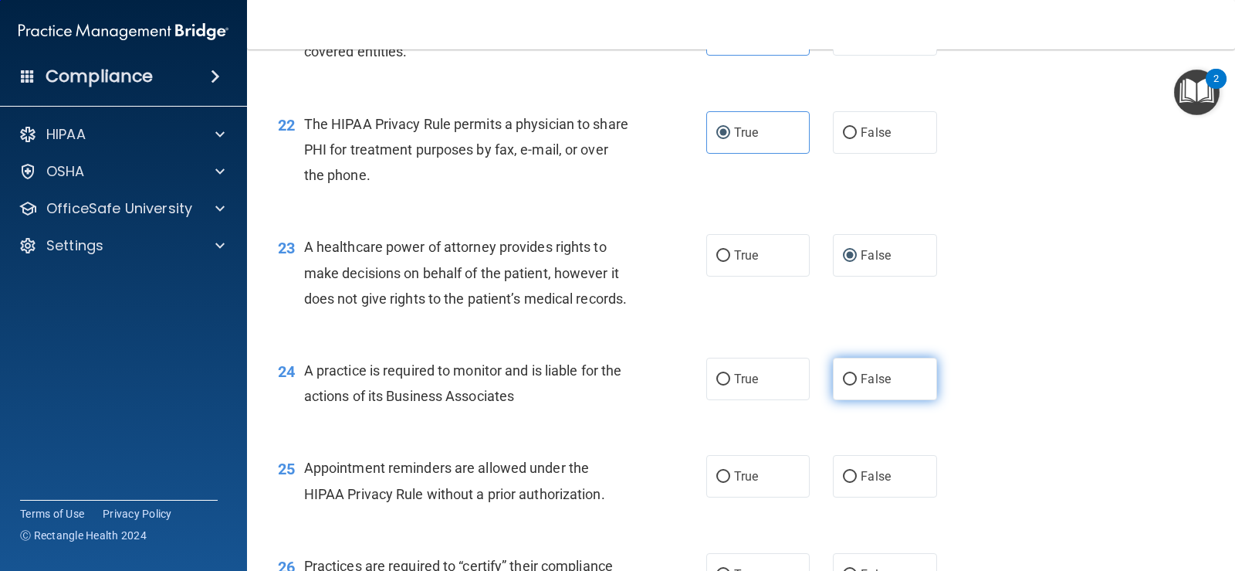
click at [894, 400] on label "False" at bounding box center [884, 378] width 103 height 42
click at [857, 385] on input "False" at bounding box center [850, 380] width 14 height 12
radio input "true"
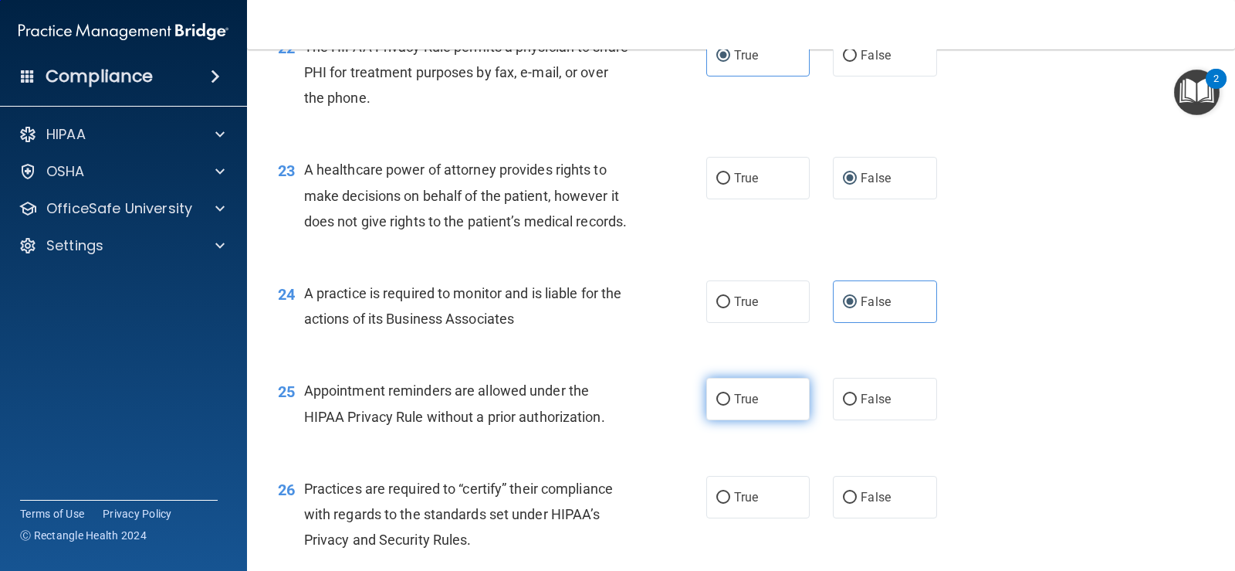
click at [764, 420] on label "True" at bounding box center [757, 399] width 103 height 42
click at [730, 405] on input "True" at bounding box center [723, 400] width 14 height 12
radio input "true"
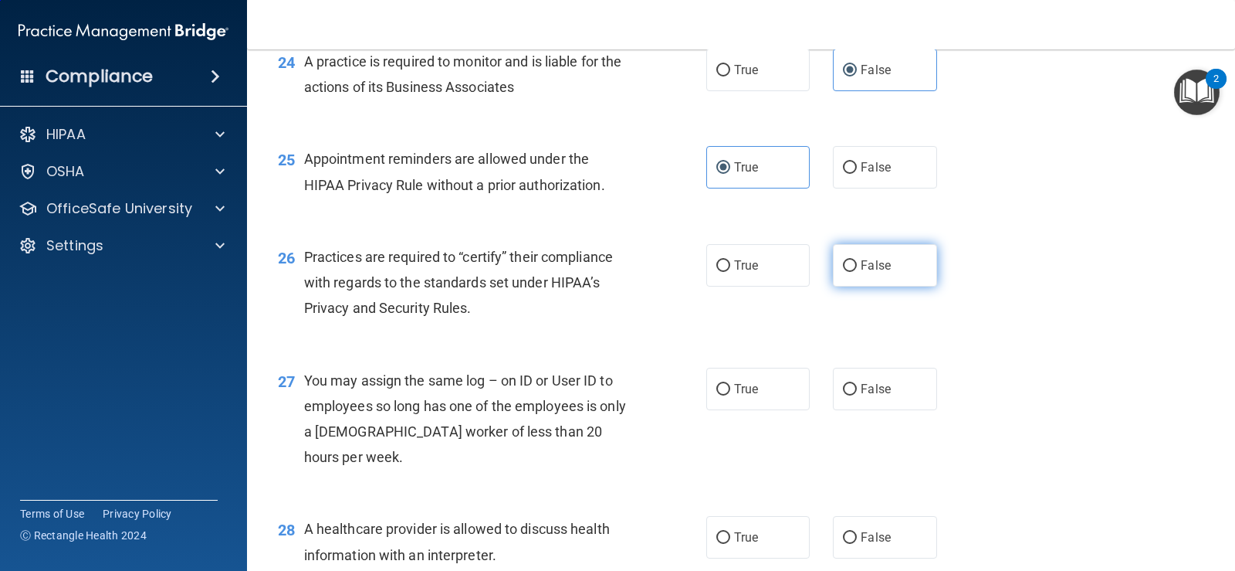
click at [854, 286] on label "False" at bounding box center [884, 265] width 103 height 42
click at [854, 272] on input "False" at bounding box center [850, 266] width 14 height 12
radio input "true"
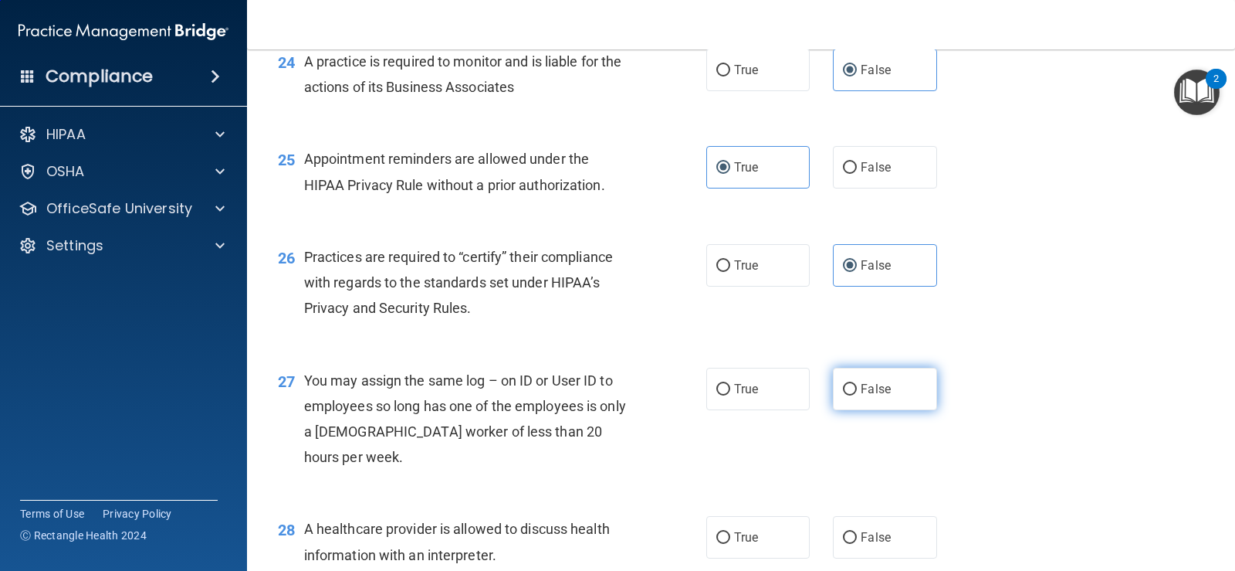
click at [841, 410] on label "False" at bounding box center [884, 388] width 103 height 42
click at [843, 395] on input "False" at bounding box center [850, 390] width 14 height 12
radio input "true"
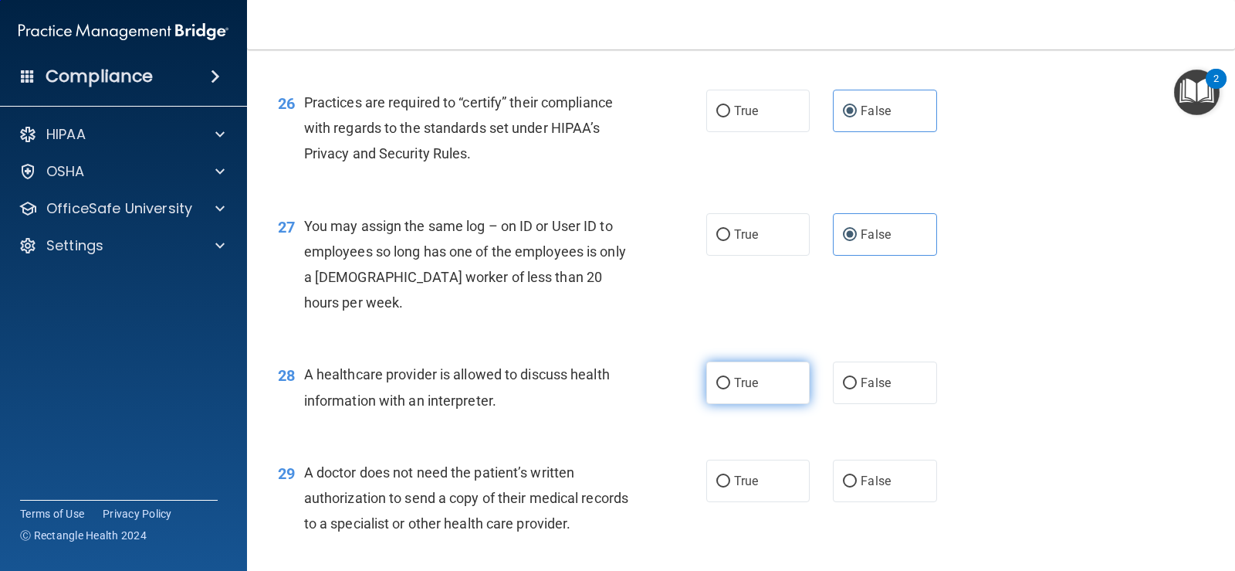
click at [760, 404] on label "True" at bounding box center [757, 382] width 103 height 42
click at [730, 389] on input "True" at bounding box center [723, 384] width 14 height 12
radio input "true"
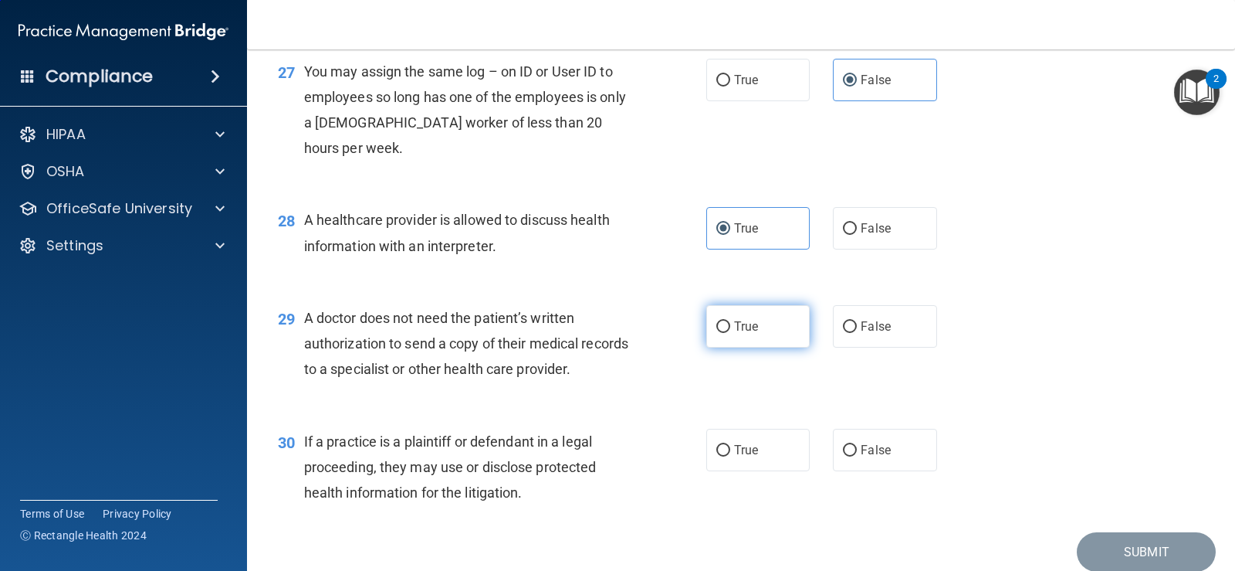
click at [738, 334] on span "True" at bounding box center [746, 326] width 24 height 15
click at [730, 333] on input "True" at bounding box center [723, 327] width 14 height 12
radio input "true"
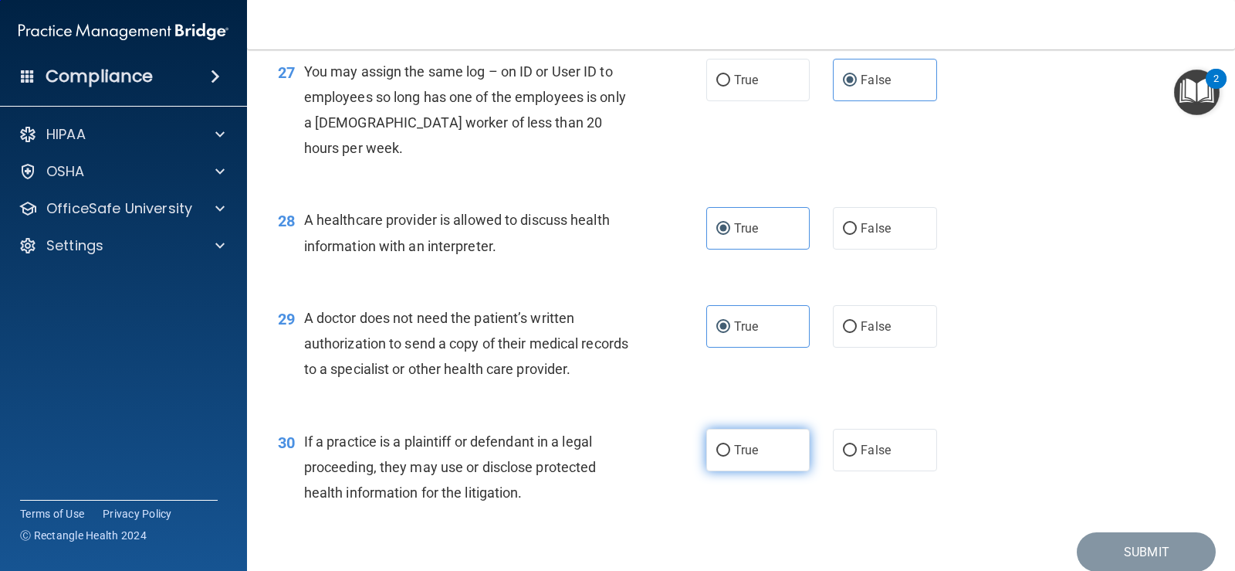
click at [724, 456] on input "True" at bounding box center [723, 451] width 14 height 12
radio input "true"
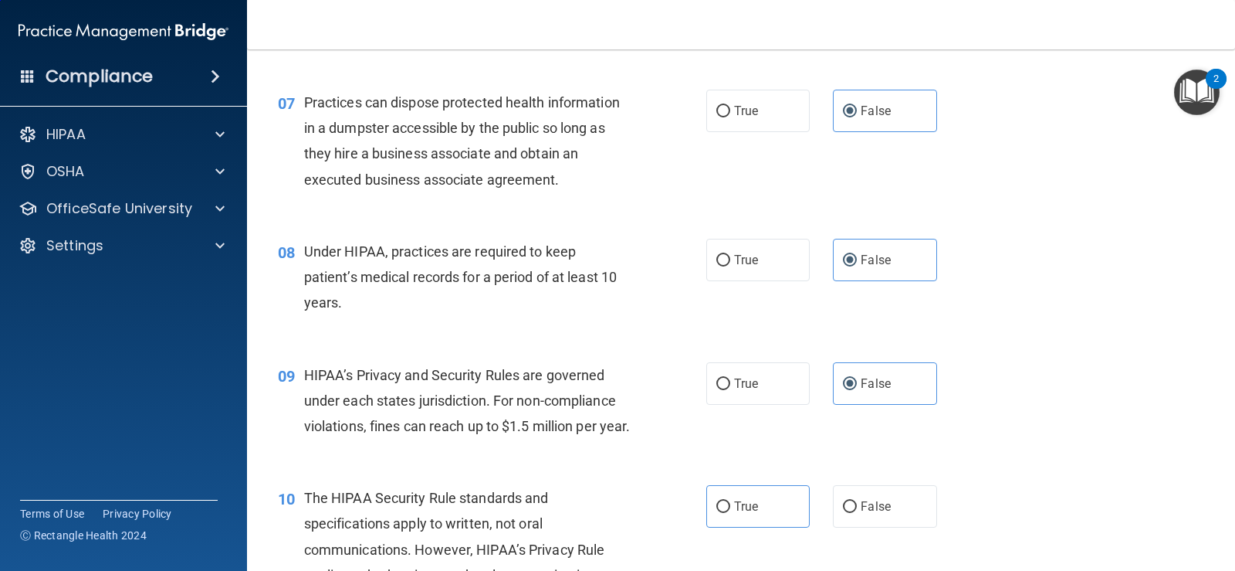
scroll to position [926, 0]
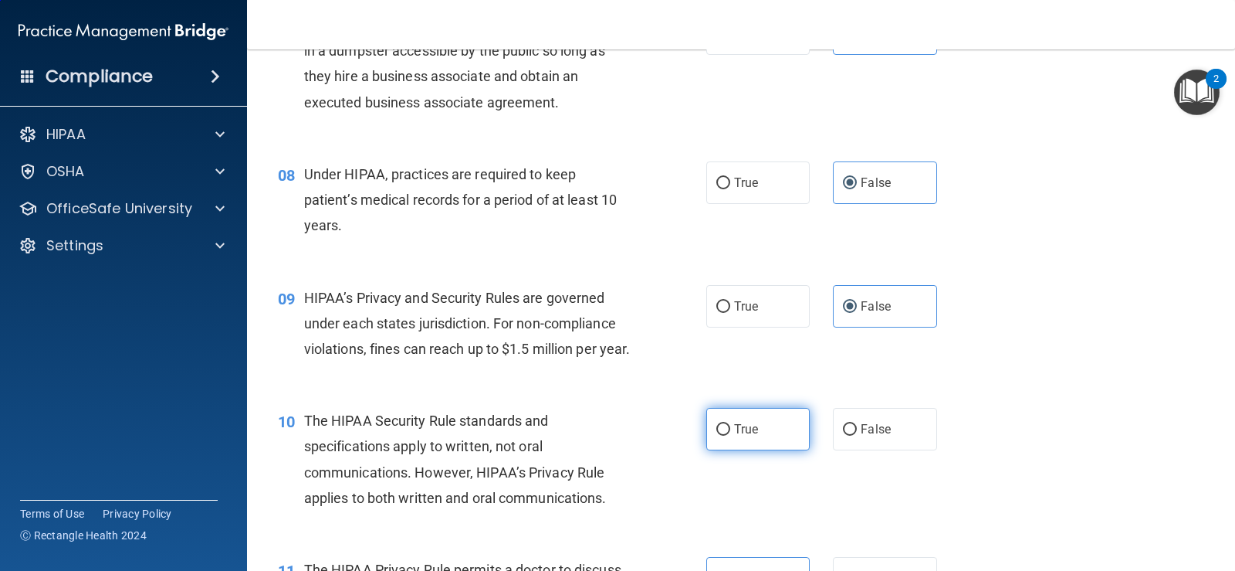
click at [715, 446] on label "True" at bounding box center [757, 429] width 103 height 42
click at [716, 435] on input "True" at bounding box center [723, 430] width 14 height 12
radio input "true"
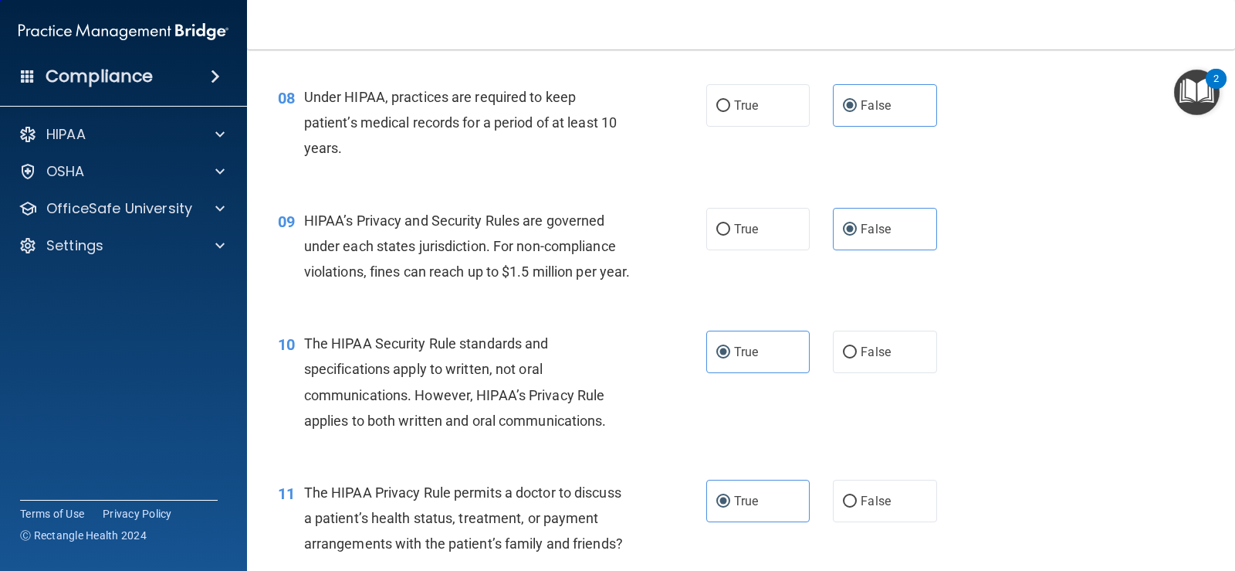
scroll to position [1390, 0]
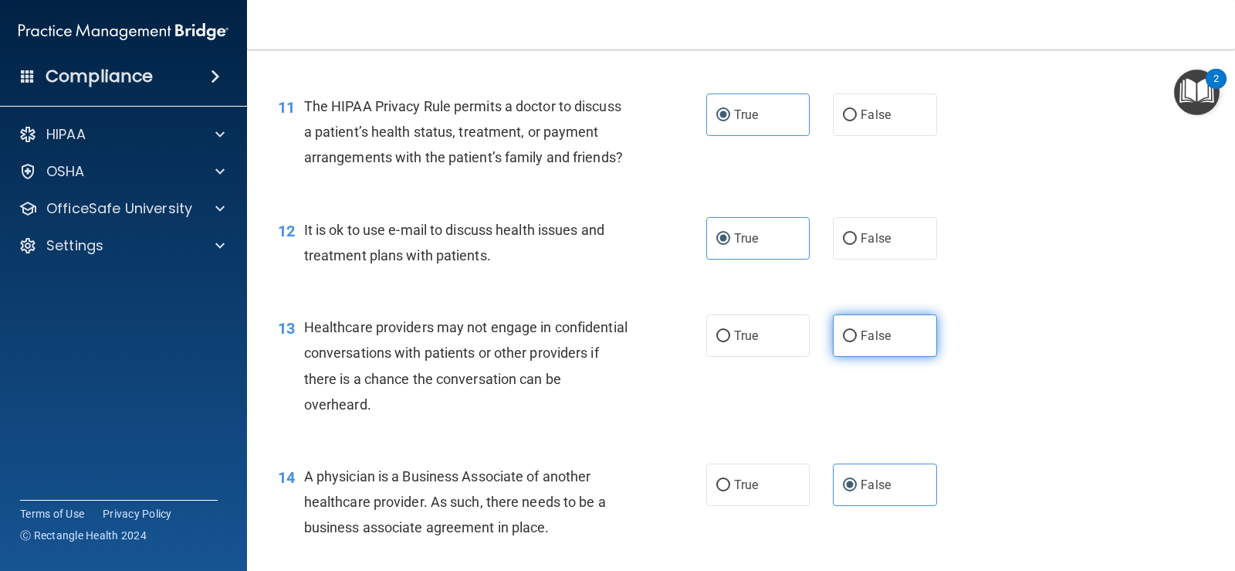
click at [843, 342] on input "False" at bounding box center [850, 336] width 14 height 12
radio input "true"
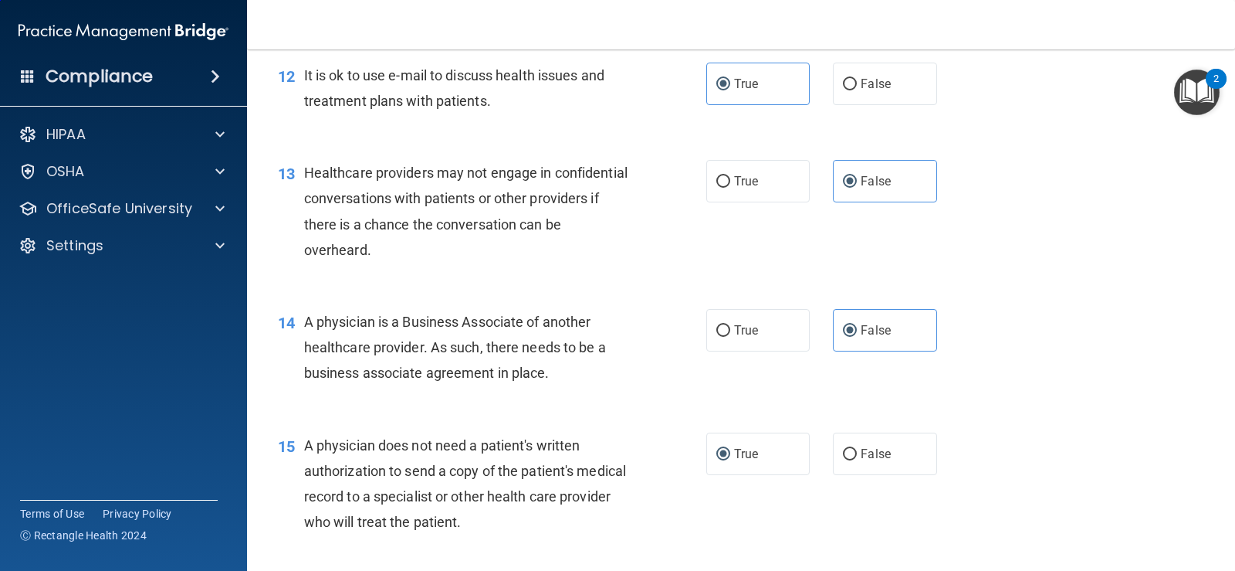
scroll to position [1621, 0]
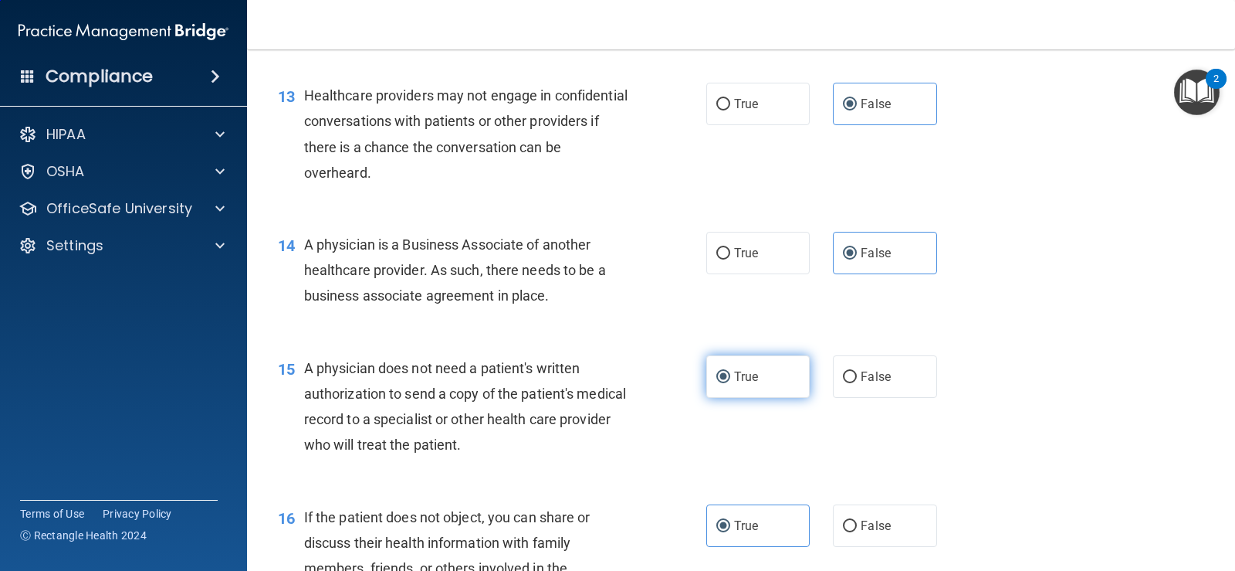
click at [739, 398] on label "True" at bounding box center [757, 376] width 103 height 42
click at [730, 383] on input "True" at bounding box center [723, 377] width 14 height 12
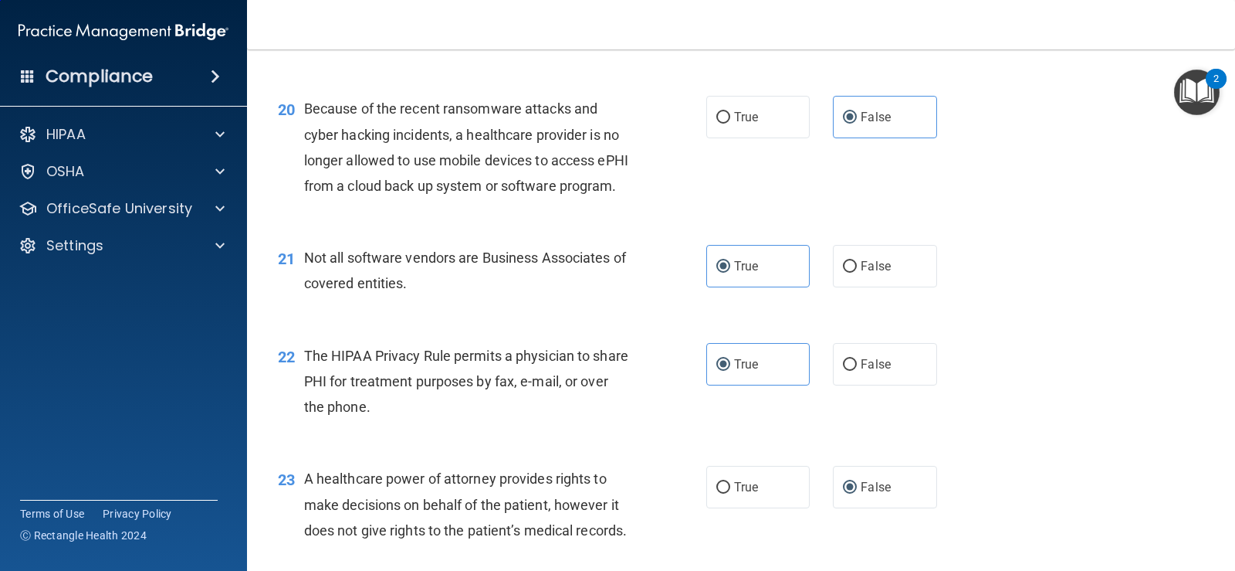
scroll to position [2856, 0]
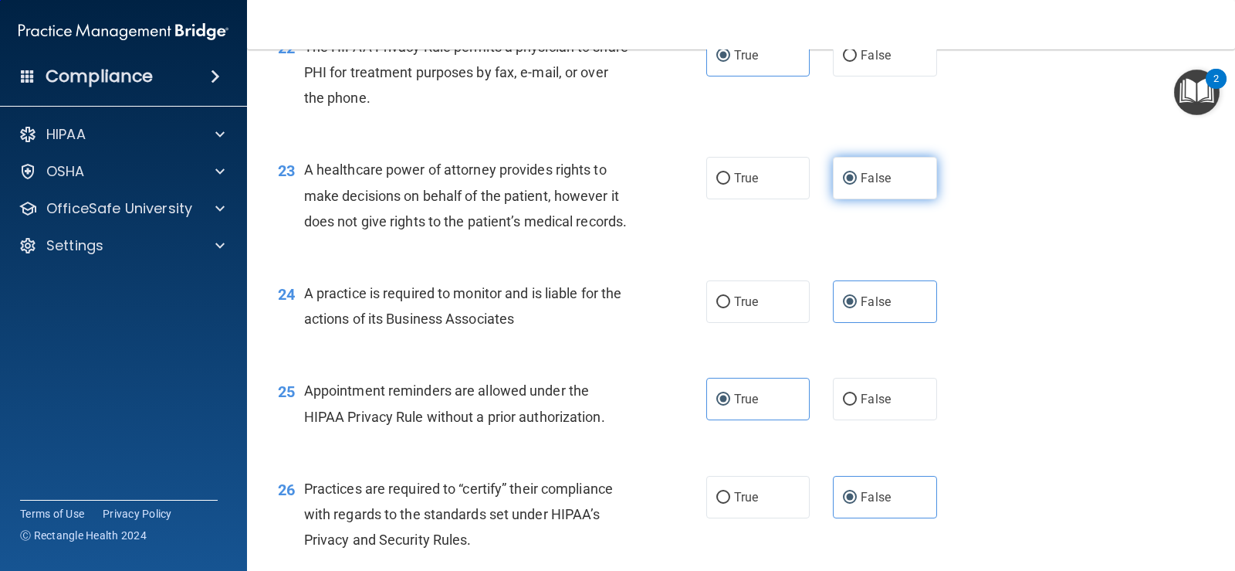
click at [882, 185] on span "False" at bounding box center [876, 178] width 30 height 15
click at [857, 185] on input "False" at bounding box center [850, 179] width 14 height 12
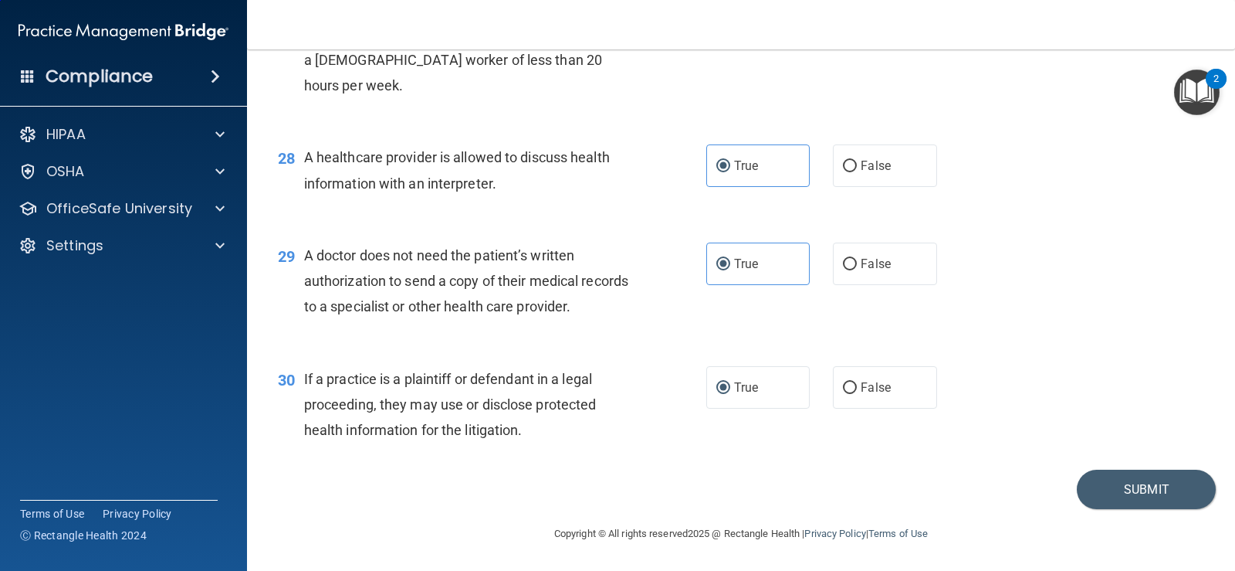
scroll to position [3536, 0]
click at [772, 388] on label "True" at bounding box center [757, 387] width 103 height 42
click at [730, 388] on input "True" at bounding box center [723, 388] width 14 height 12
click at [1087, 493] on button "Submit" at bounding box center [1146, 488] width 139 height 39
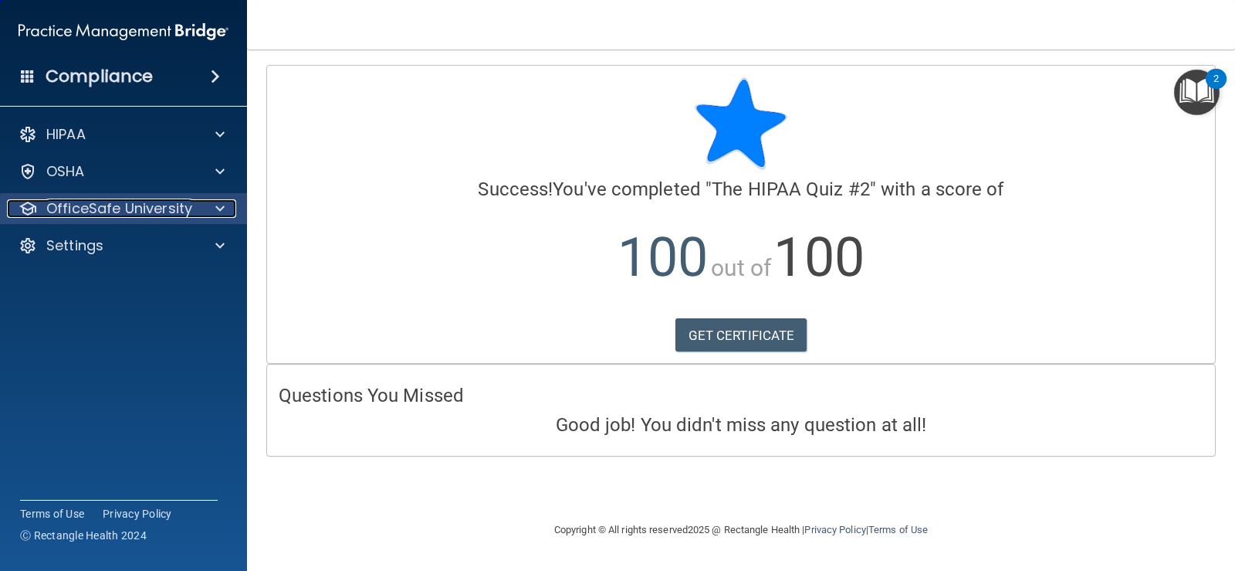
click at [127, 199] on p "OfficeSafe University" at bounding box center [119, 208] width 146 height 19
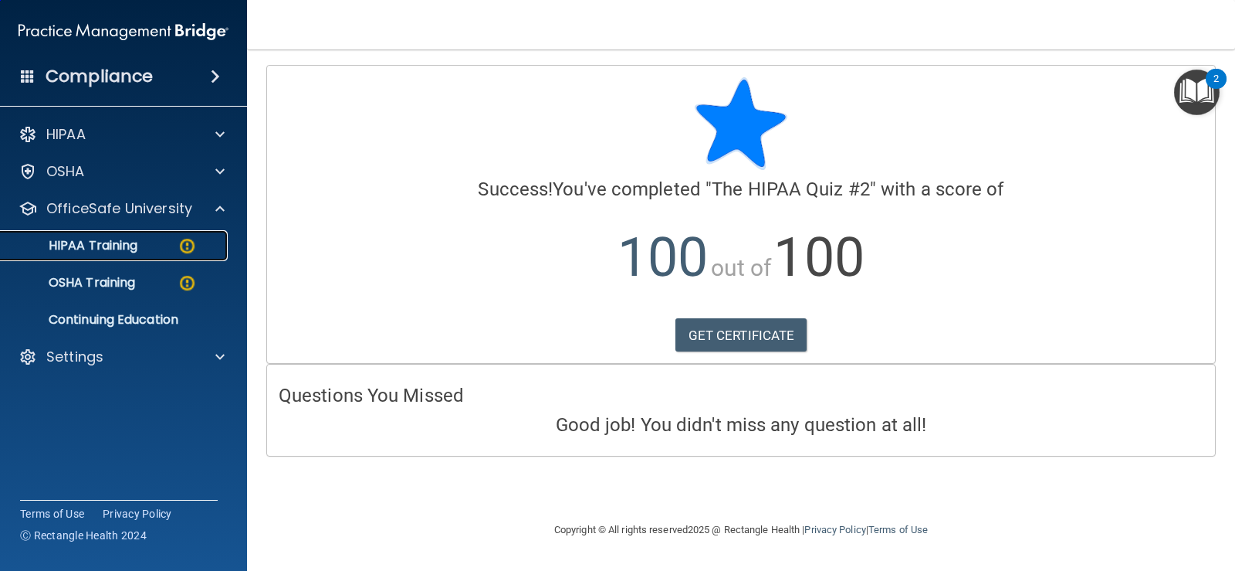
click at [105, 242] on p "HIPAA Training" at bounding box center [73, 245] width 127 height 15
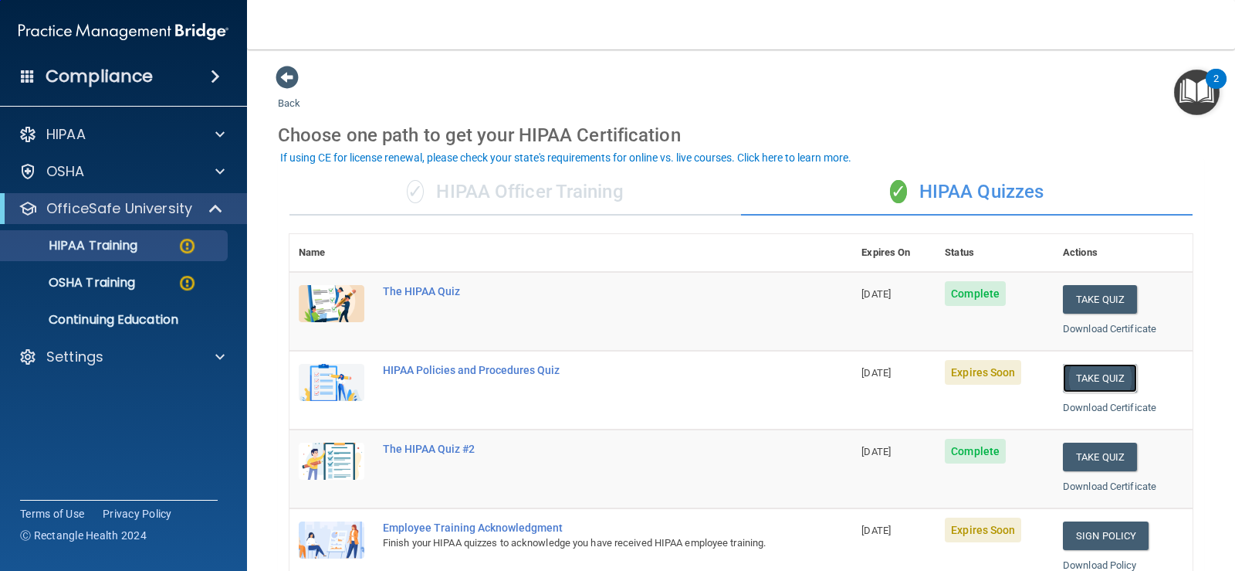
click at [1098, 381] on button "Take Quiz" at bounding box center [1100, 378] width 74 height 29
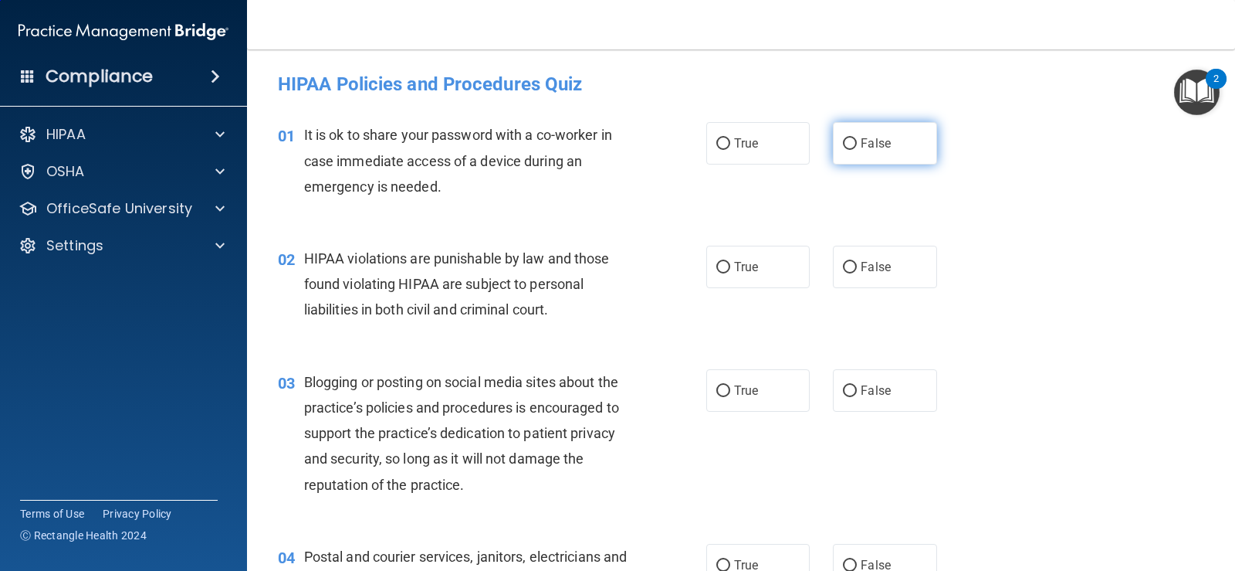
click at [846, 141] on input "False" at bounding box center [850, 144] width 14 height 12
radio input "true"
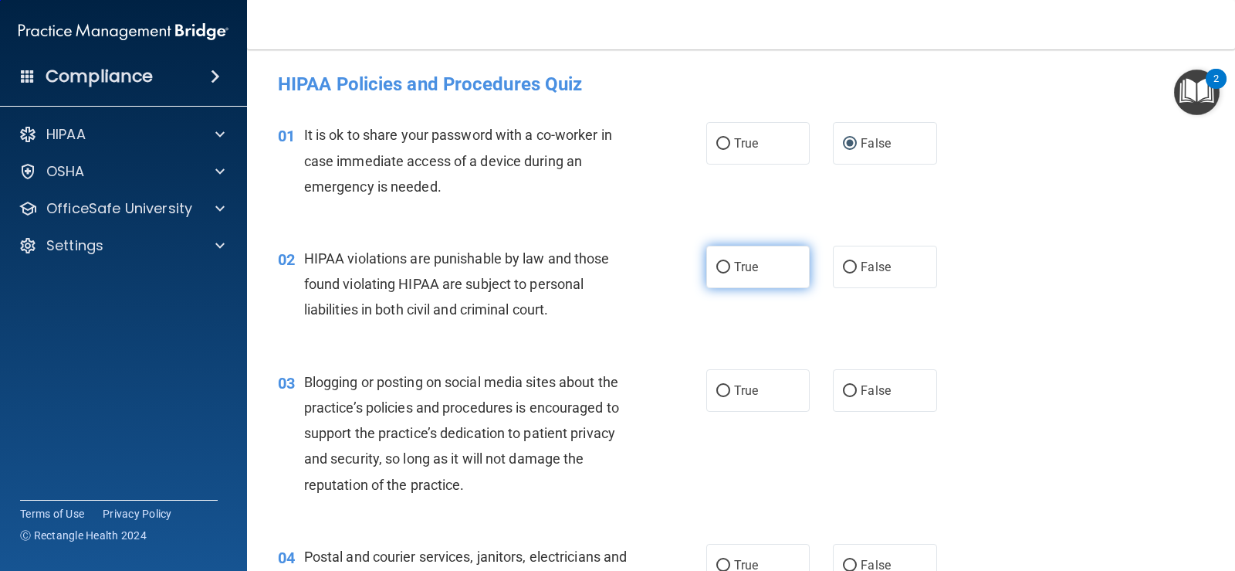
click at [723, 264] on input "True" at bounding box center [723, 268] width 14 height 12
radio input "true"
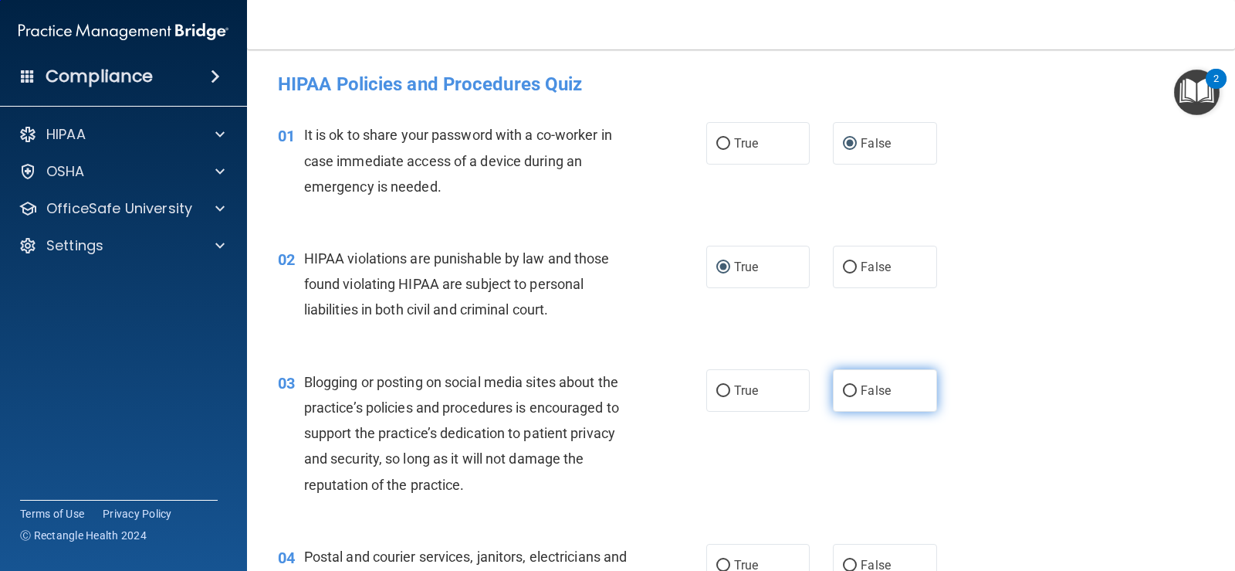
click at [872, 405] on label "False" at bounding box center [884, 390] width 103 height 42
click at [857, 397] on input "False" at bounding box center [850, 391] width 14 height 12
radio input "true"
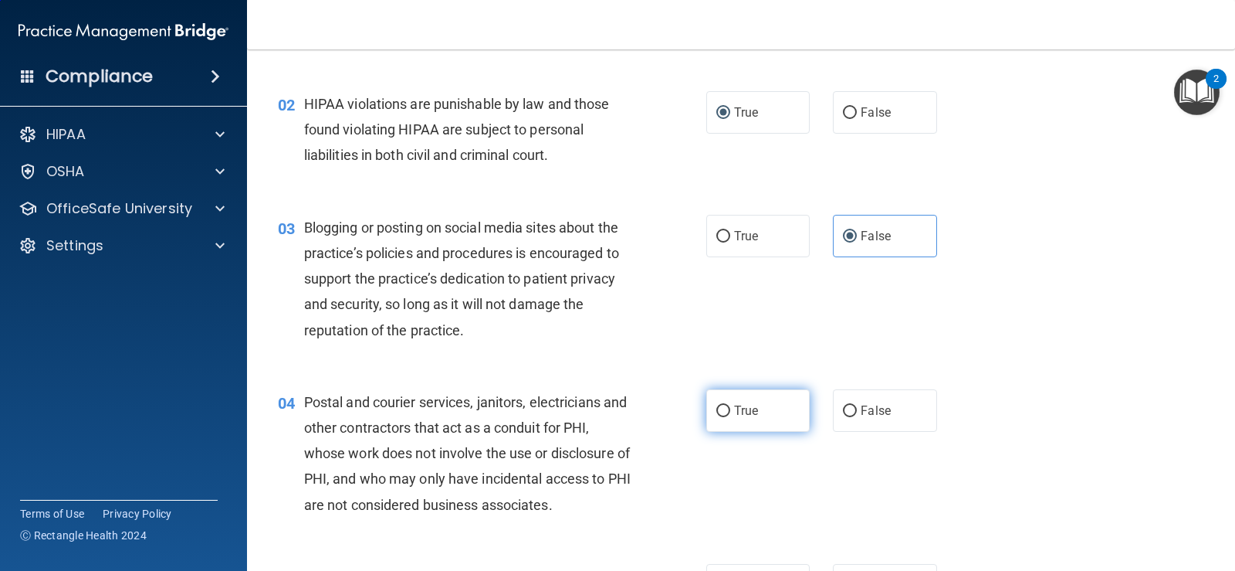
click at [772, 408] on label "True" at bounding box center [757, 410] width 103 height 42
click at [730, 408] on input "True" at bounding box center [723, 411] width 14 height 12
radio input "true"
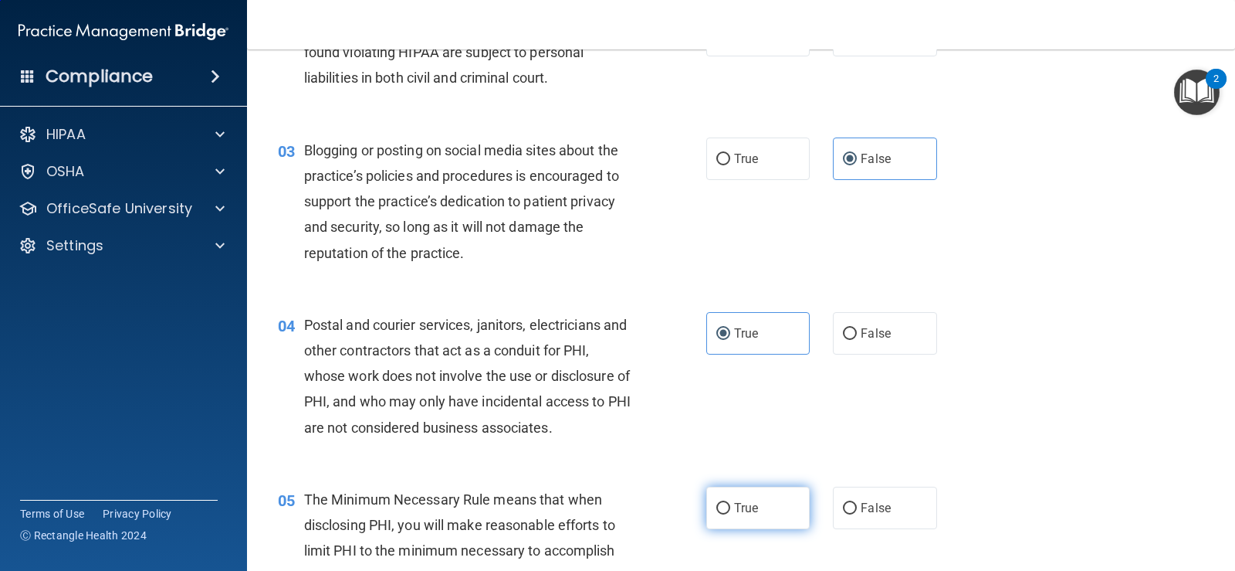
click at [734, 508] on span "True" at bounding box center [746, 507] width 24 height 15
click at [730, 508] on input "True" at bounding box center [723, 509] width 14 height 12
radio input "true"
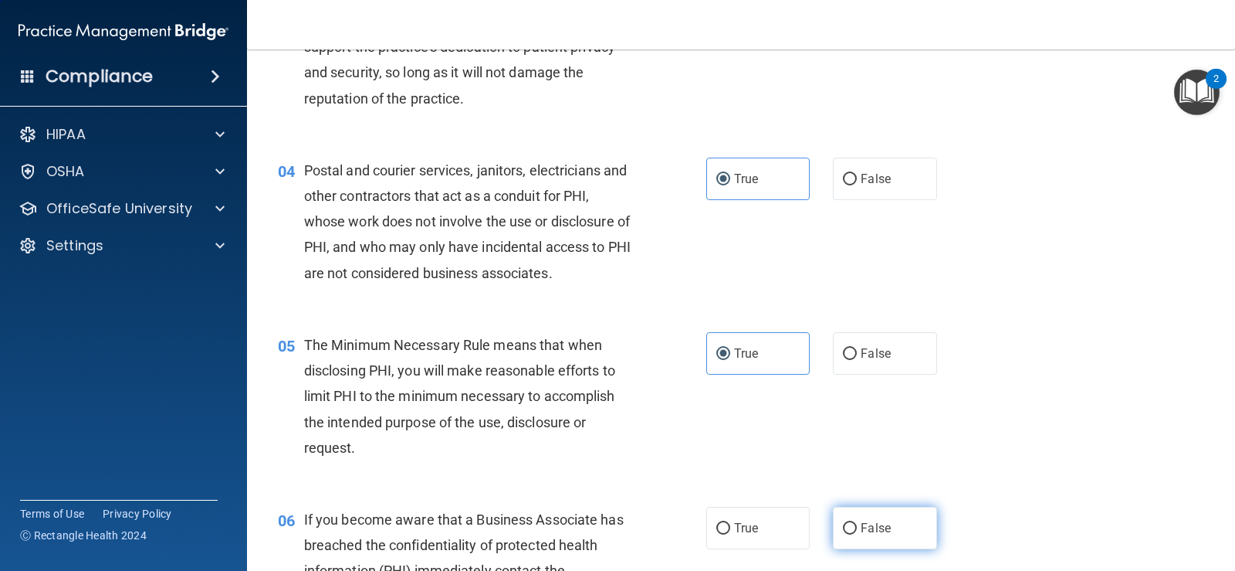
click at [843, 533] on input "False" at bounding box center [850, 529] width 14 height 12
radio input "true"
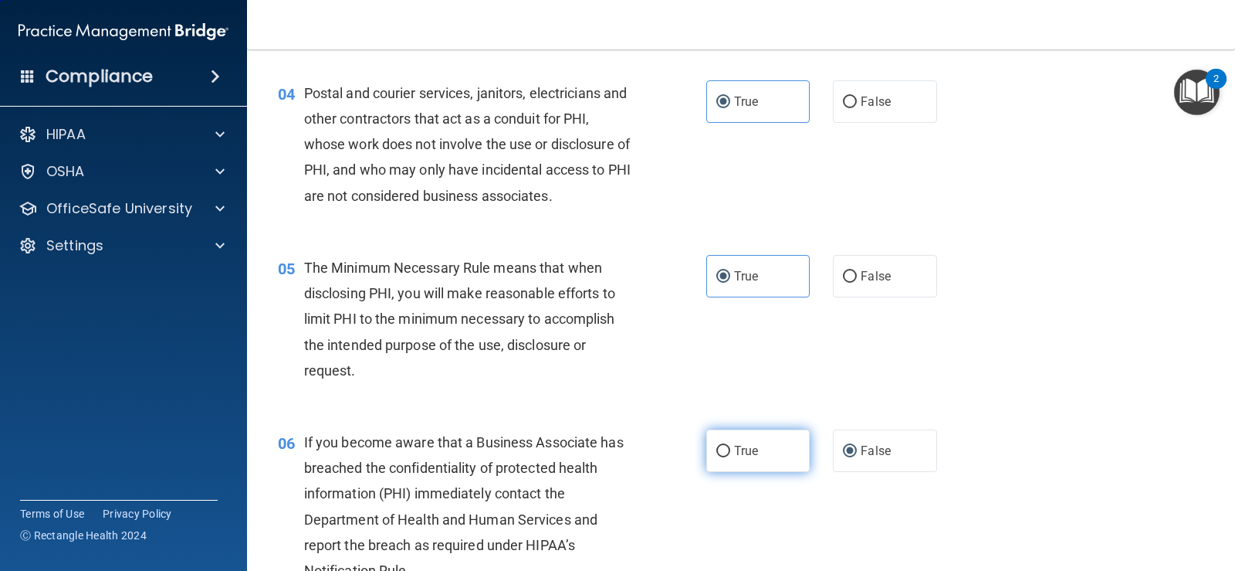
click at [734, 443] on span "True" at bounding box center [746, 450] width 24 height 15
click at [730, 445] on input "True" at bounding box center [723, 451] width 14 height 12
radio input "true"
click at [853, 439] on label "False" at bounding box center [884, 450] width 103 height 42
click at [853, 445] on input "False" at bounding box center [850, 451] width 14 height 12
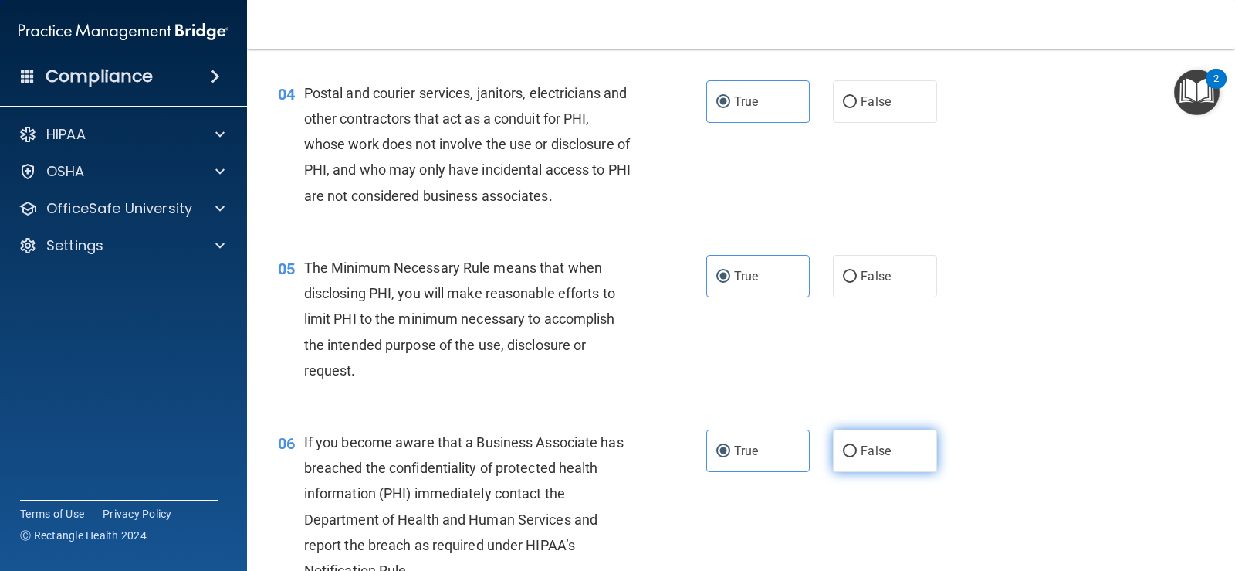
radio input "true"
radio input "false"
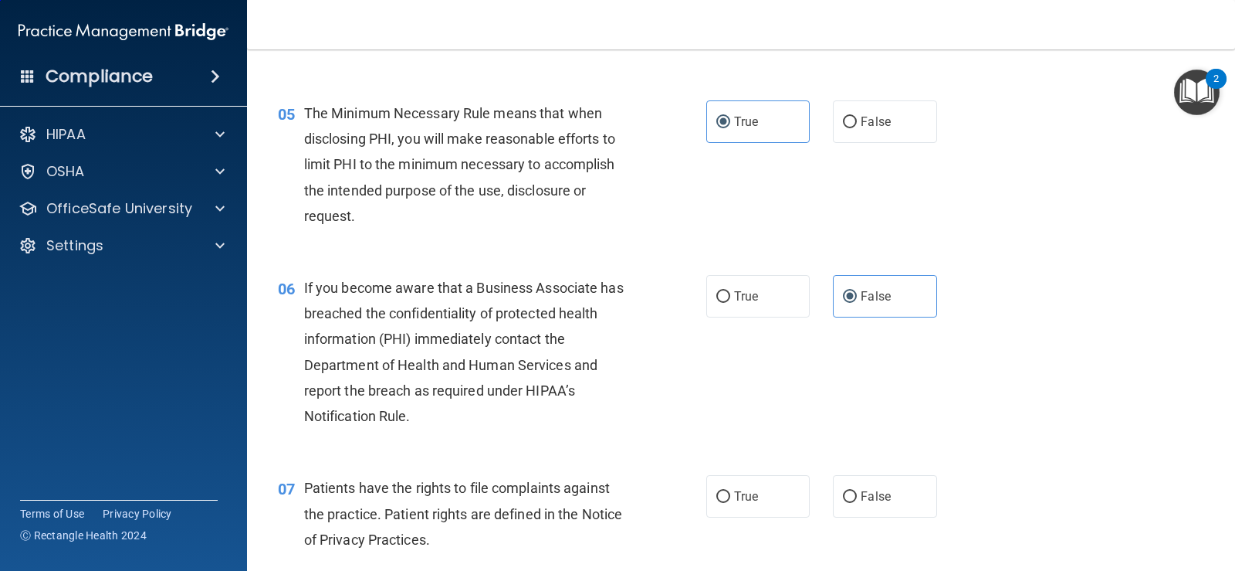
scroll to position [695, 0]
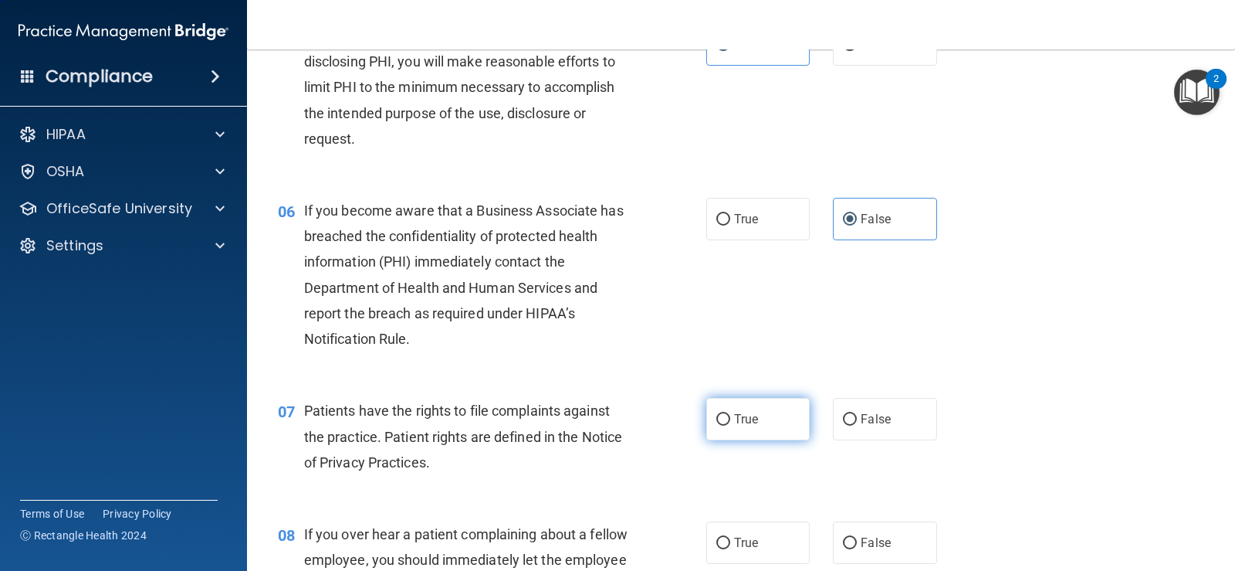
click at [717, 426] on label "True" at bounding box center [757, 419] width 103 height 42
click at [717, 425] on input "True" at bounding box center [723, 420] width 14 height 12
radio input "true"
click at [843, 548] on input "False" at bounding box center [850, 543] width 14 height 12
radio input "true"
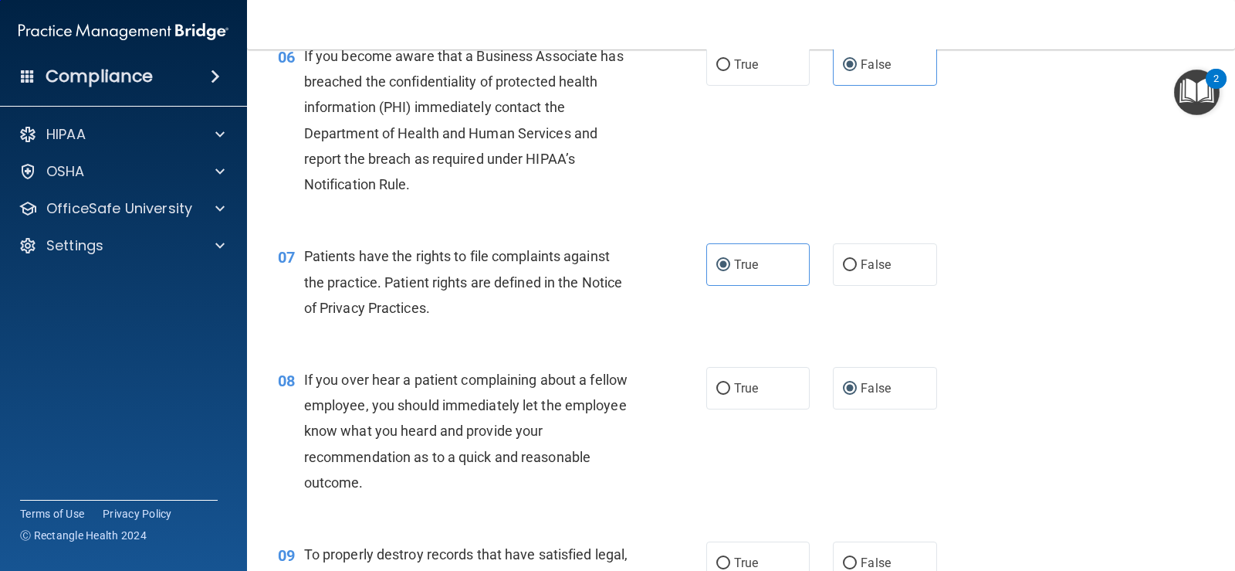
scroll to position [926, 0]
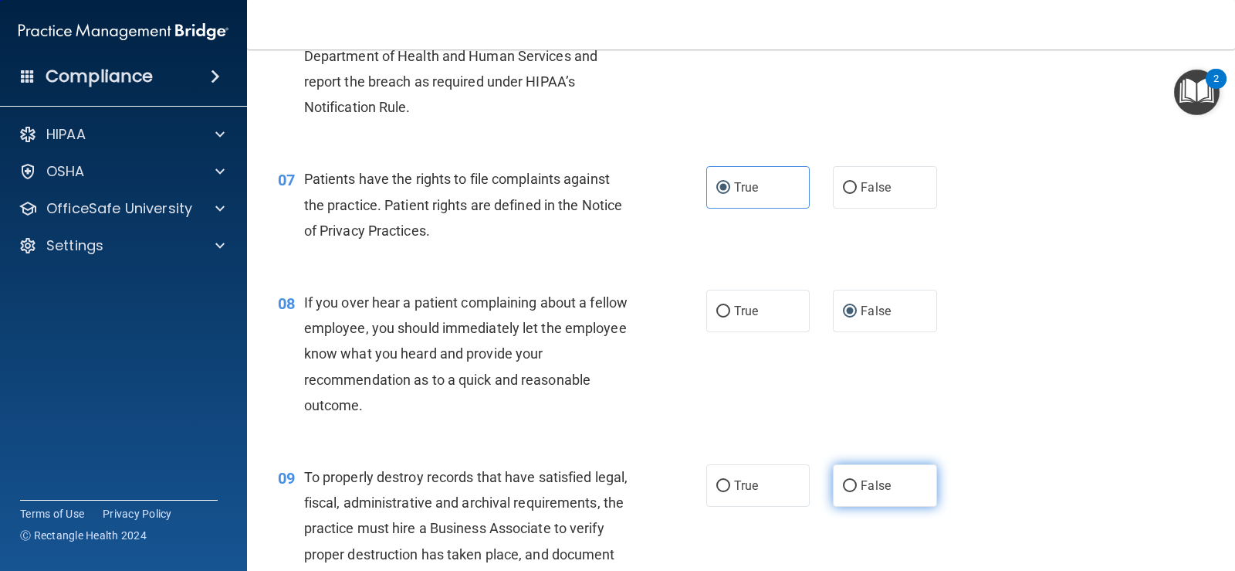
click at [862, 483] on span "False" at bounding box center [876, 485] width 30 height 15
click at [857, 483] on input "False" at bounding box center [850, 486] width 14 height 12
radio input "true"
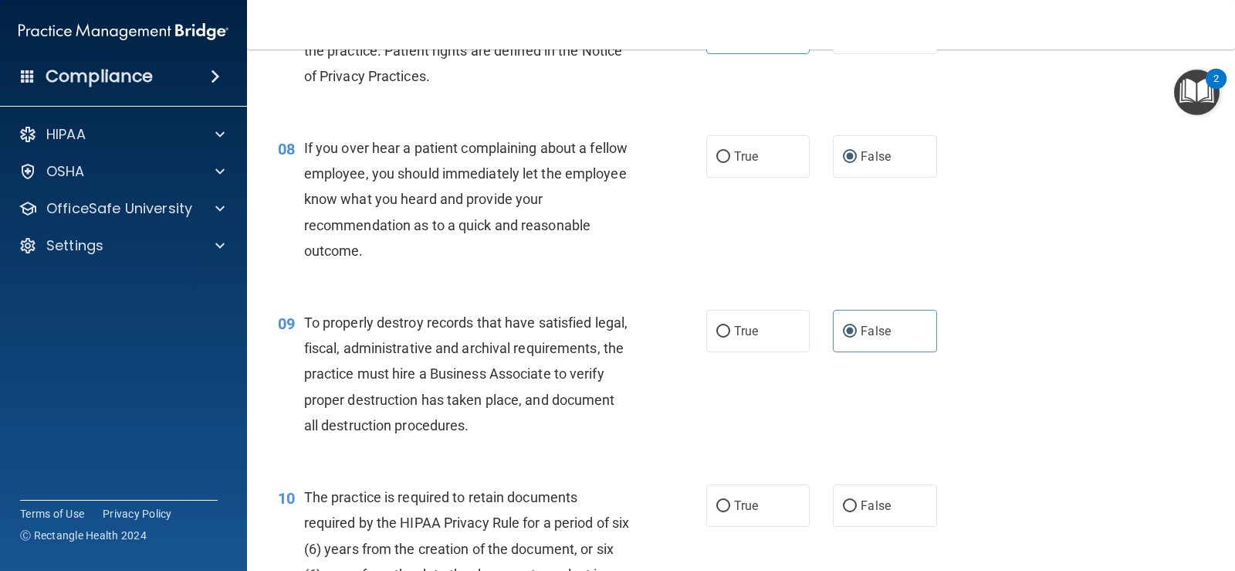
scroll to position [1158, 0]
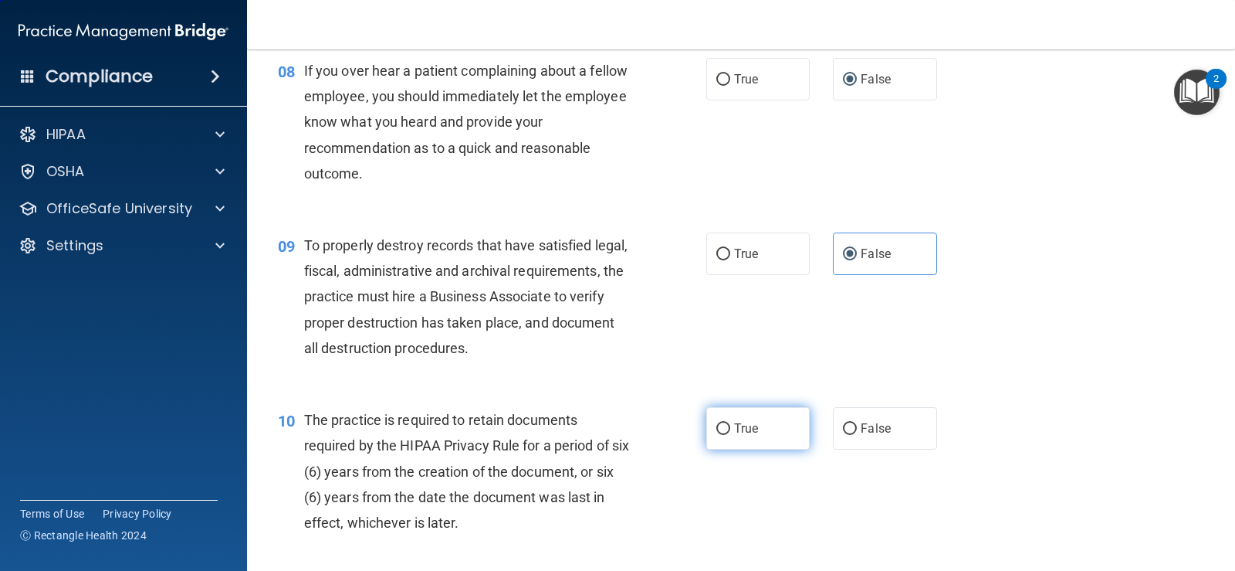
click at [764, 423] on label "True" at bounding box center [757, 428] width 103 height 42
click at [730, 423] on input "True" at bounding box center [723, 429] width 14 height 12
radio input "true"
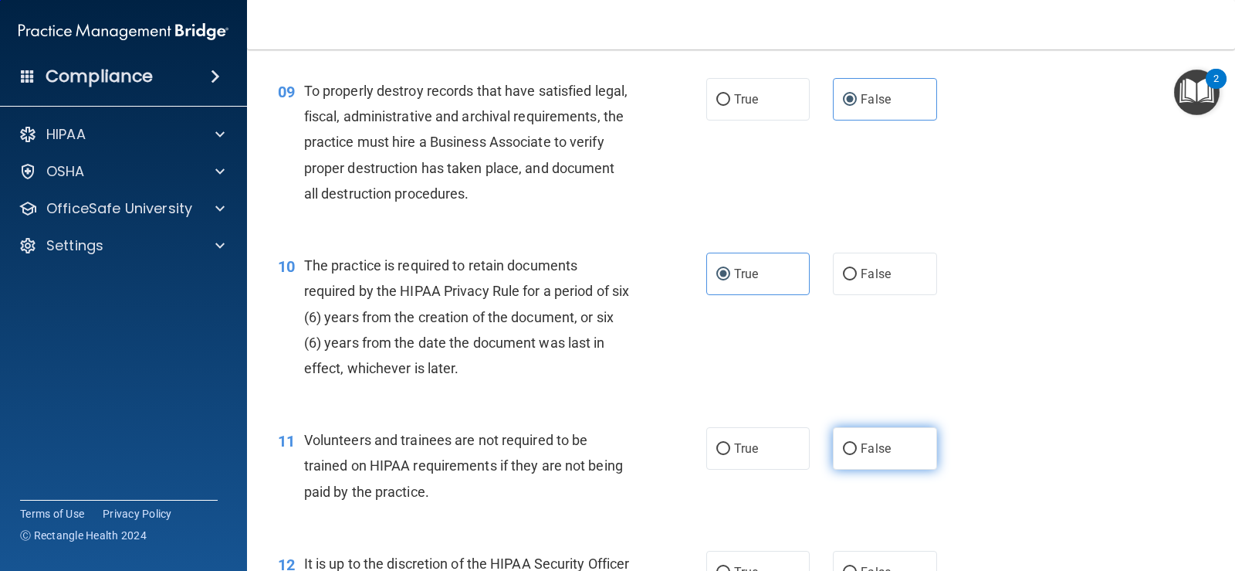
click at [858, 456] on label "False" at bounding box center [884, 448] width 103 height 42
click at [857, 455] on input "False" at bounding box center [850, 449] width 14 height 12
radio input "true"
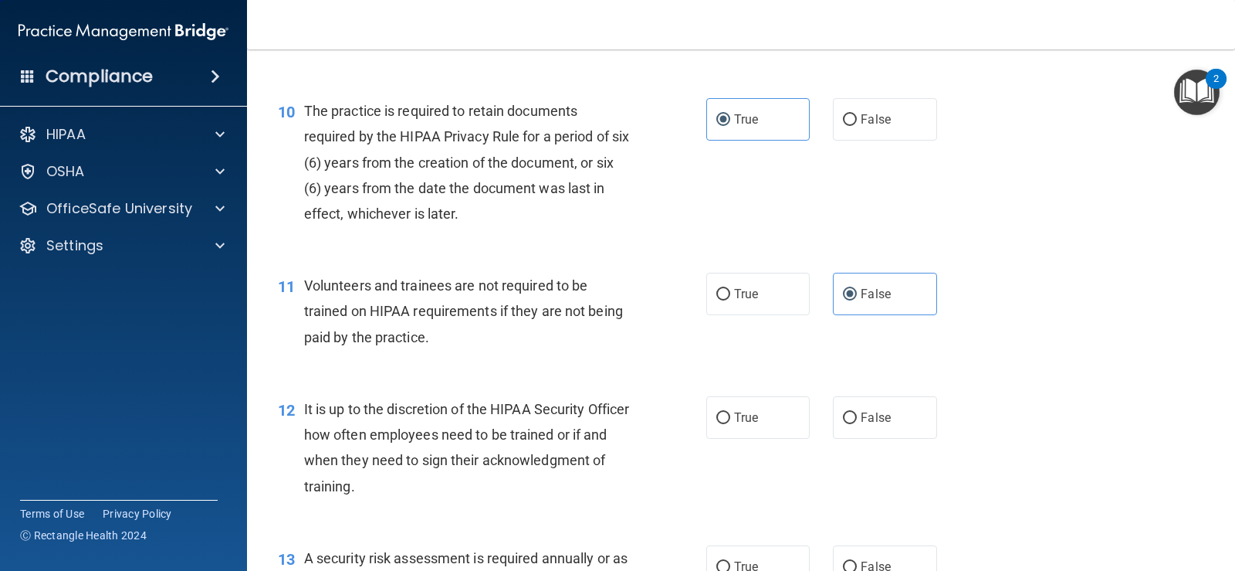
scroll to position [1544, 0]
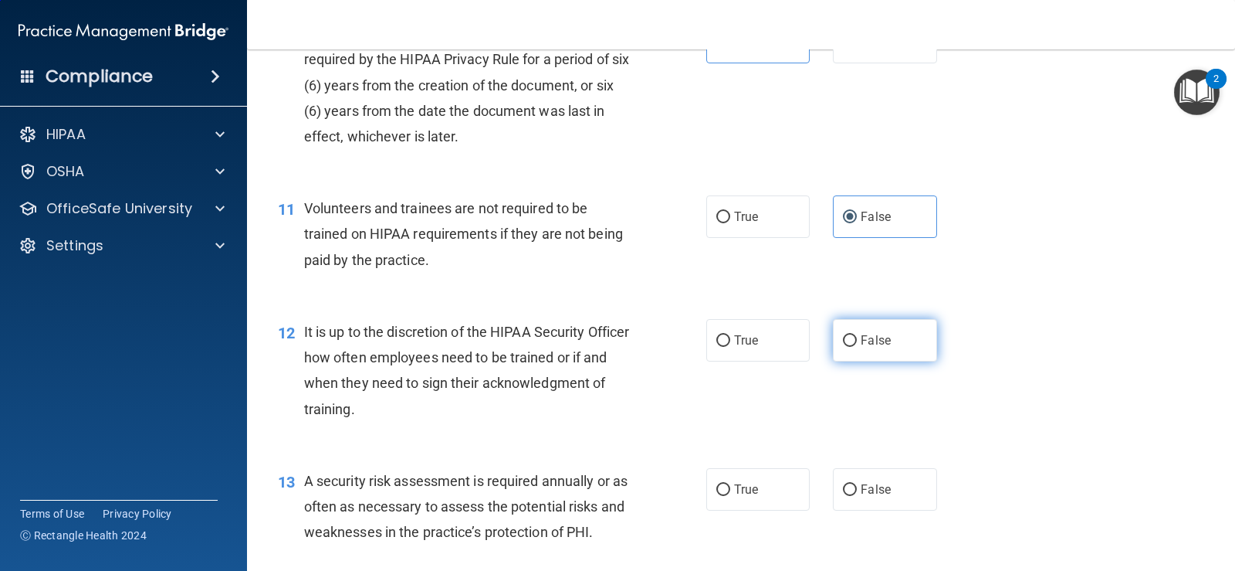
click at [879, 338] on span "False" at bounding box center [876, 340] width 30 height 15
click at [857, 338] on input "False" at bounding box center [850, 341] width 14 height 12
radio input "true"
click at [706, 483] on label "True" at bounding box center [757, 489] width 103 height 42
click at [716, 484] on input "True" at bounding box center [723, 490] width 14 height 12
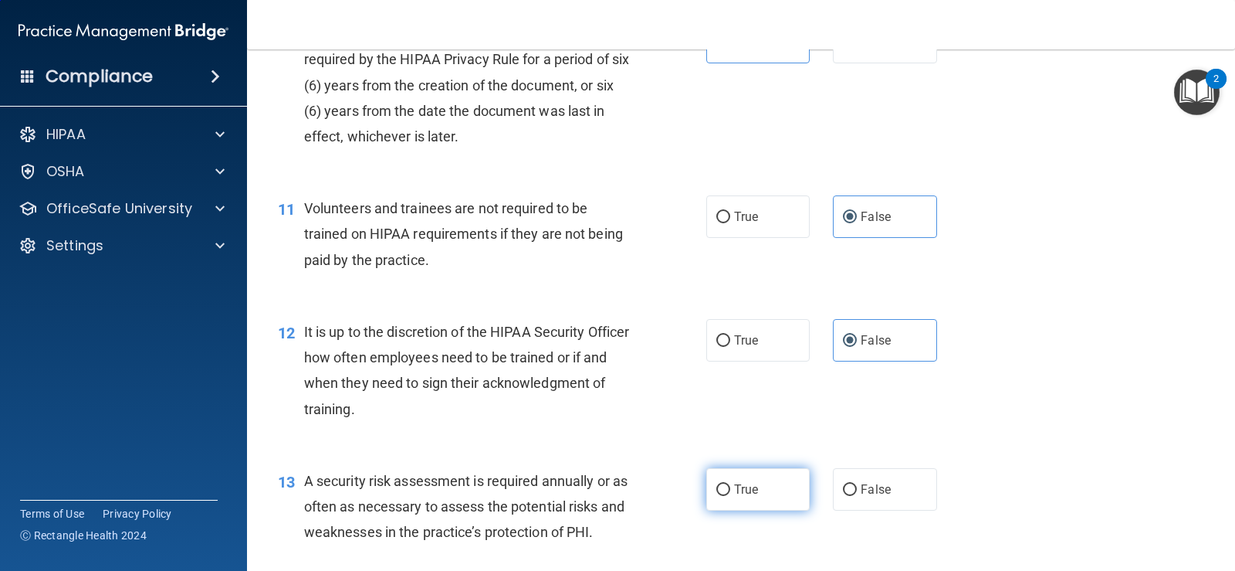
radio input "true"
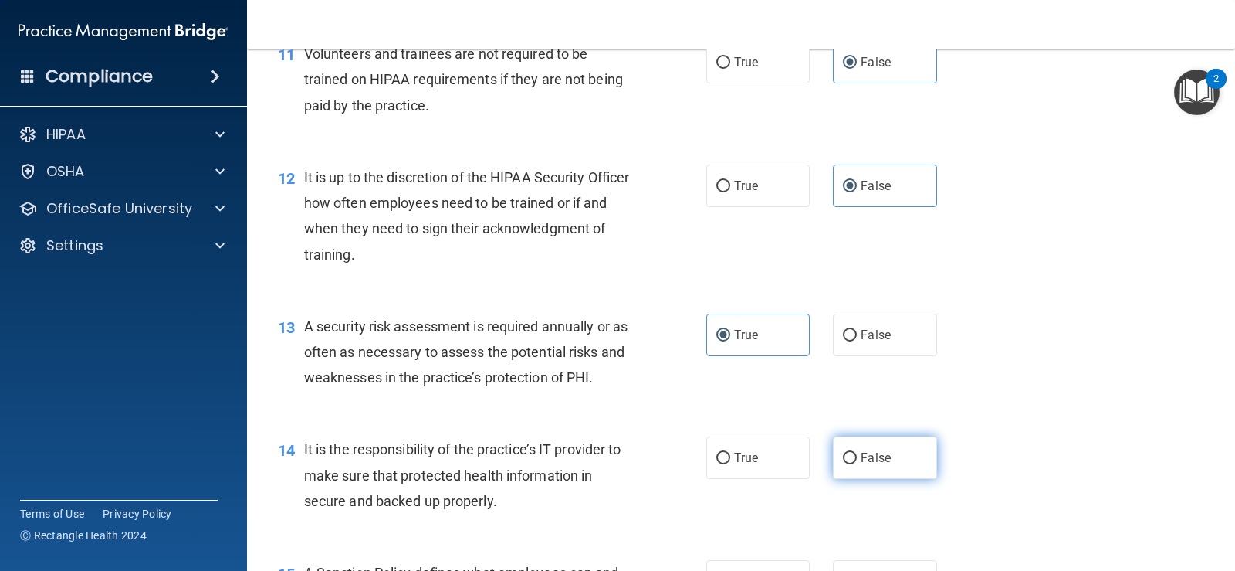
click at [861, 463] on span "False" at bounding box center [876, 457] width 30 height 15
click at [857, 463] on input "False" at bounding box center [850, 458] width 14 height 12
radio input "true"
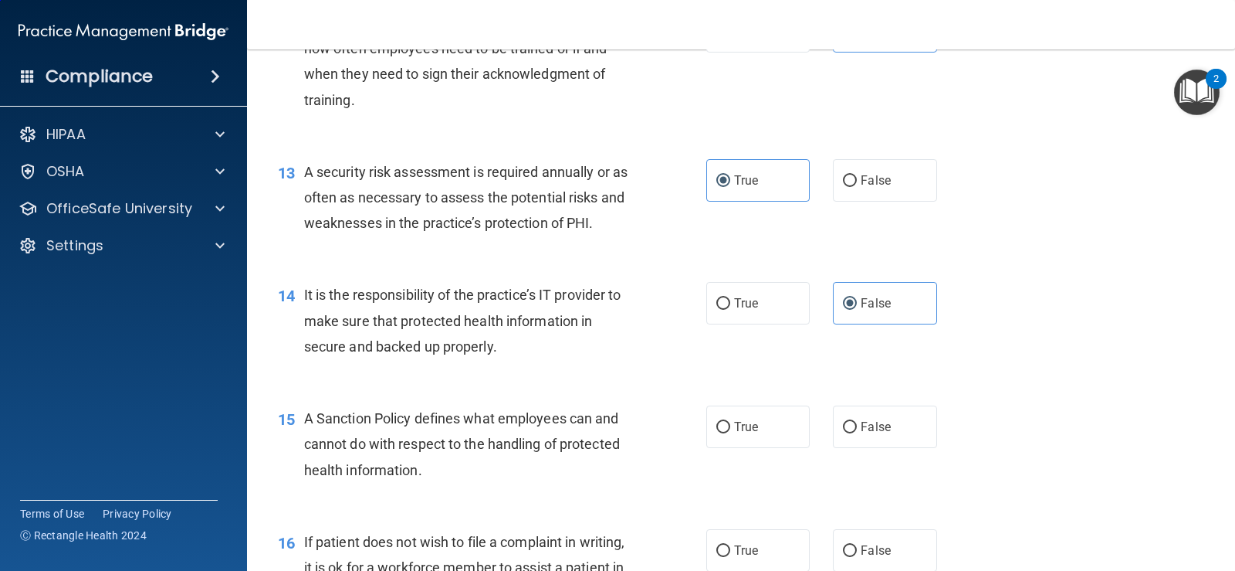
scroll to position [1930, 0]
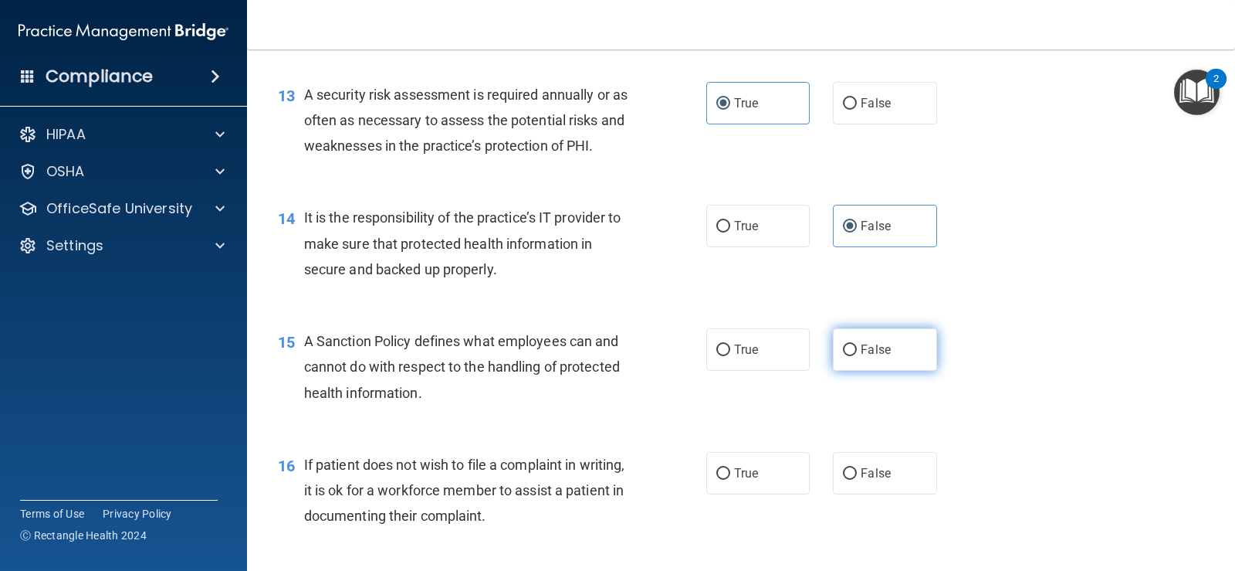
click at [850, 347] on input "False" at bounding box center [850, 350] width 14 height 12
radio input "true"
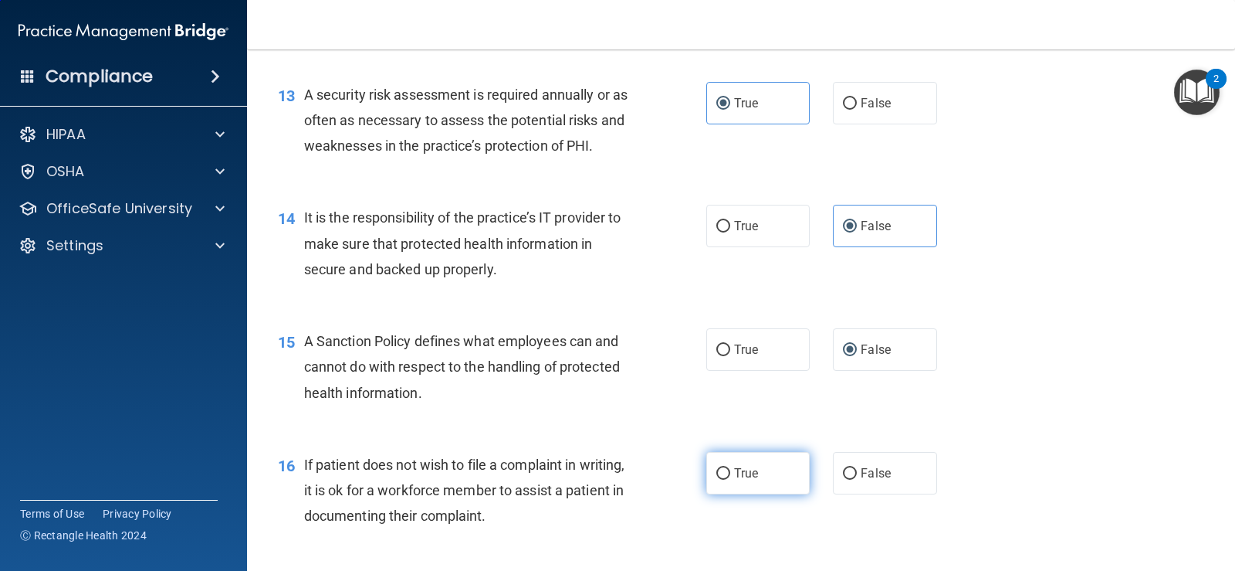
click at [725, 469] on label "True" at bounding box center [757, 473] width 103 height 42
click at [725, 469] on input "True" at bounding box center [723, 474] width 14 height 12
radio input "true"
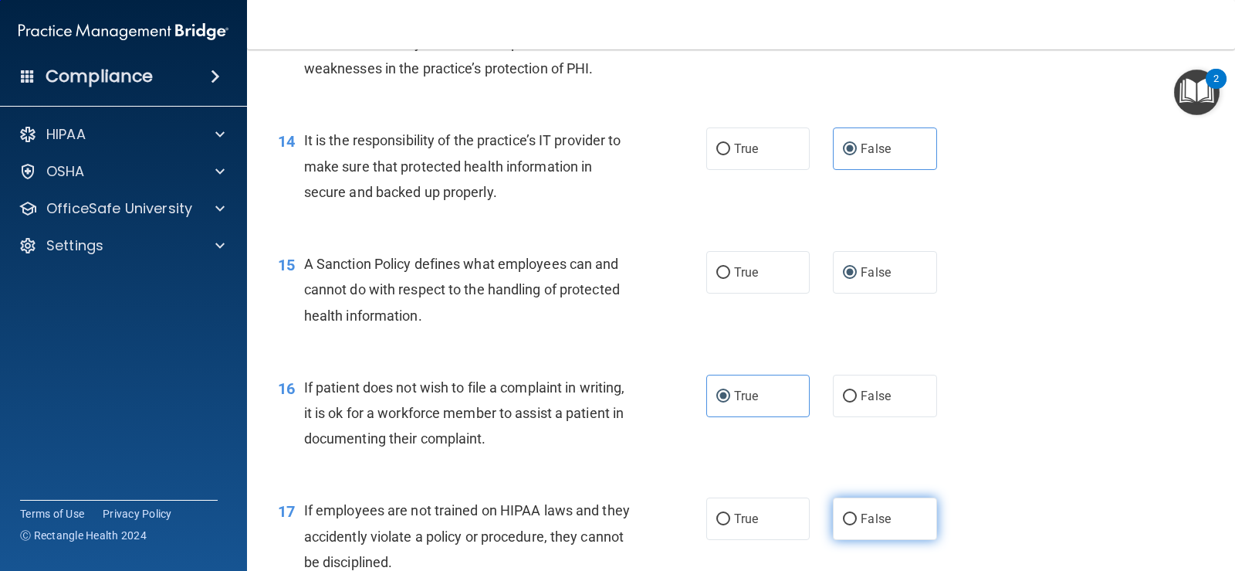
click at [862, 535] on label "False" at bounding box center [884, 518] width 103 height 42
click at [857, 525] on input "False" at bounding box center [850, 519] width 14 height 12
radio input "true"
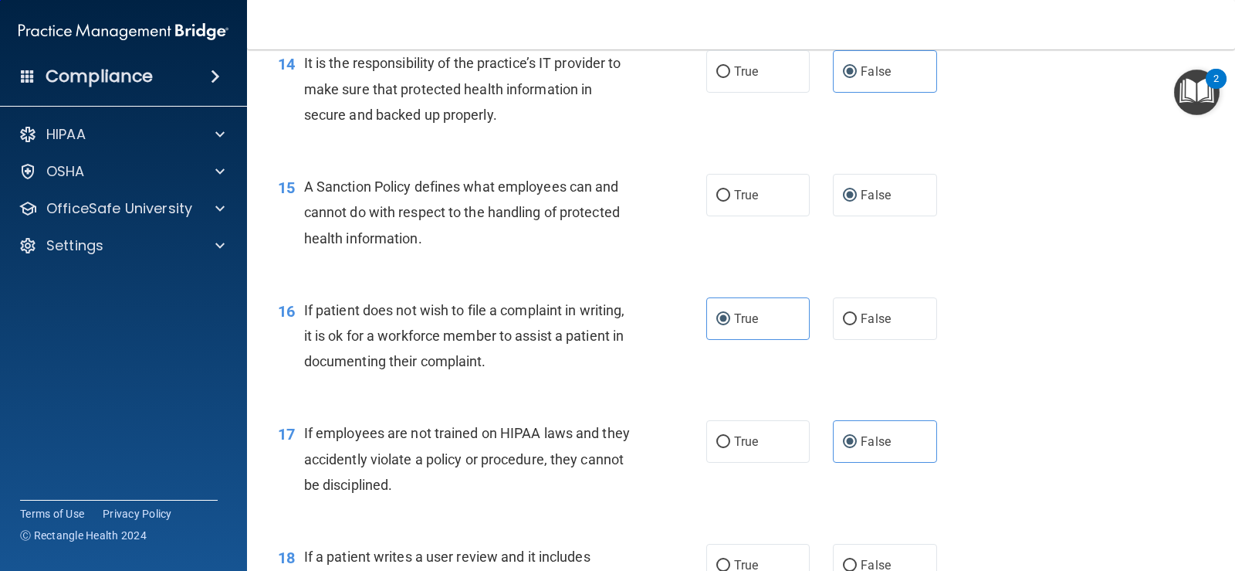
scroll to position [2162, 0]
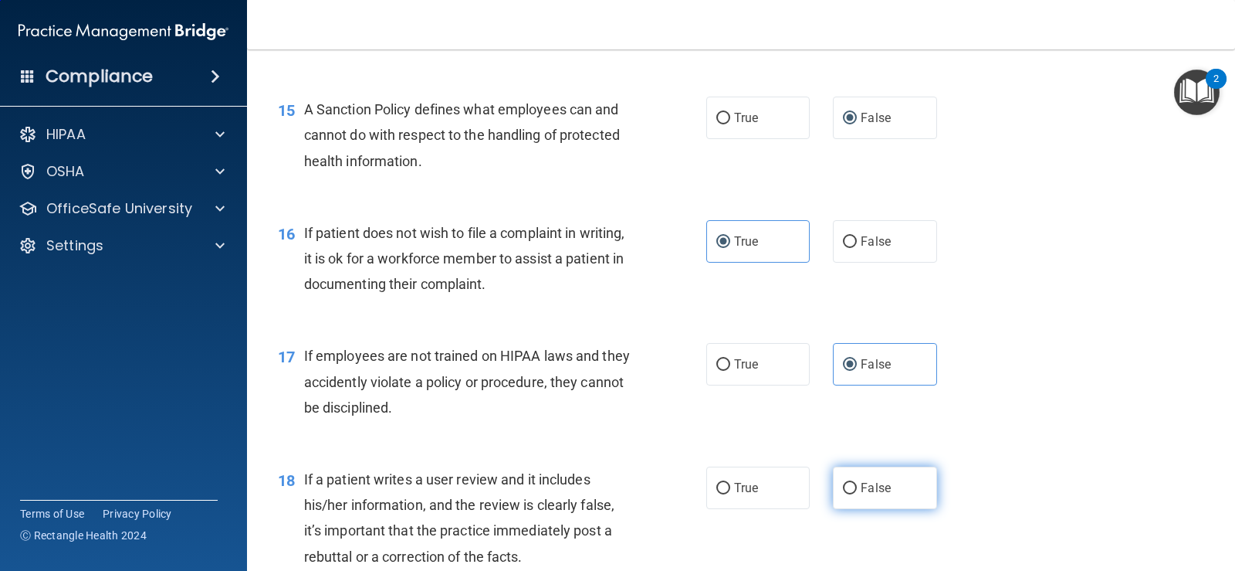
click at [862, 484] on span "False" at bounding box center [876, 487] width 30 height 15
click at [857, 484] on input "False" at bounding box center [850, 489] width 14 height 12
radio input "true"
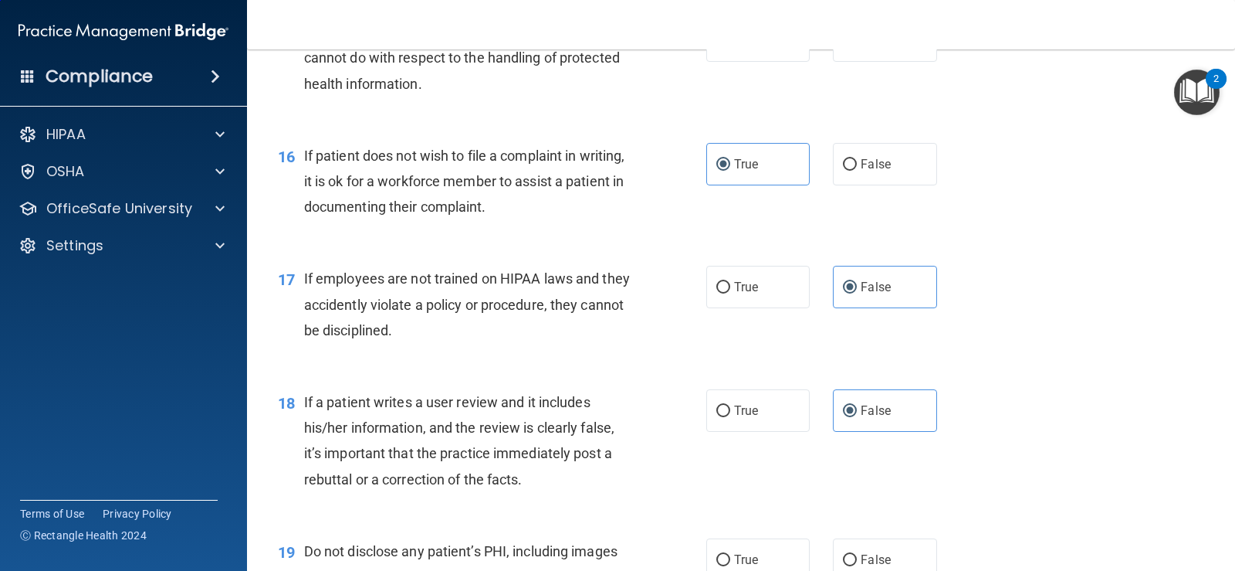
scroll to position [2393, 0]
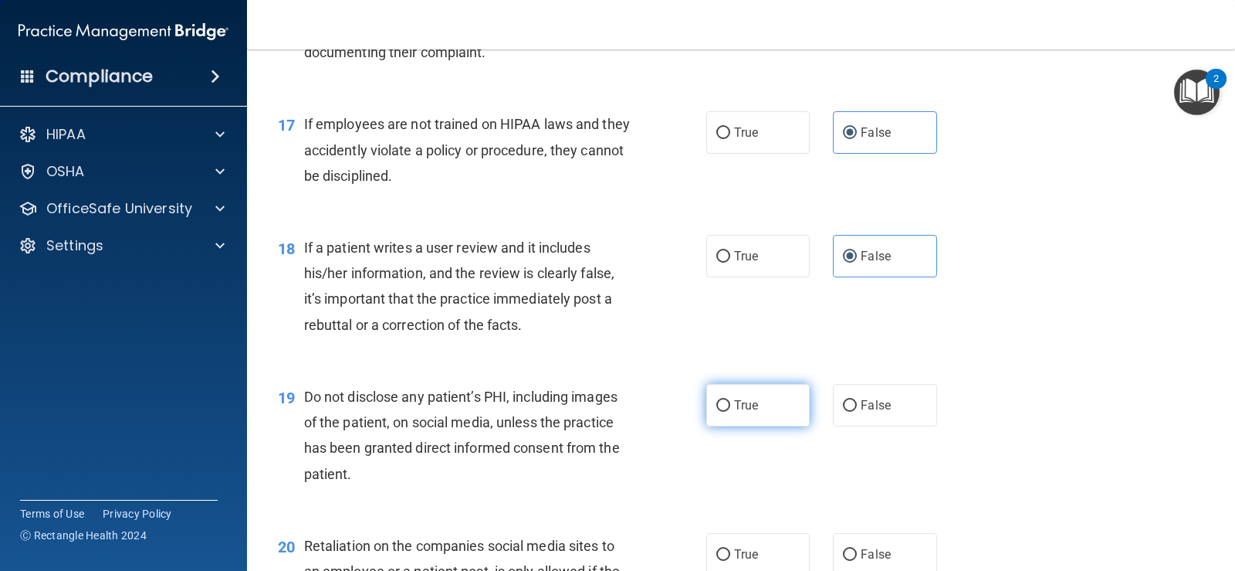
click at [728, 403] on label "True" at bounding box center [757, 405] width 103 height 42
click at [728, 403] on input "True" at bounding box center [723, 406] width 14 height 12
radio input "true"
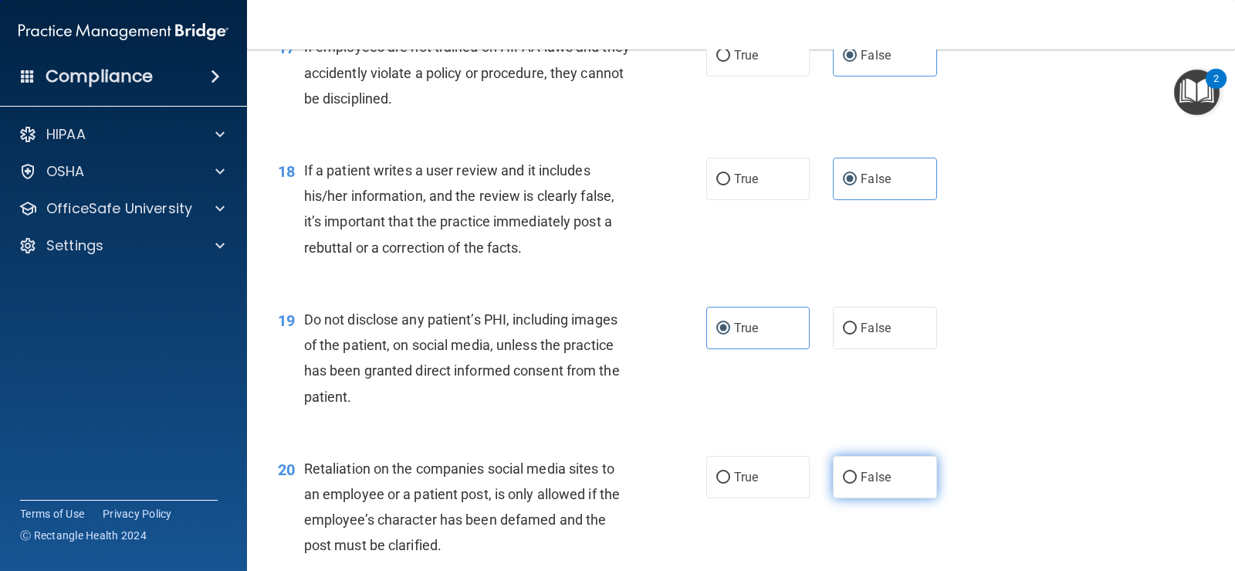
click at [862, 489] on label "False" at bounding box center [884, 476] width 103 height 42
click at [857, 483] on input "False" at bounding box center [850, 478] width 14 height 12
radio input "true"
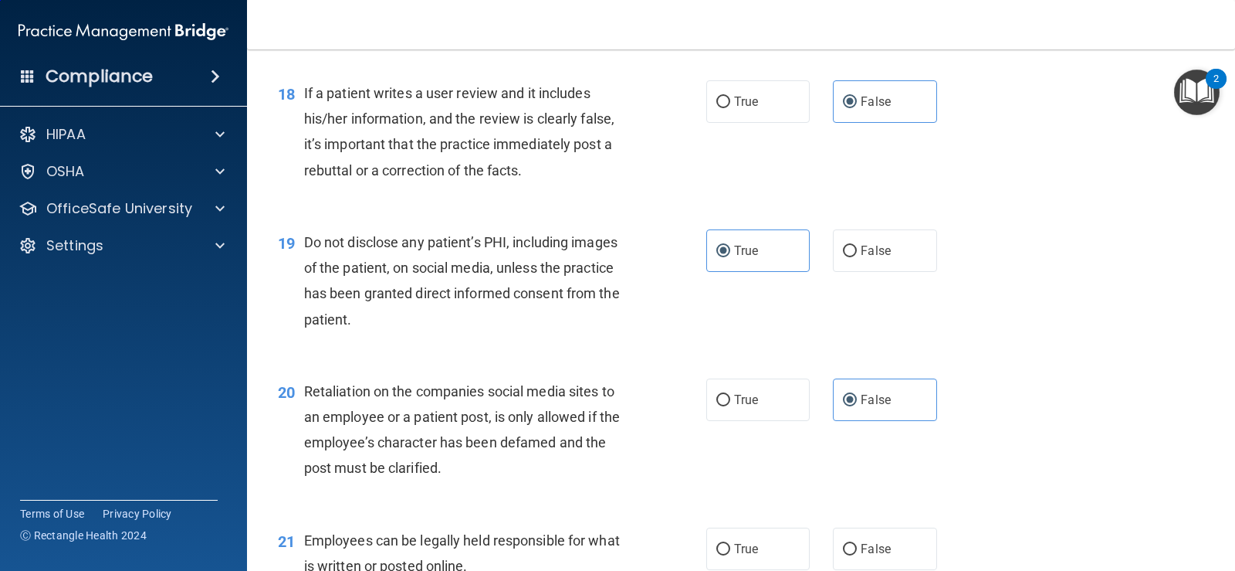
scroll to position [2625, 0]
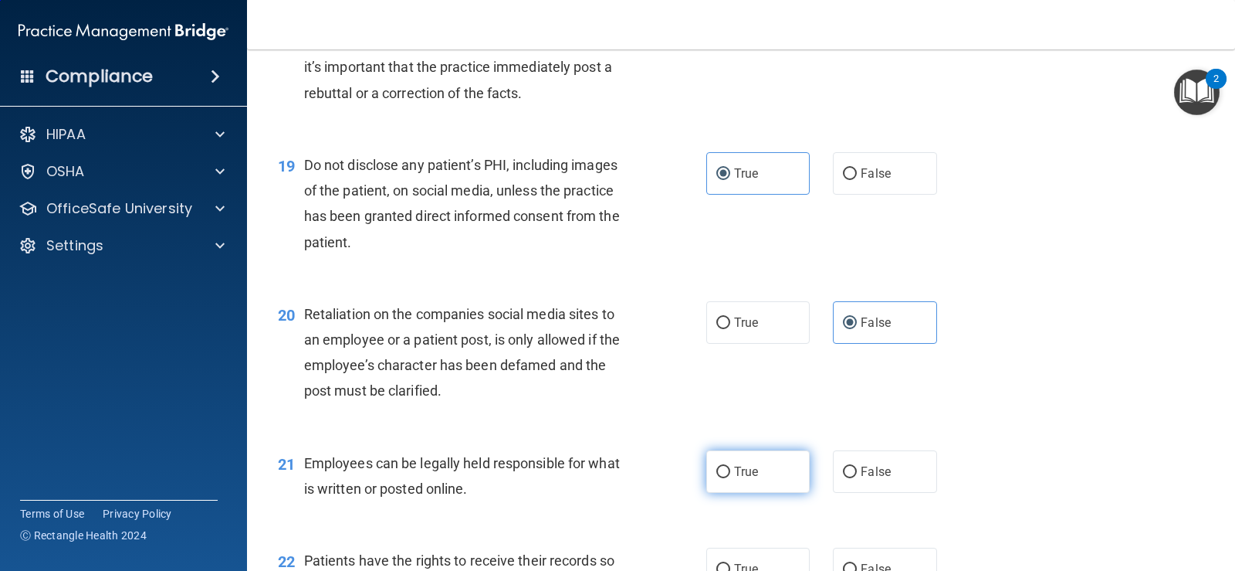
click at [706, 468] on label "True" at bounding box center [757, 471] width 103 height 42
click at [716, 468] on input "True" at bounding box center [723, 472] width 14 height 12
radio input "true"
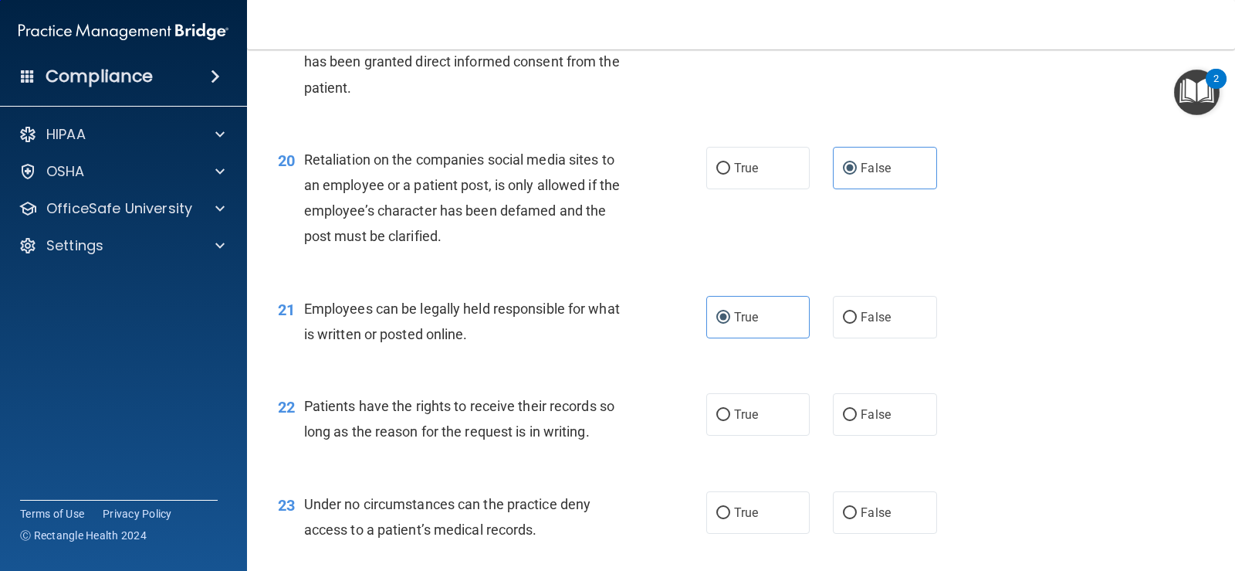
scroll to position [2856, 0]
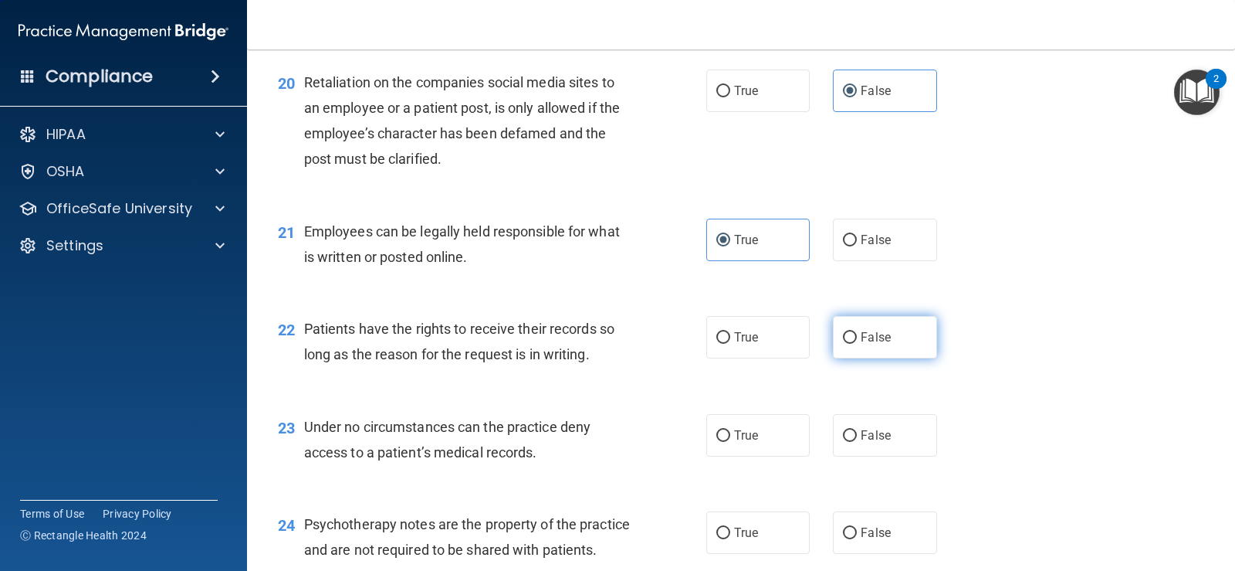
click at [845, 344] on input "False" at bounding box center [850, 338] width 14 height 12
radio input "true"
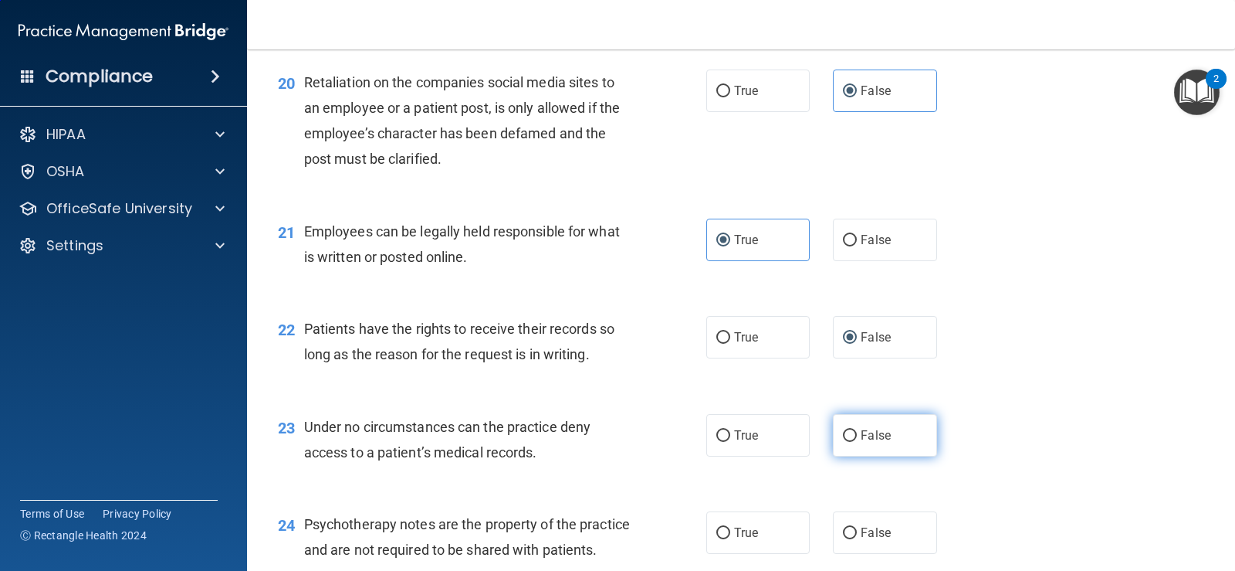
click at [844, 439] on input "False" at bounding box center [850, 436] width 14 height 12
radio input "true"
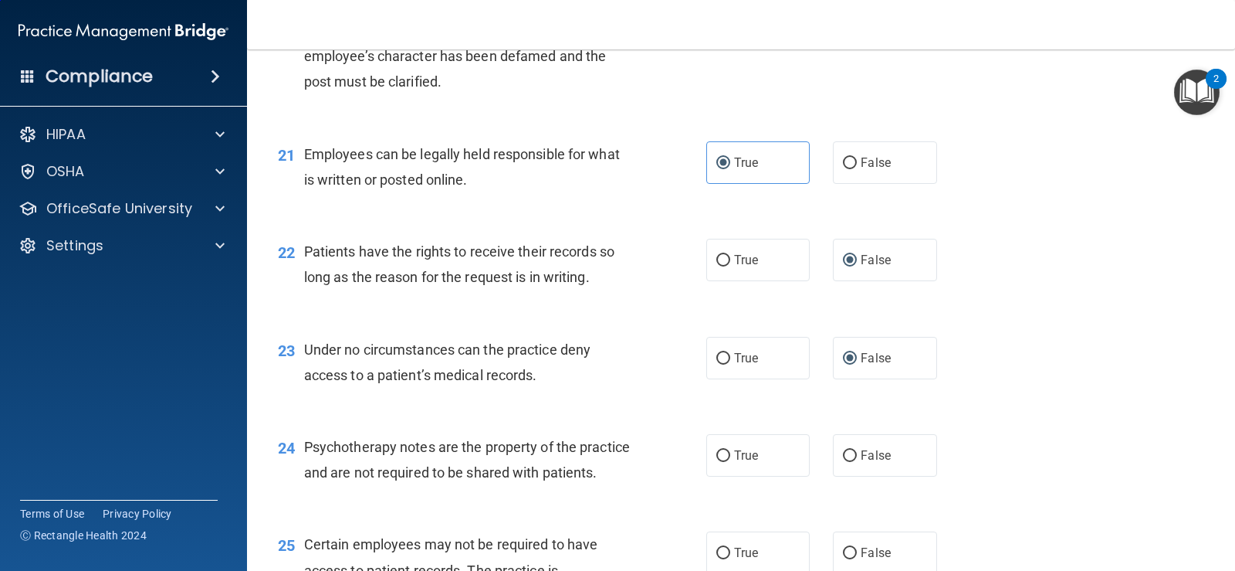
scroll to position [3011, 0]
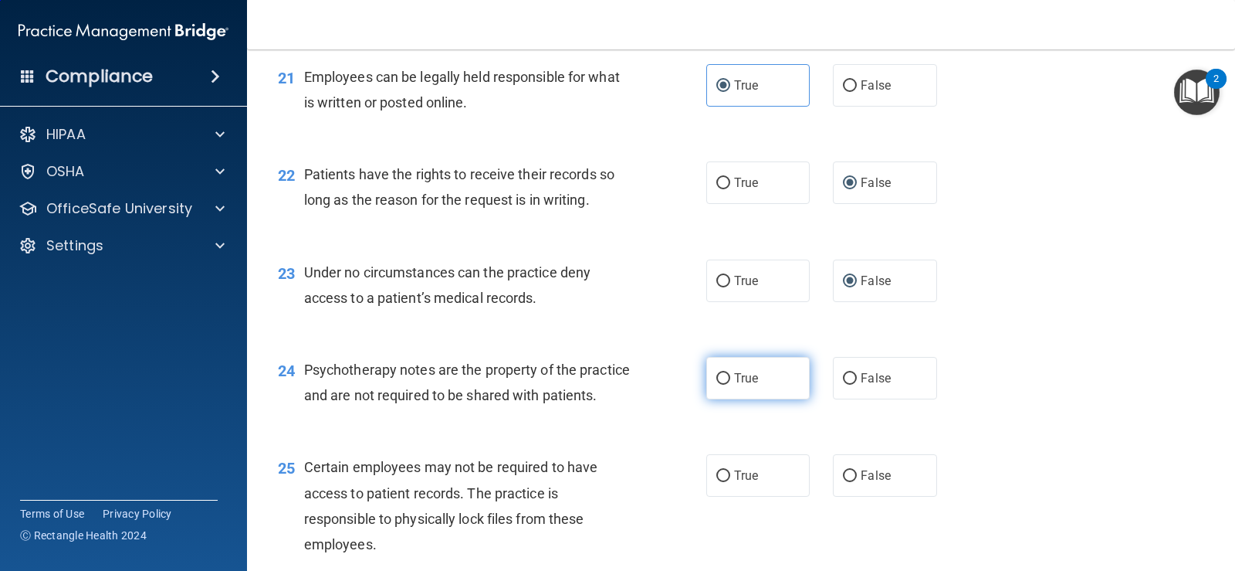
click at [708, 370] on label "True" at bounding box center [757, 378] width 103 height 42
click at [716, 373] on input "True" at bounding box center [723, 379] width 14 height 12
radio input "true"
click at [721, 482] on input "True" at bounding box center [723, 476] width 14 height 12
radio input "true"
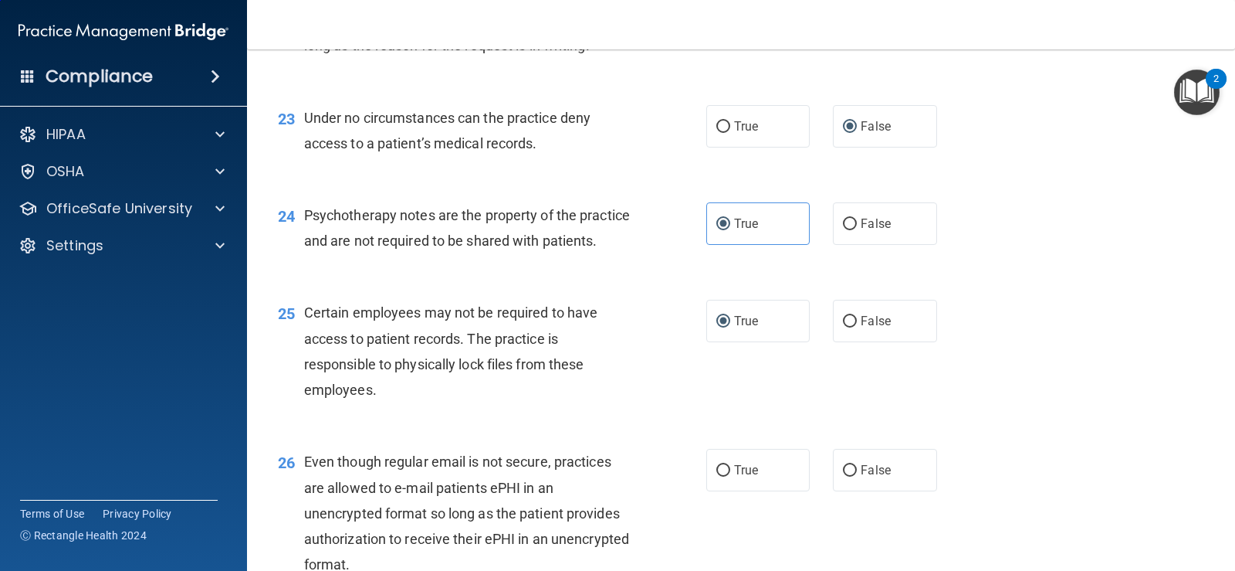
scroll to position [3320, 0]
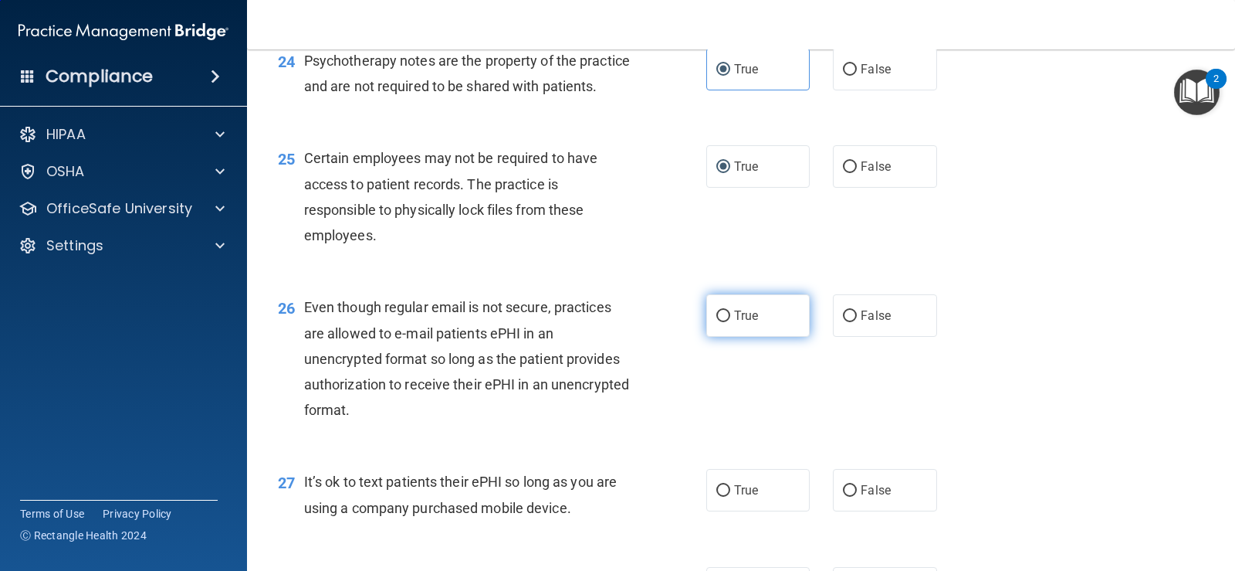
click at [734, 323] on span "True" at bounding box center [746, 315] width 24 height 15
click at [730, 322] on input "True" at bounding box center [723, 316] width 14 height 12
radio input "true"
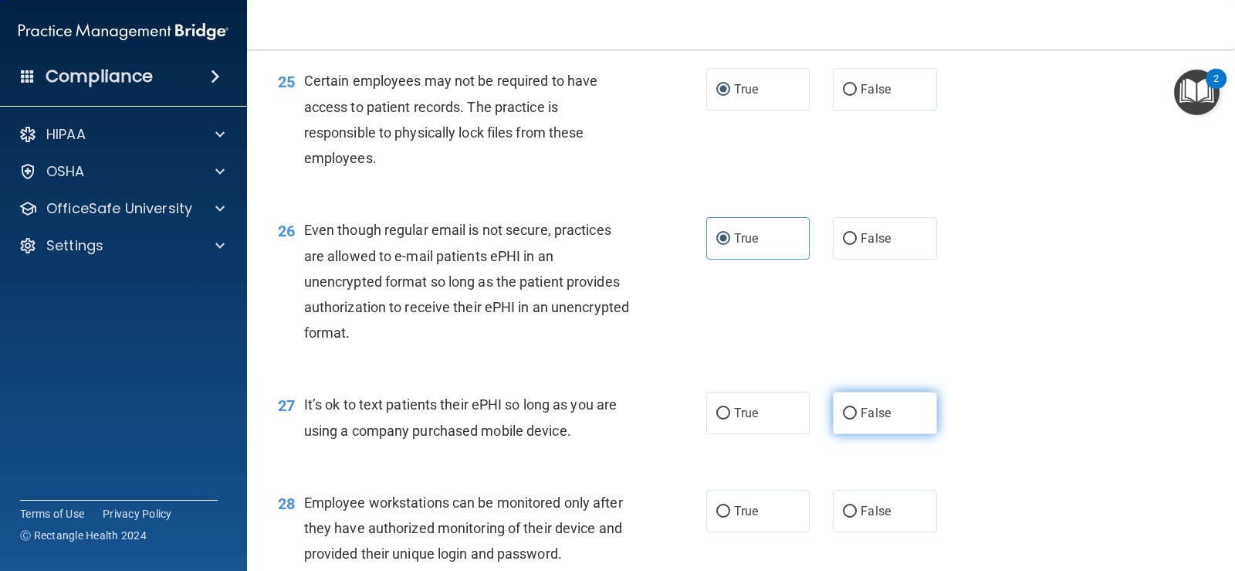
click at [843, 419] on input "False" at bounding box center [850, 414] width 14 height 12
radio input "true"
click at [846, 517] on input "False" at bounding box center [850, 512] width 14 height 12
radio input "true"
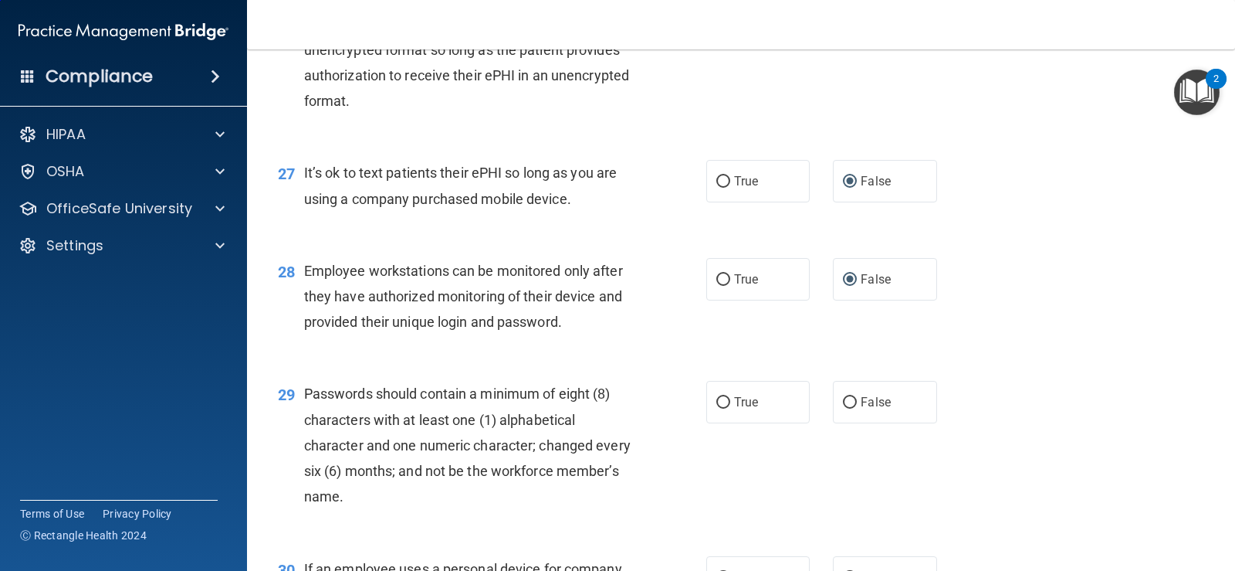
scroll to position [3706, 0]
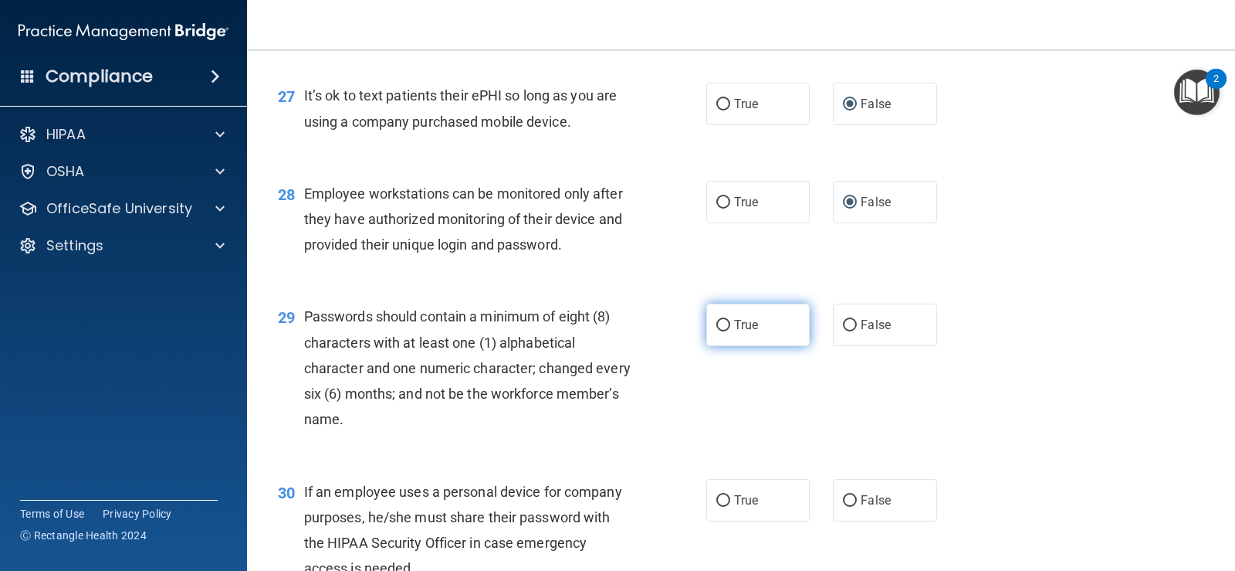
click at [706, 346] on label "True" at bounding box center [757, 324] width 103 height 42
click at [716, 331] on input "True" at bounding box center [723, 326] width 14 height 12
radio input "true"
click at [843, 506] on input "False" at bounding box center [850, 501] width 14 height 12
radio input "true"
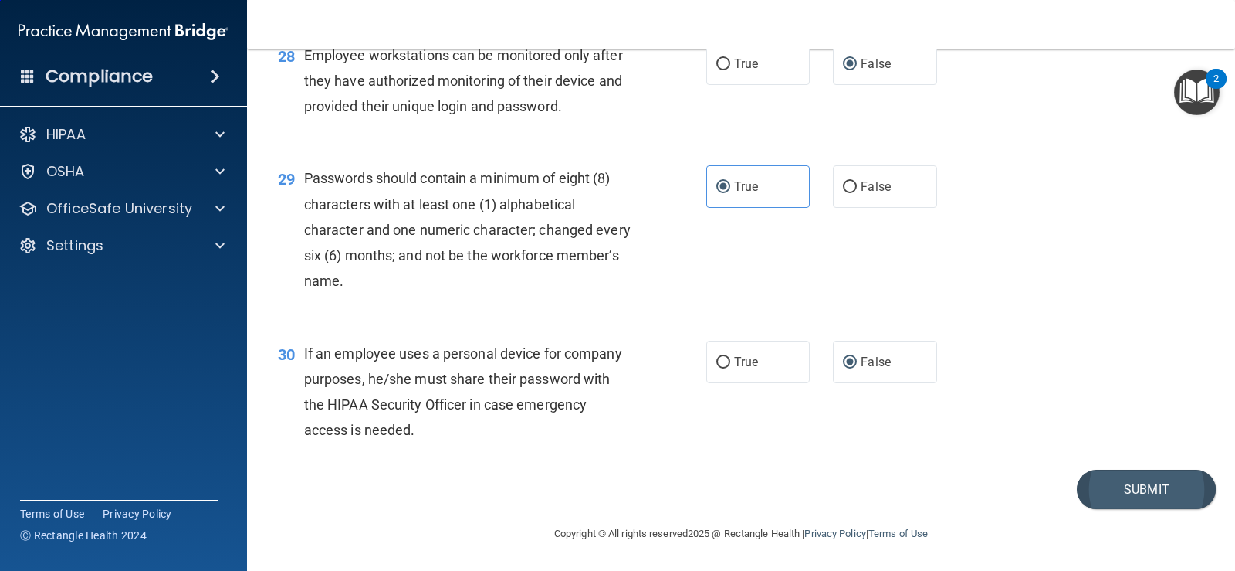
scroll to position [3869, 0]
click at [1099, 502] on button "Submit" at bounding box center [1146, 488] width 139 height 39
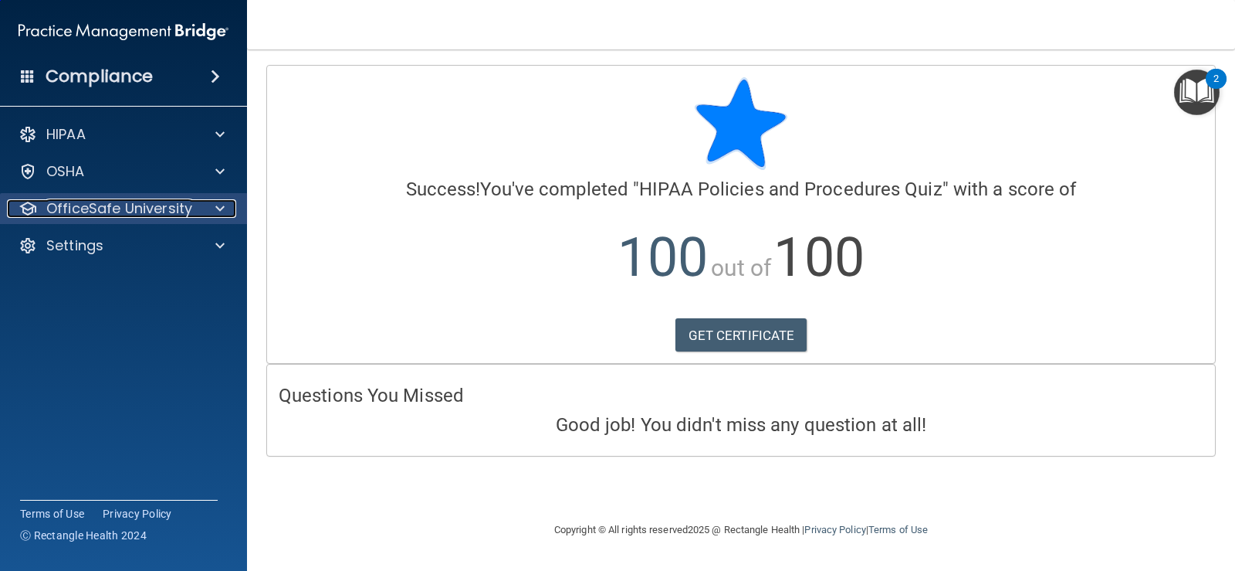
click at [205, 209] on div at bounding box center [217, 208] width 39 height 19
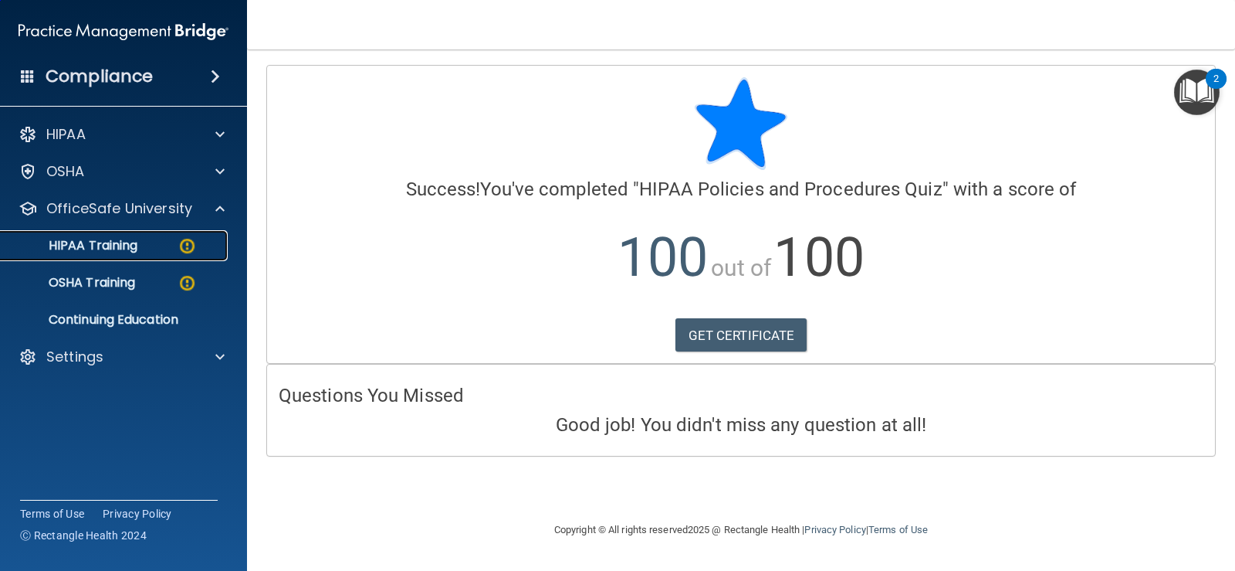
click at [143, 246] on div "HIPAA Training" at bounding box center [115, 245] width 211 height 15
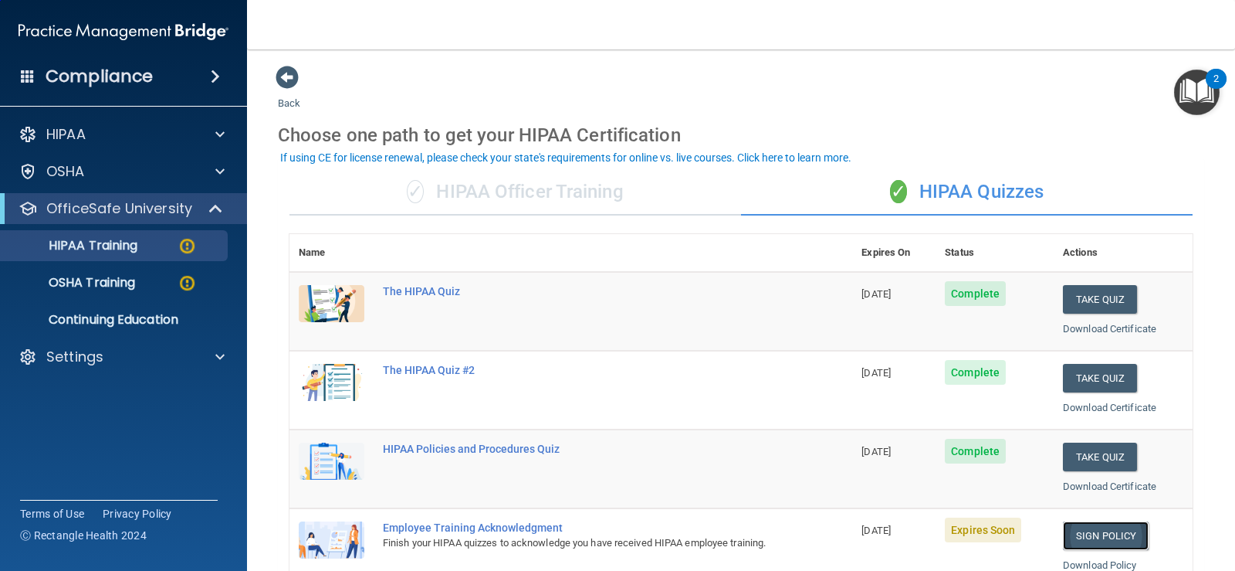
click at [1088, 537] on link "Sign Policy" at bounding box center [1106, 535] width 86 height 29
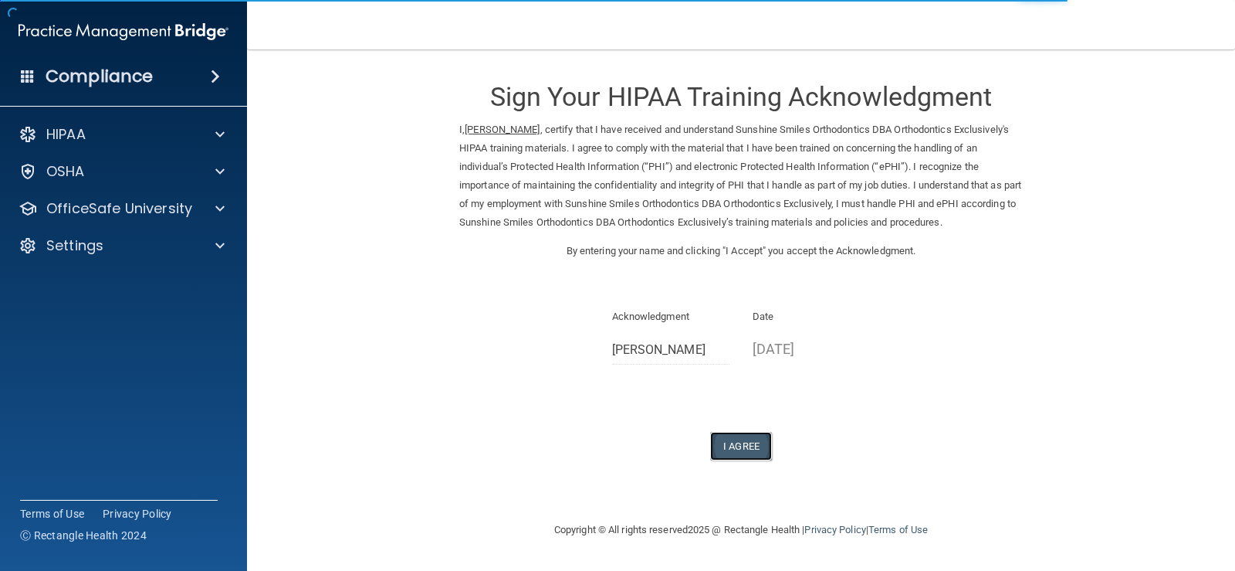
click at [760, 447] on button "I Agree" at bounding box center [741, 446] width 62 height 29
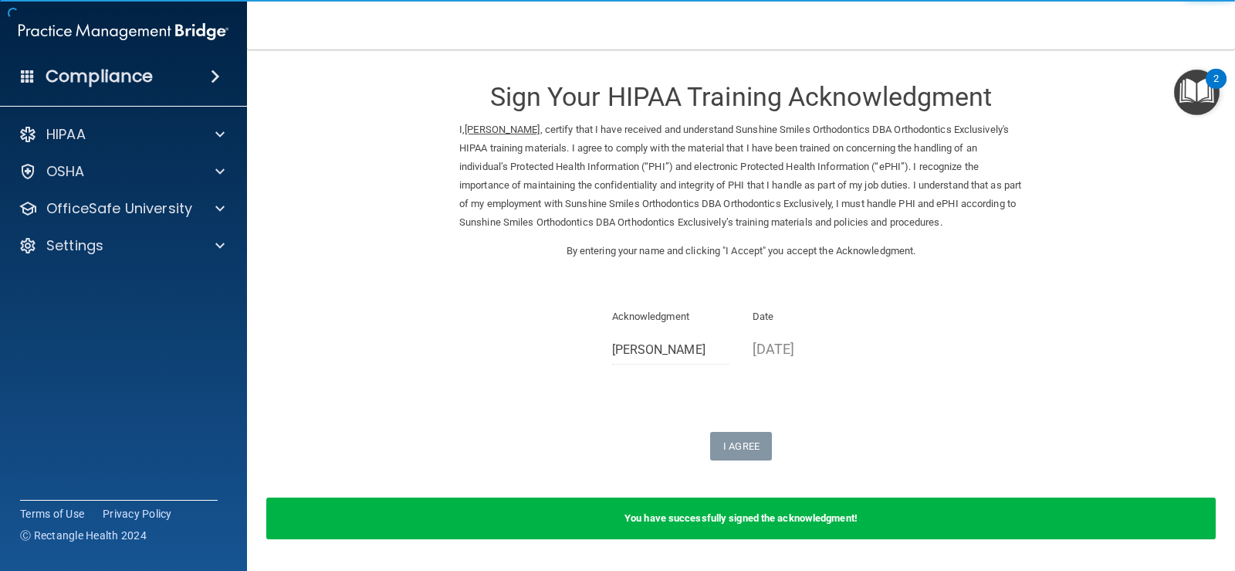
scroll to position [49, 0]
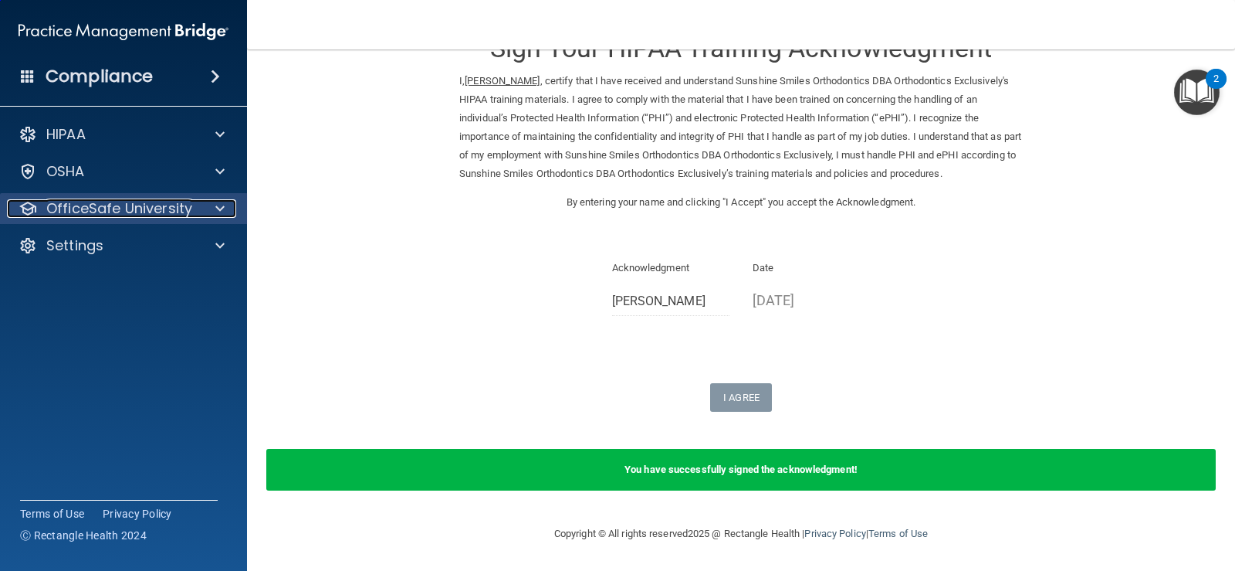
click at [223, 208] on span at bounding box center [219, 208] width 9 height 19
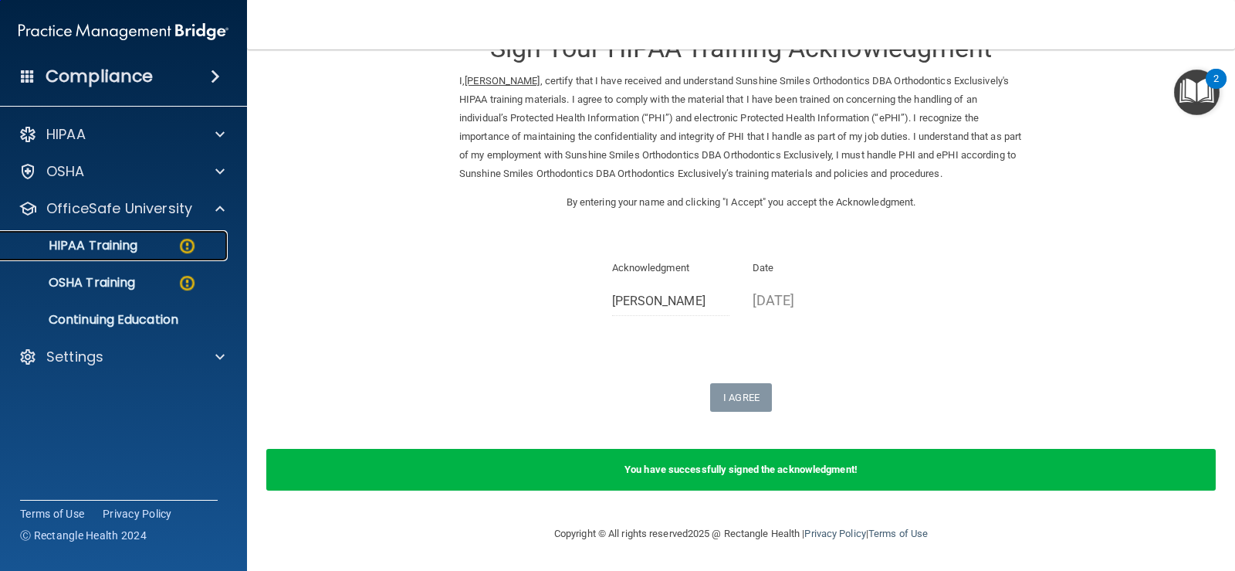
click at [155, 243] on div "HIPAA Training" at bounding box center [115, 245] width 211 height 15
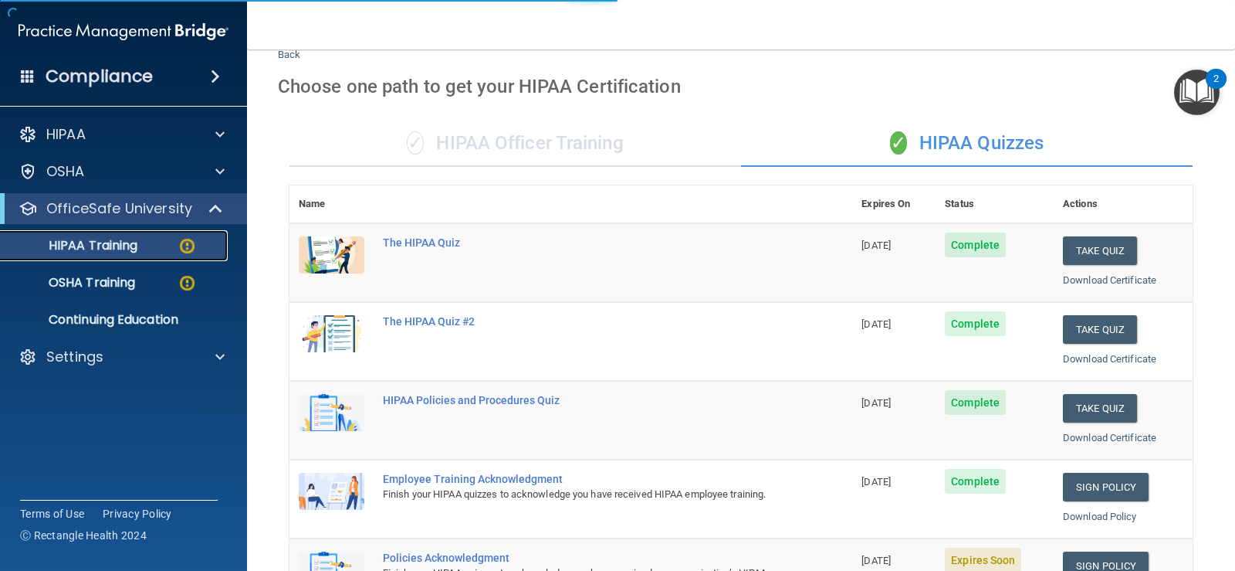
scroll to position [592, 0]
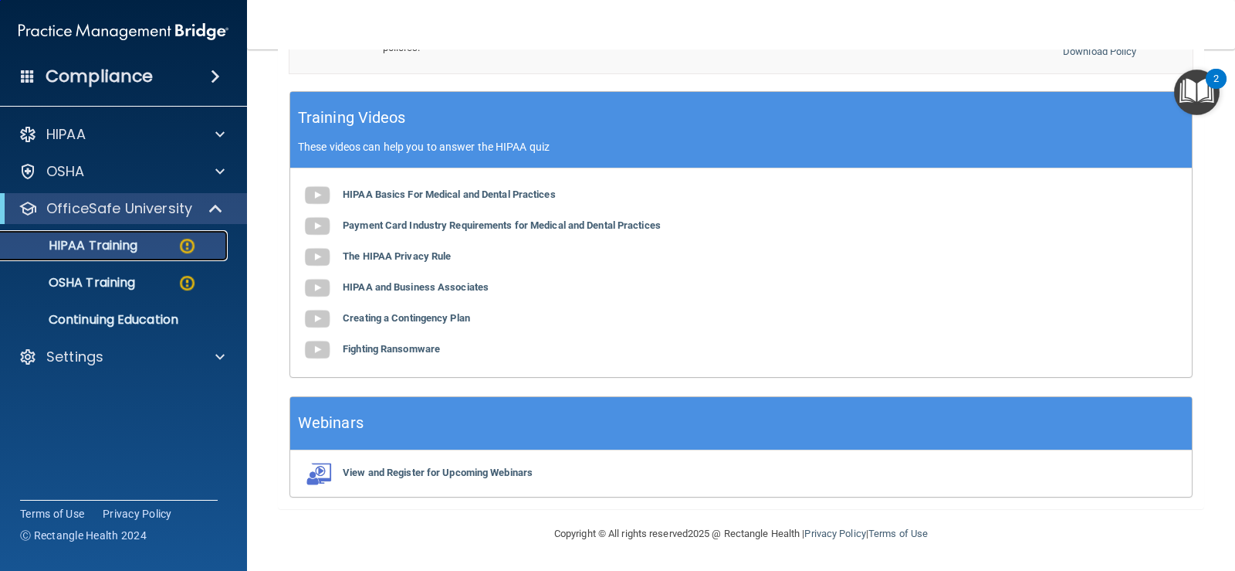
click at [103, 243] on p "HIPAA Training" at bounding box center [73, 245] width 127 height 15
click at [84, 202] on p "OfficeSafe University" at bounding box center [119, 208] width 146 height 19
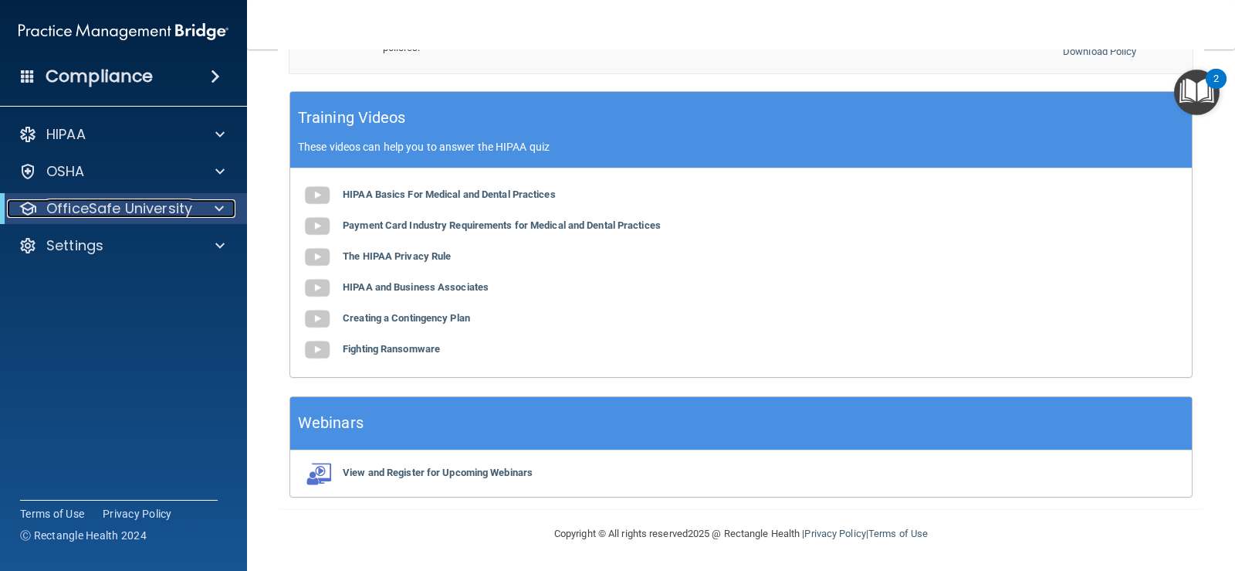
click at [84, 202] on p "OfficeSafe University" at bounding box center [119, 208] width 146 height 19
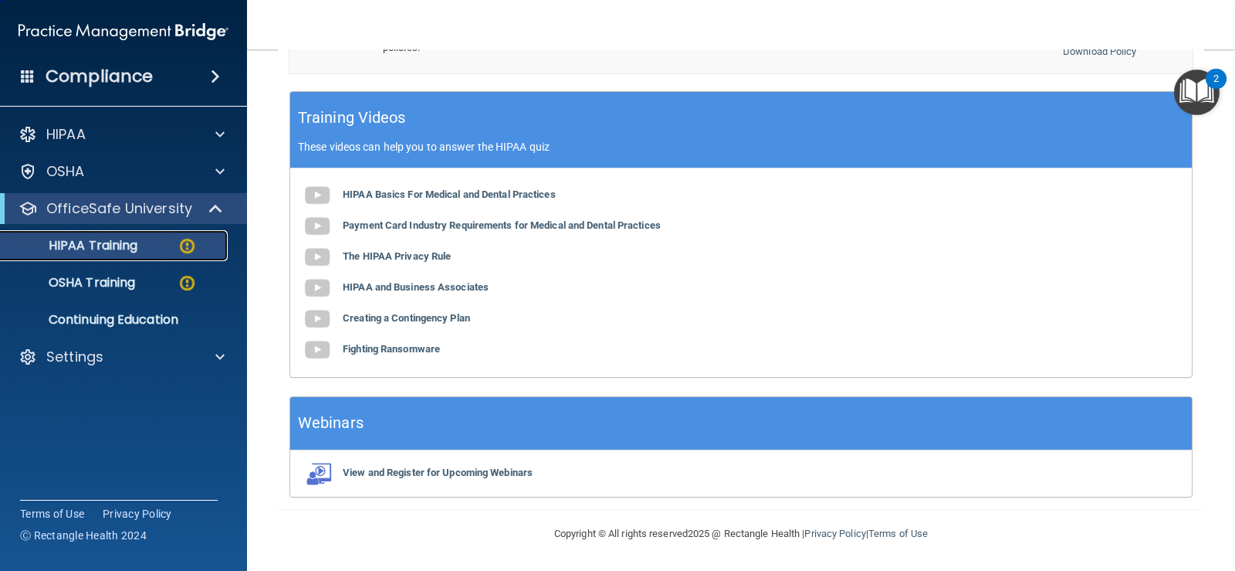
click at [75, 240] on p "HIPAA Training" at bounding box center [73, 245] width 127 height 15
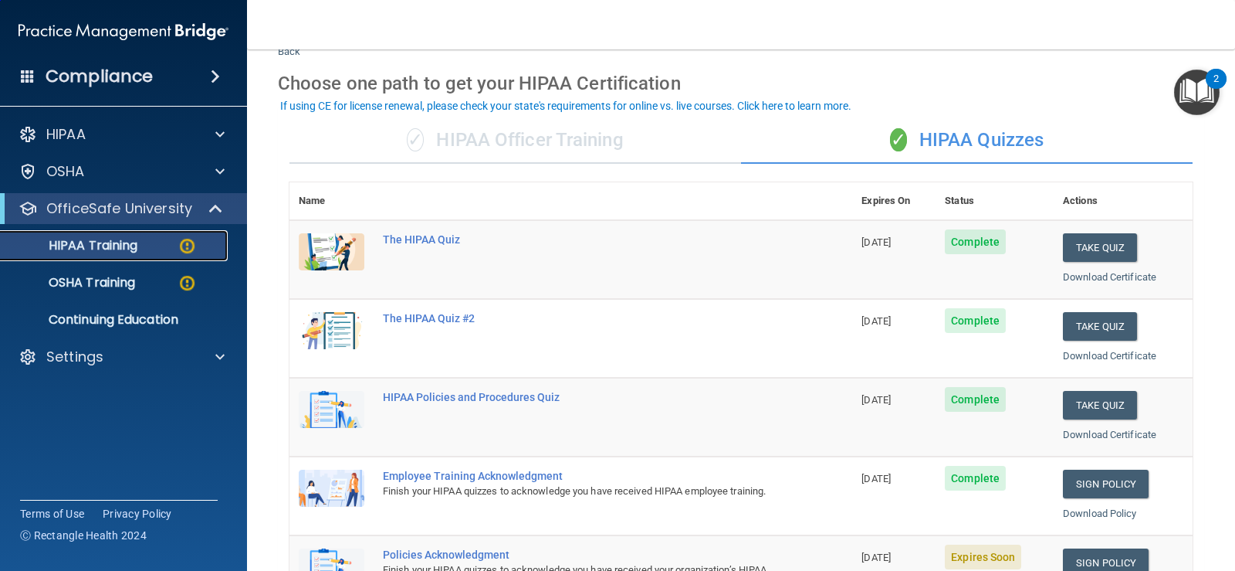
scroll to position [129, 0]
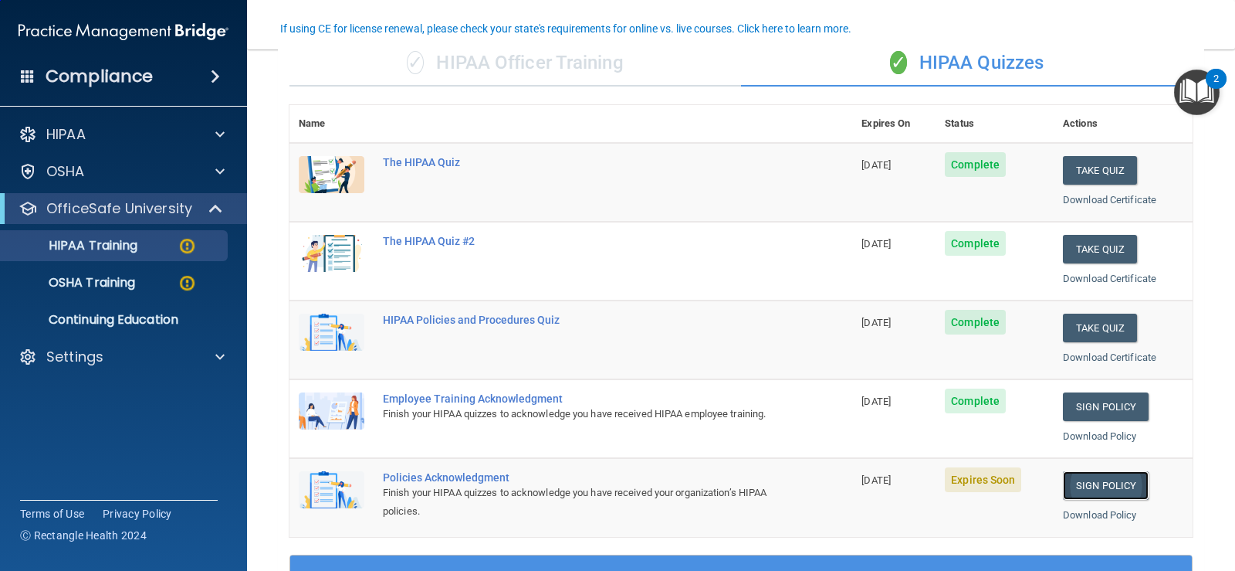
click at [1109, 478] on link "Sign Policy" at bounding box center [1106, 485] width 86 height 29
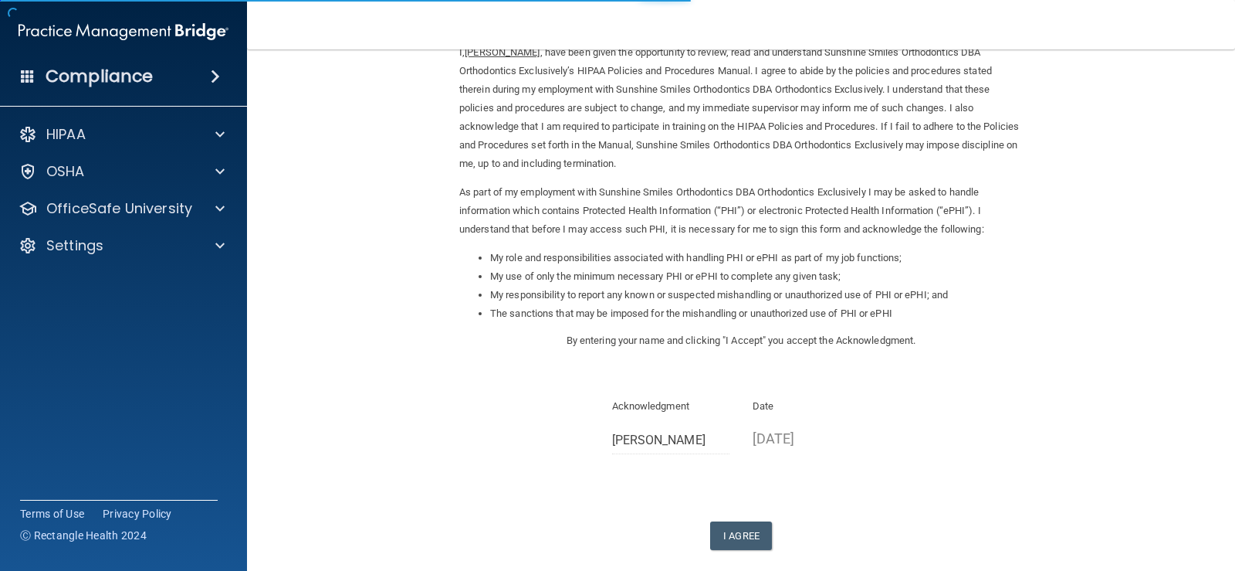
scroll to position [154, 0]
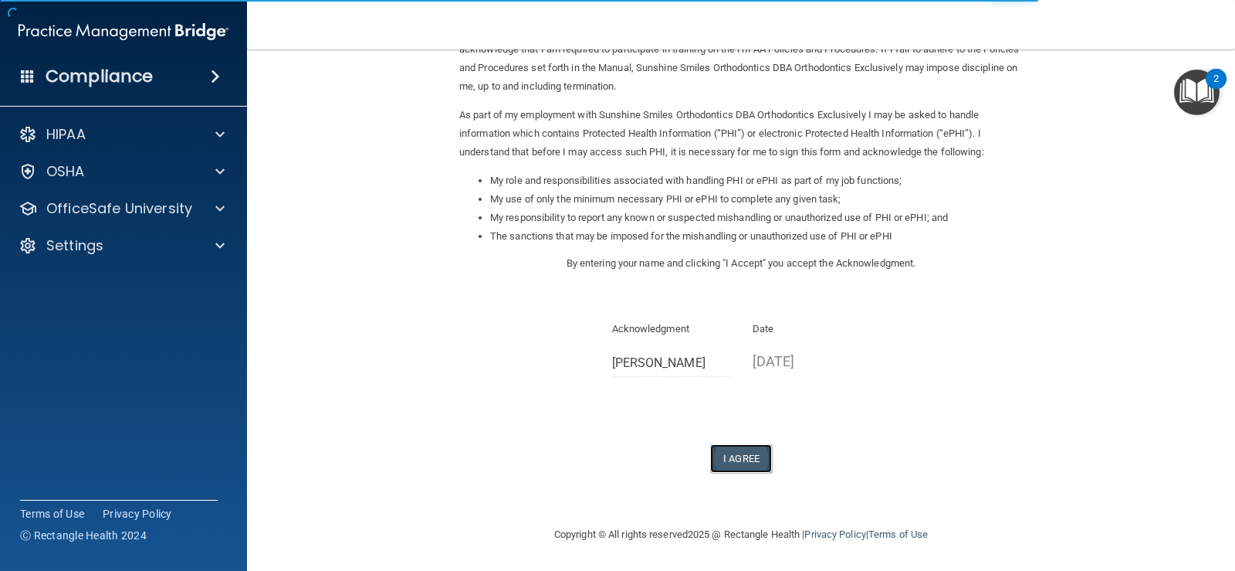
click at [726, 462] on button "I Agree" at bounding box center [741, 458] width 62 height 29
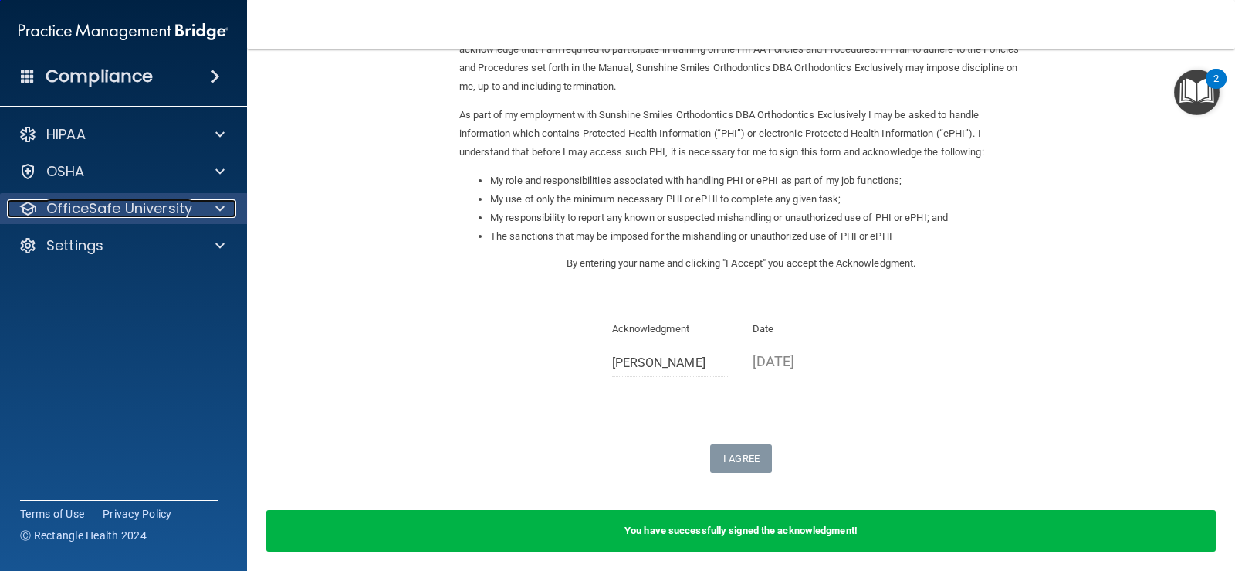
click at [108, 208] on p "OfficeSafe University" at bounding box center [119, 208] width 146 height 19
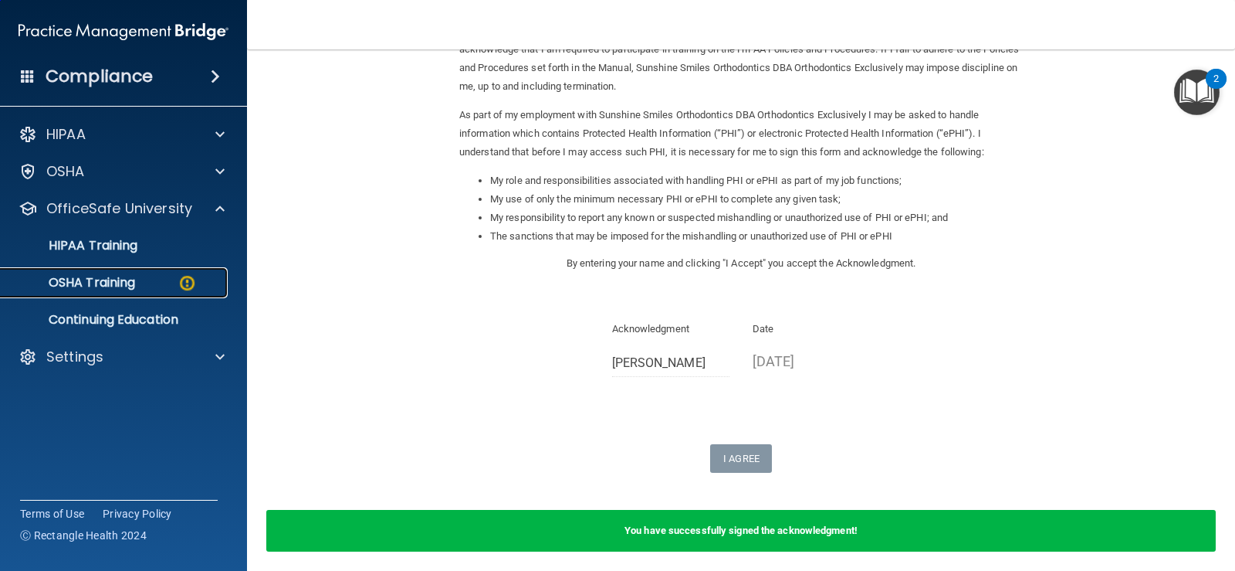
click at [80, 279] on p "OSHA Training" at bounding box center [72, 282] width 125 height 15
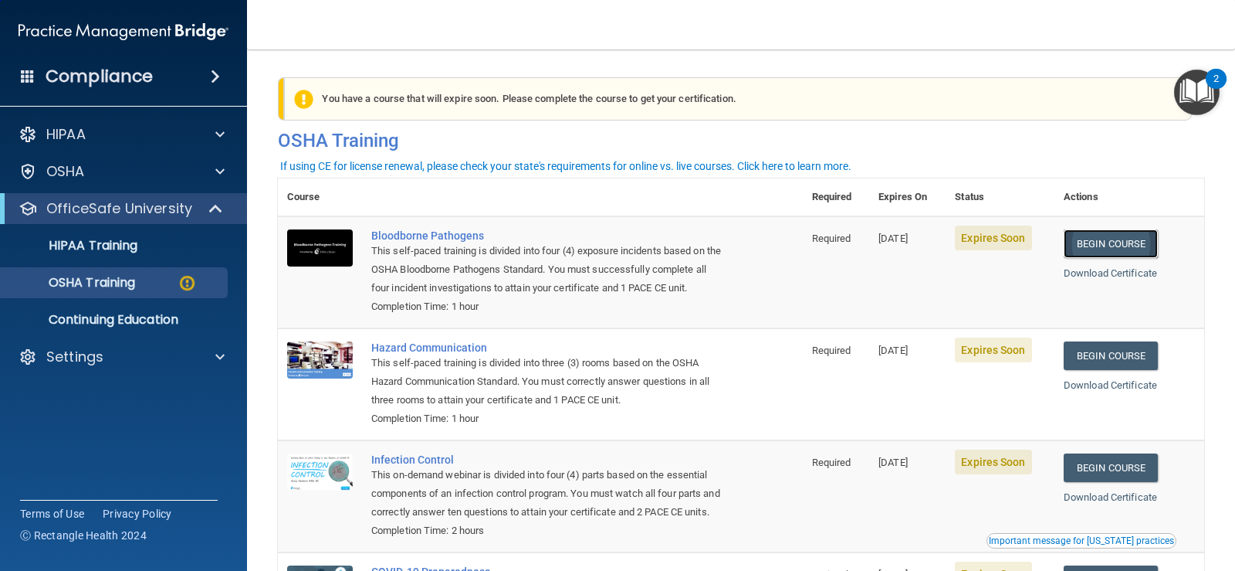
click at [1122, 252] on link "Begin Course" at bounding box center [1111, 243] width 94 height 29
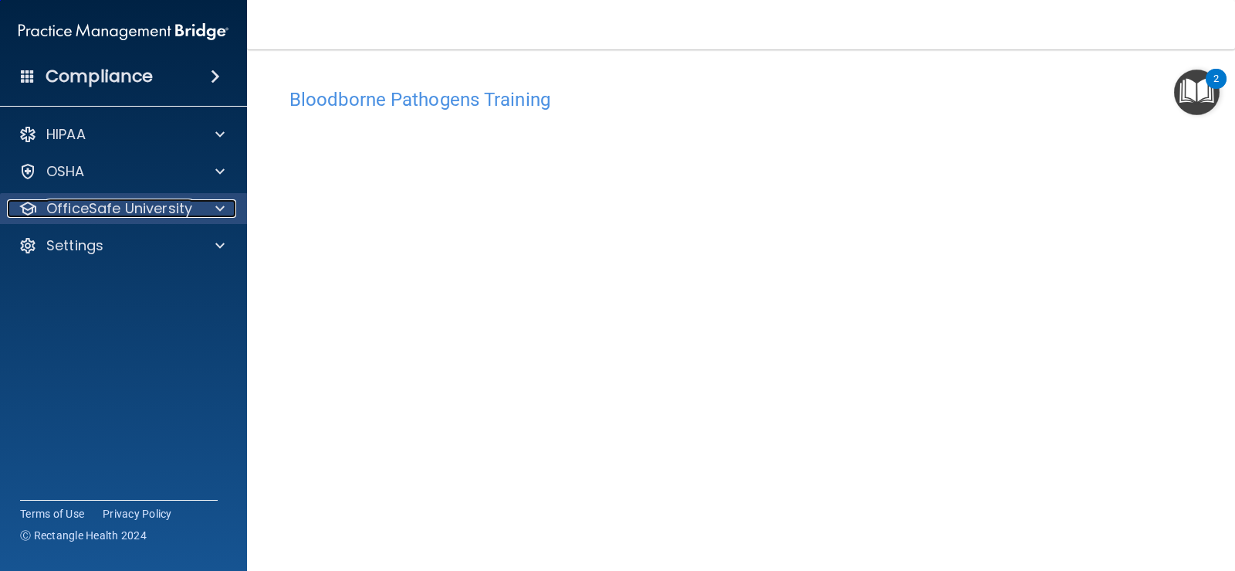
click at [225, 202] on div at bounding box center [217, 208] width 39 height 19
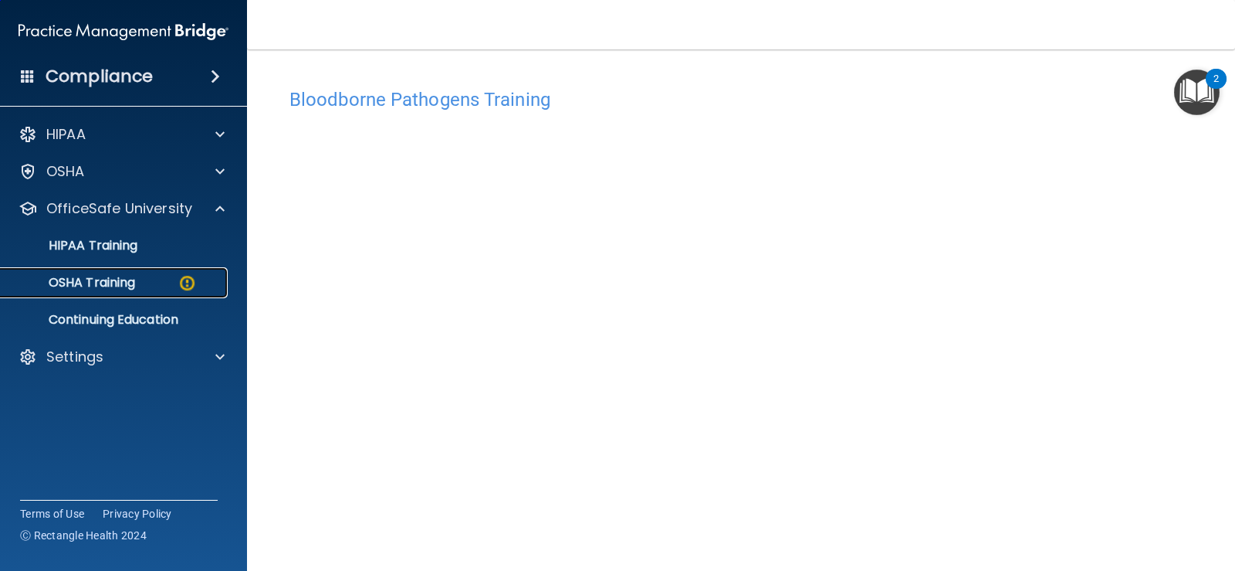
click at [117, 277] on p "OSHA Training" at bounding box center [72, 282] width 125 height 15
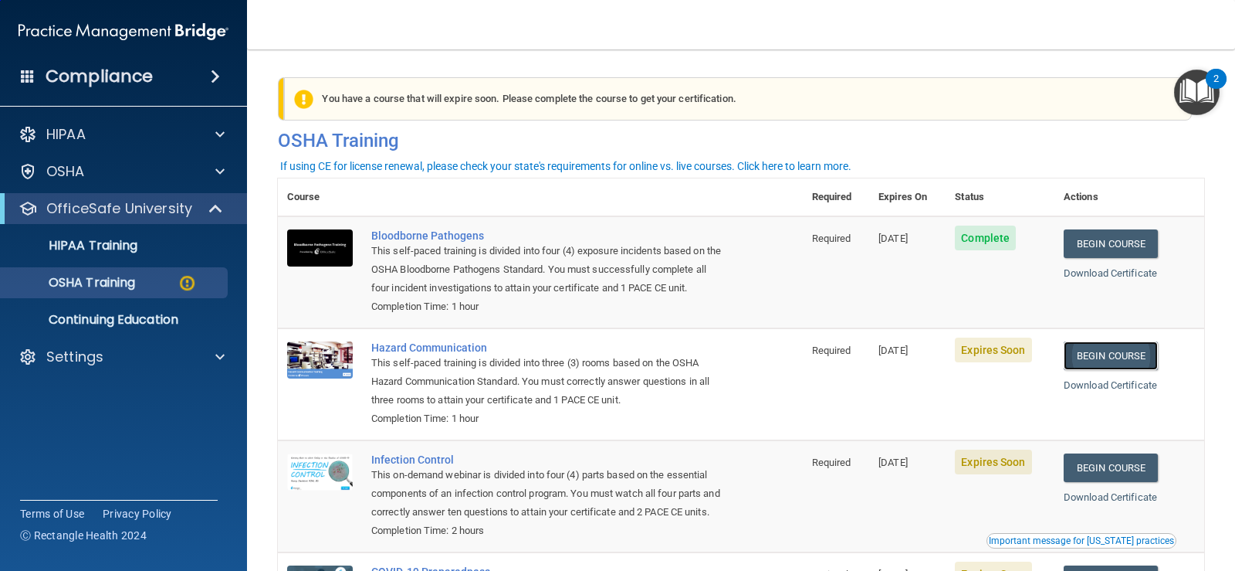
click at [1104, 361] on link "Begin Course" at bounding box center [1111, 355] width 94 height 29
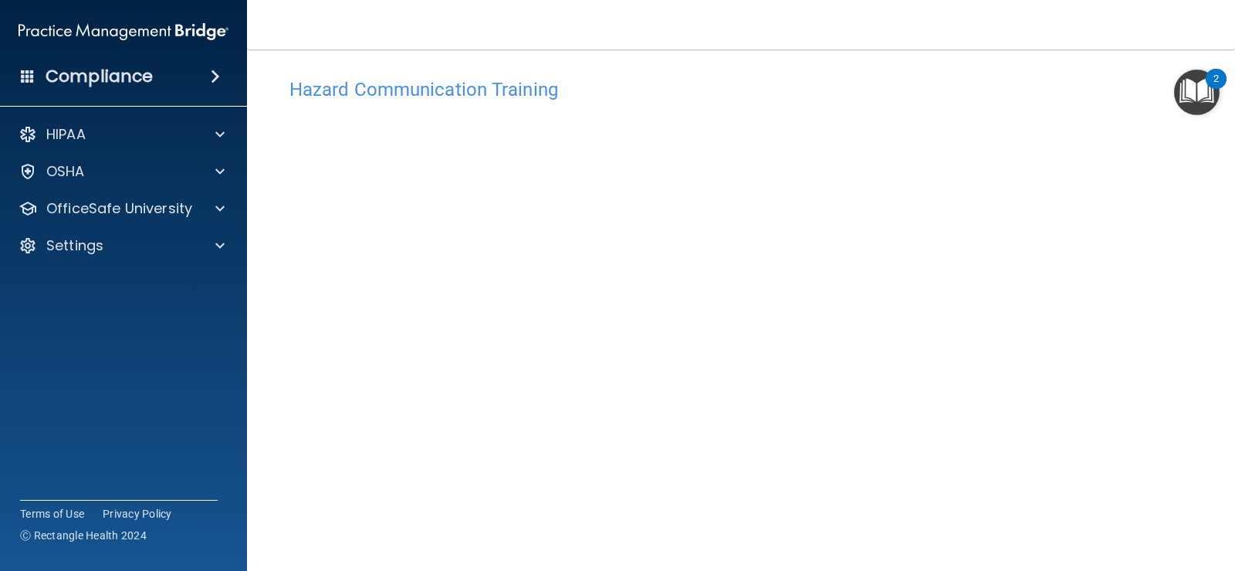
scroll to position [87, 0]
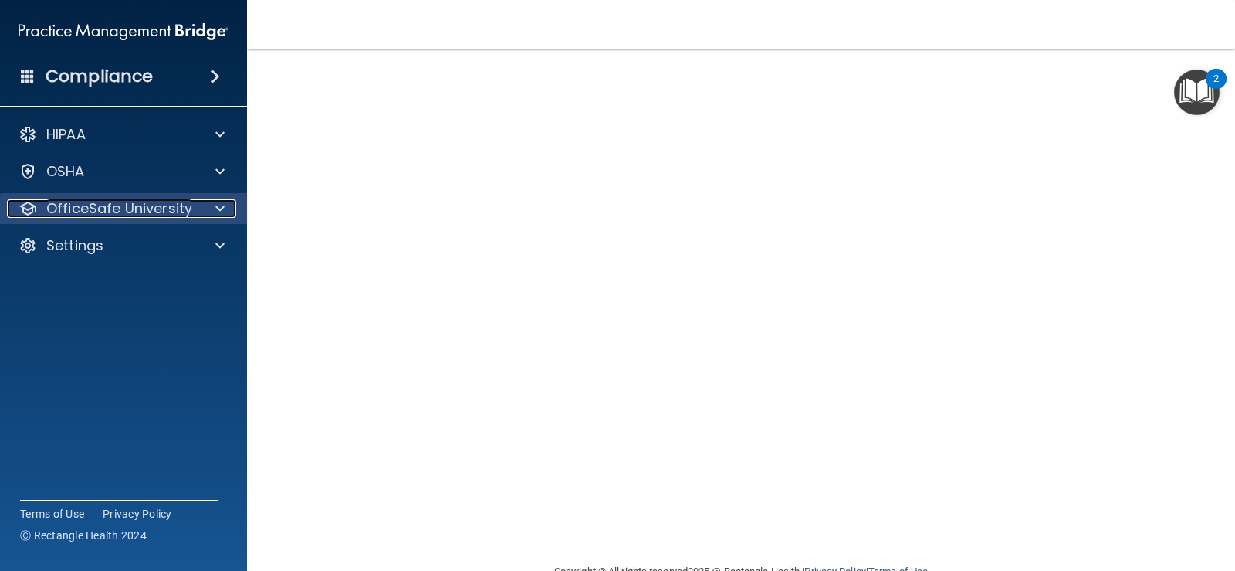
click at [164, 201] on p "OfficeSafe University" at bounding box center [119, 208] width 146 height 19
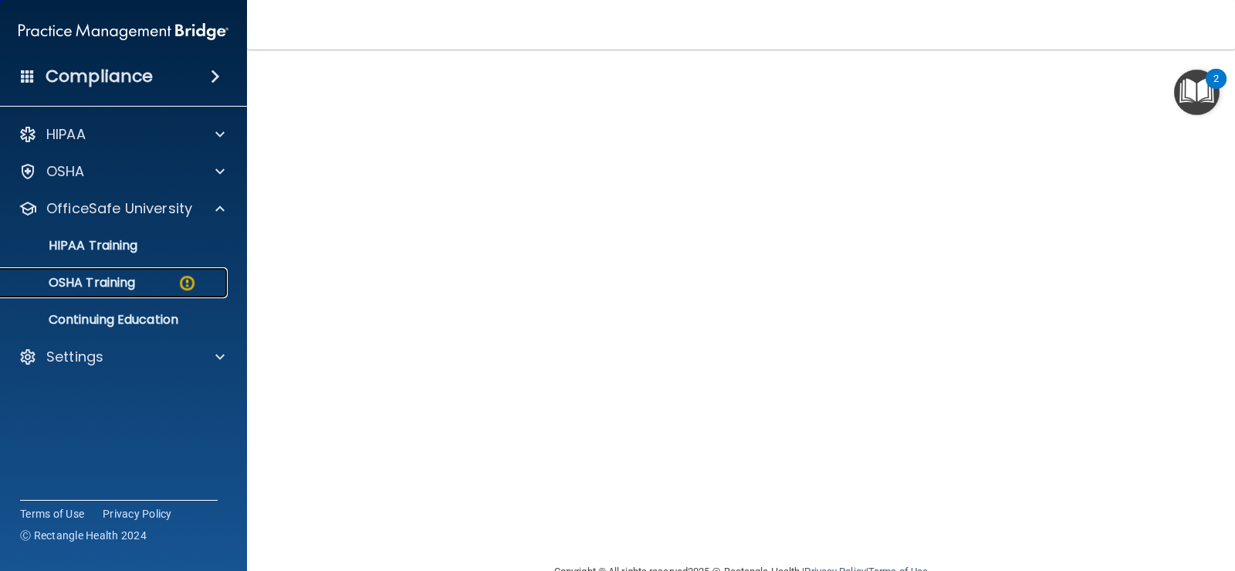
click at [130, 286] on p "OSHA Training" at bounding box center [72, 282] width 125 height 15
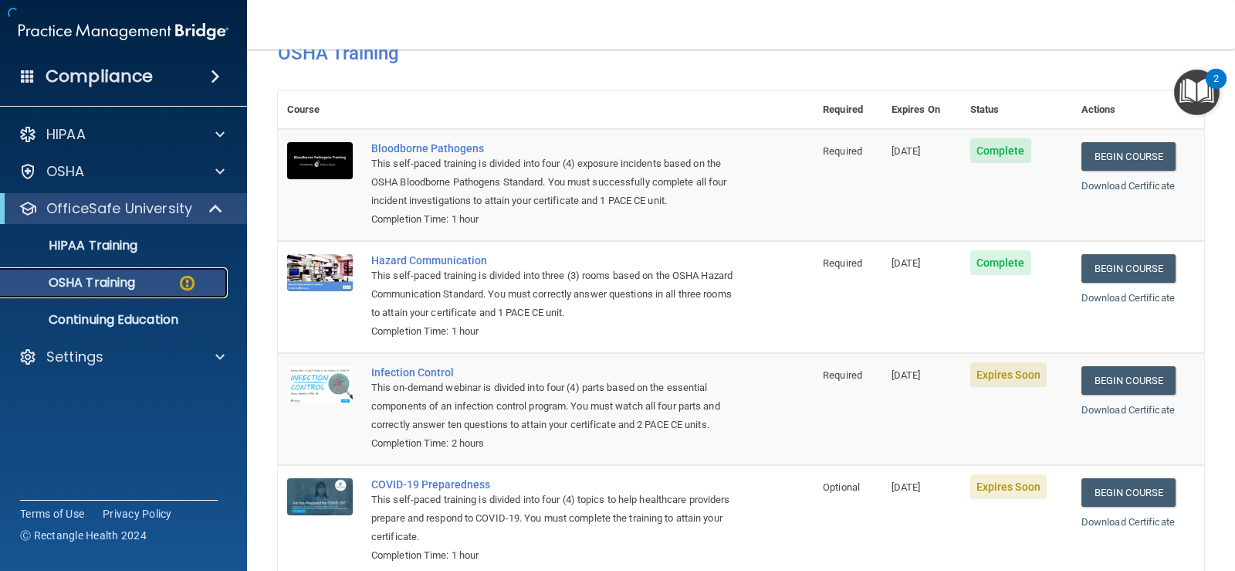
scroll to position [157, 0]
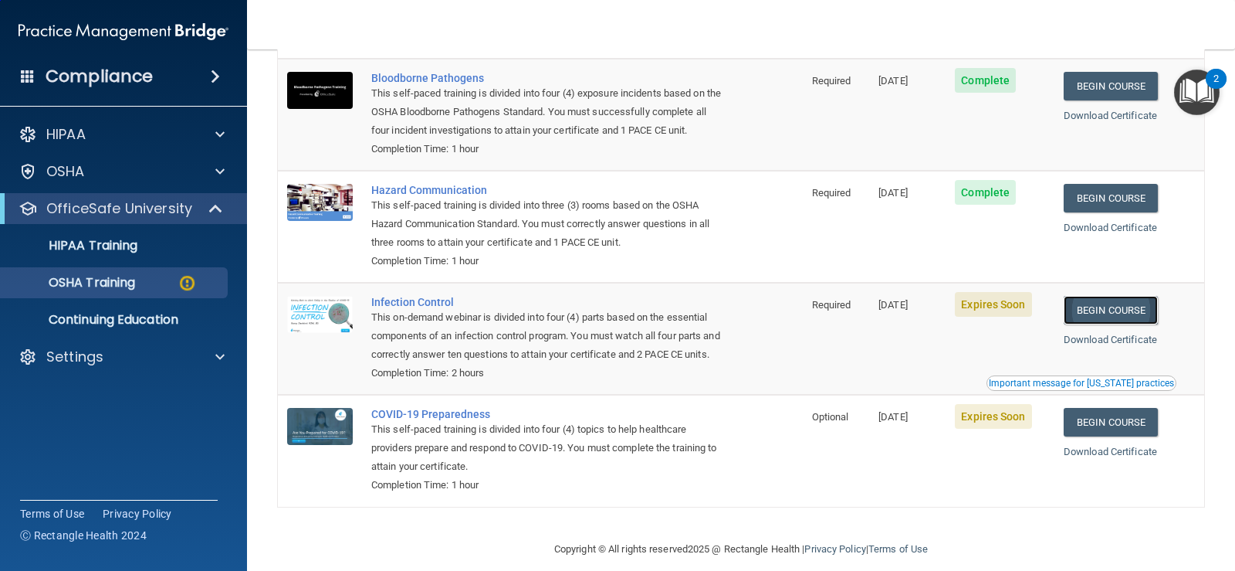
click at [1140, 317] on link "Begin Course" at bounding box center [1111, 310] width 94 height 29
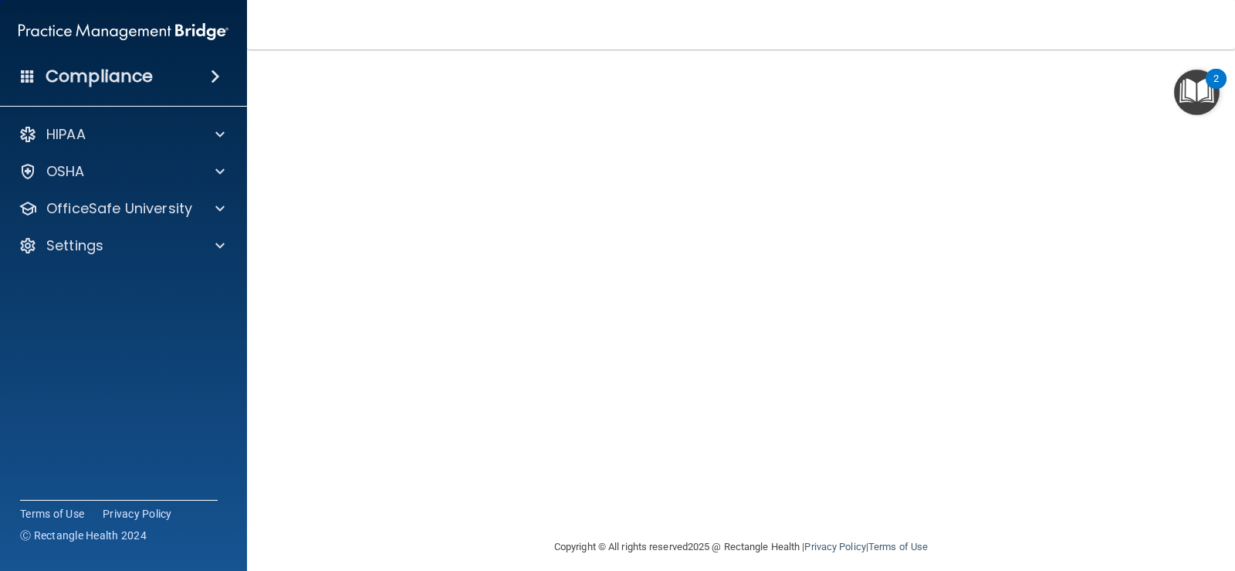
scroll to position [90, 0]
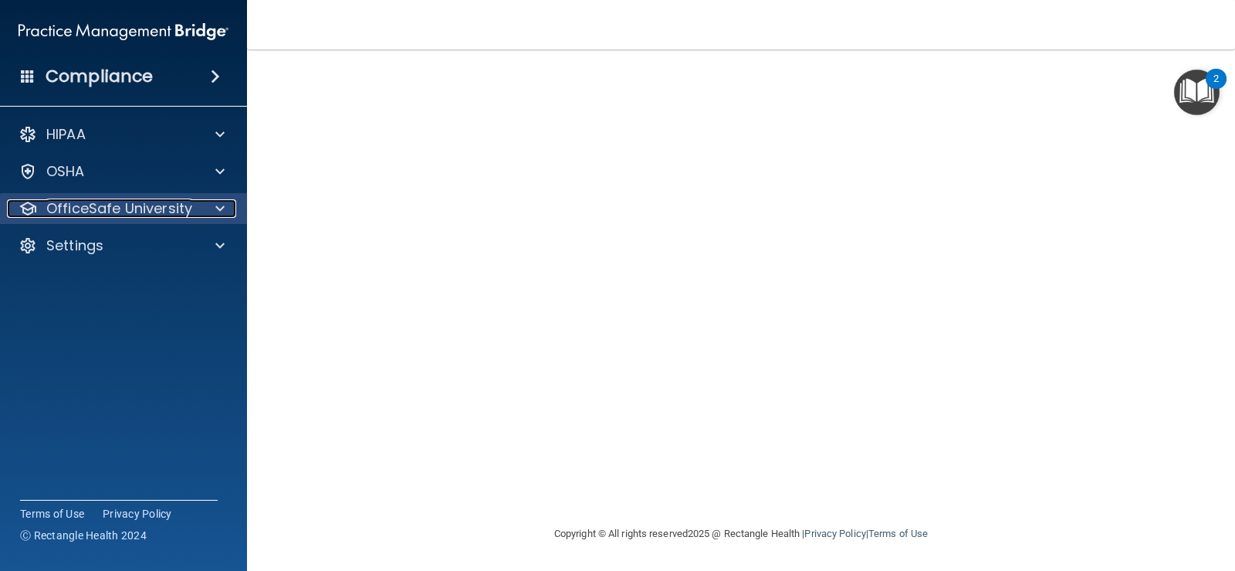
click at [160, 203] on p "OfficeSafe University" at bounding box center [119, 208] width 146 height 19
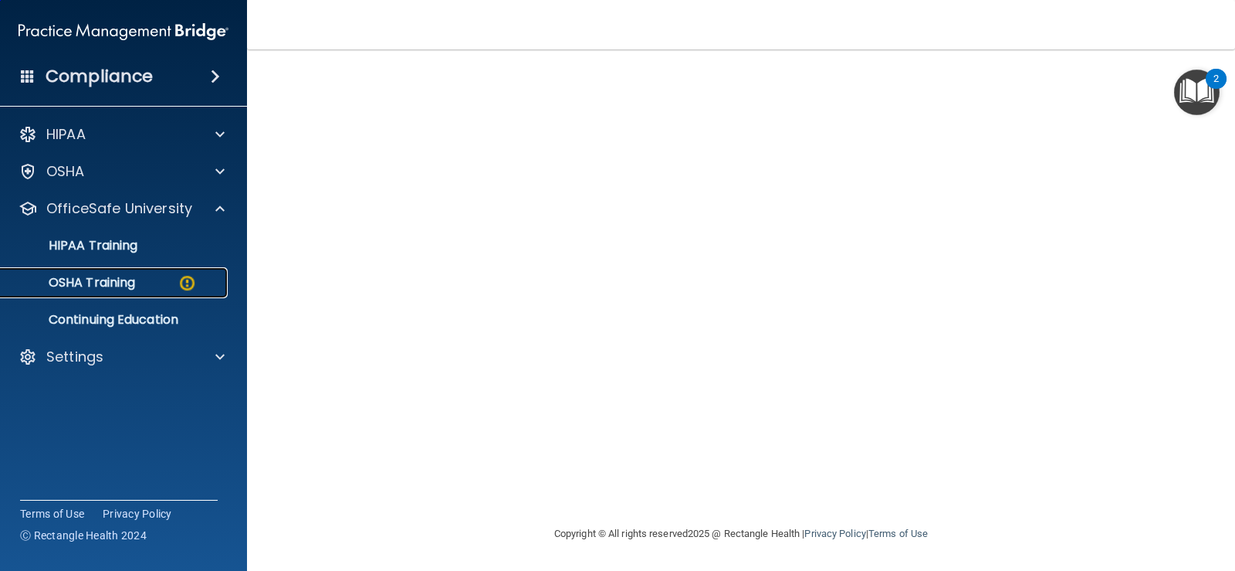
click at [125, 284] on p "OSHA Training" at bounding box center [72, 282] width 125 height 15
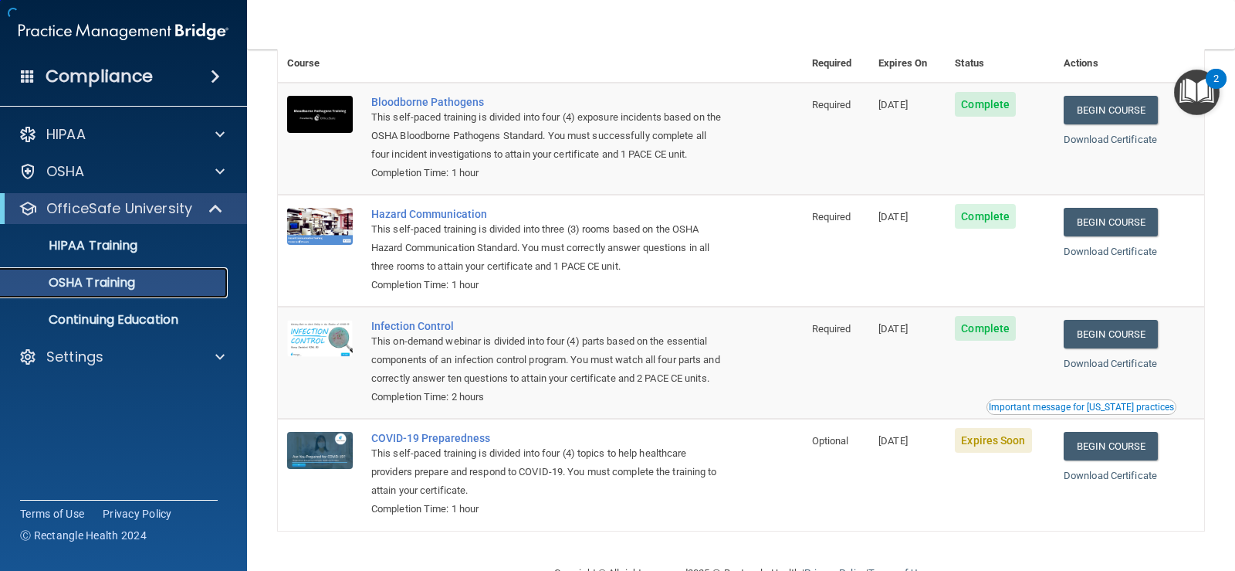
scroll to position [152, 0]
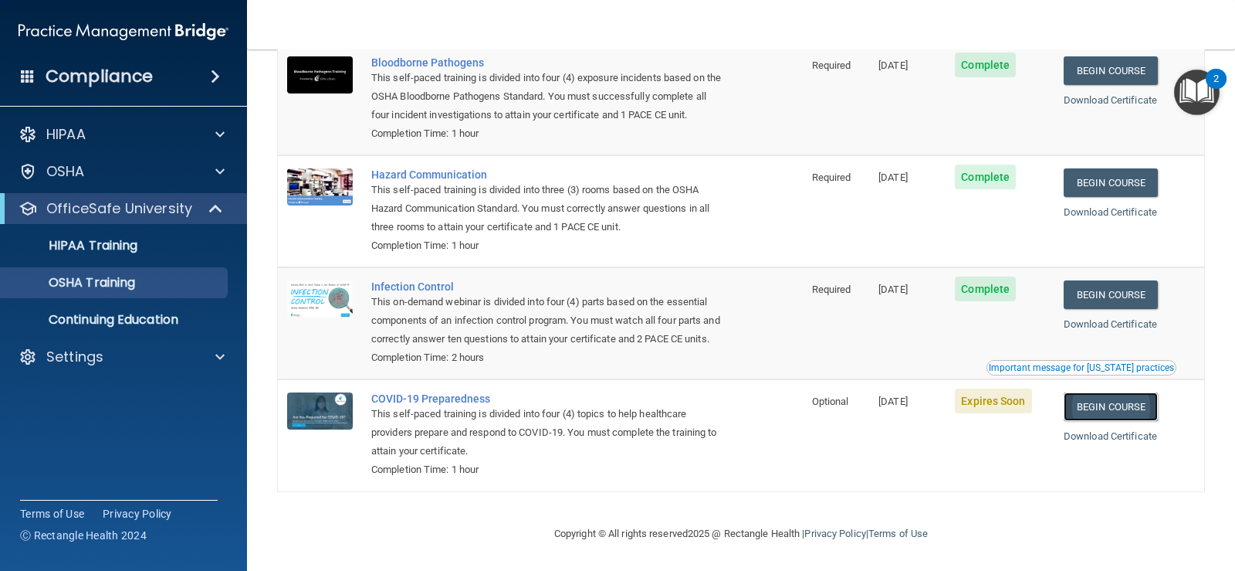
click at [1111, 413] on link "Begin Course" at bounding box center [1111, 406] width 94 height 29
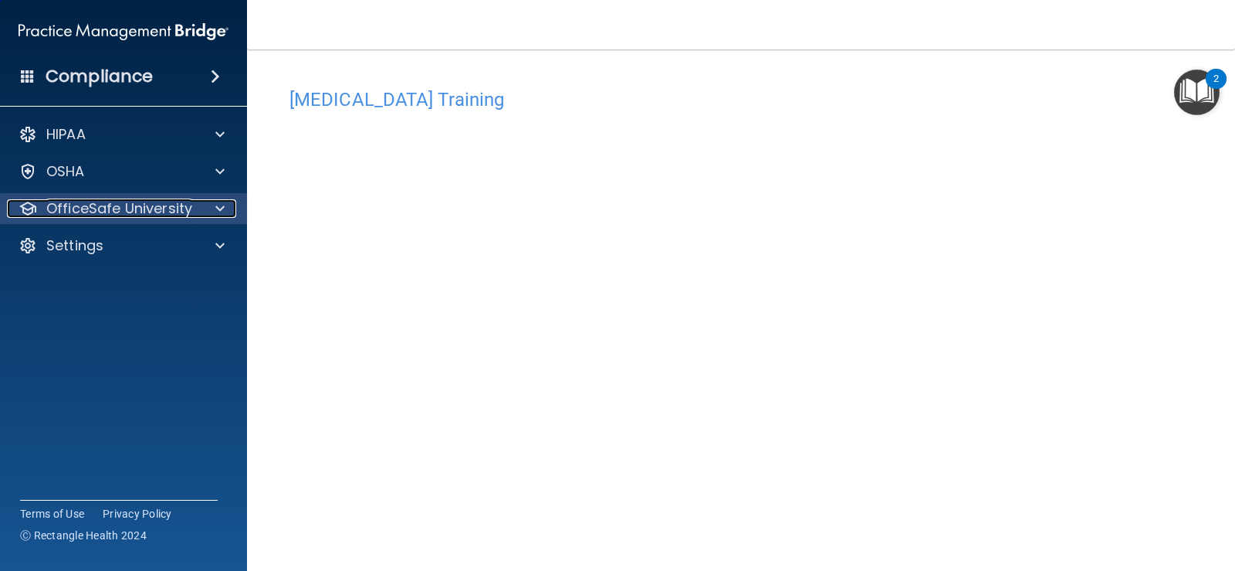
click at [183, 212] on p "OfficeSafe University" at bounding box center [119, 208] width 146 height 19
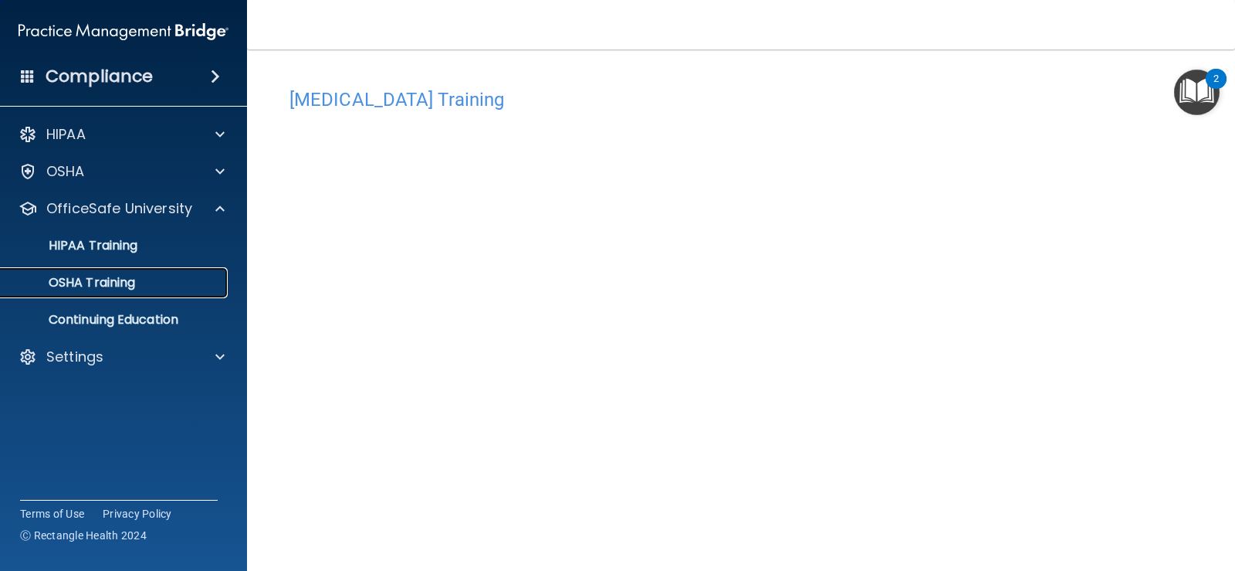
click at [133, 279] on p "OSHA Training" at bounding box center [72, 282] width 125 height 15
